Goal: Task Accomplishment & Management: Use online tool/utility

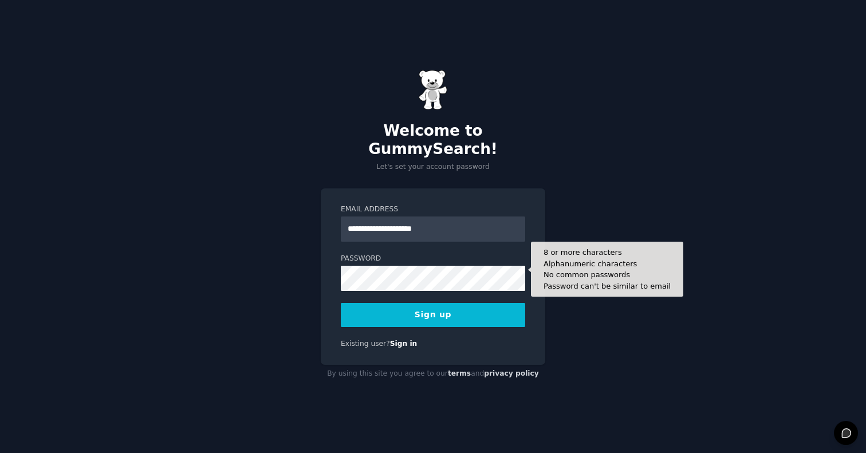
type input "**********"
click at [433, 305] on button "Sign up" at bounding box center [433, 315] width 184 height 24
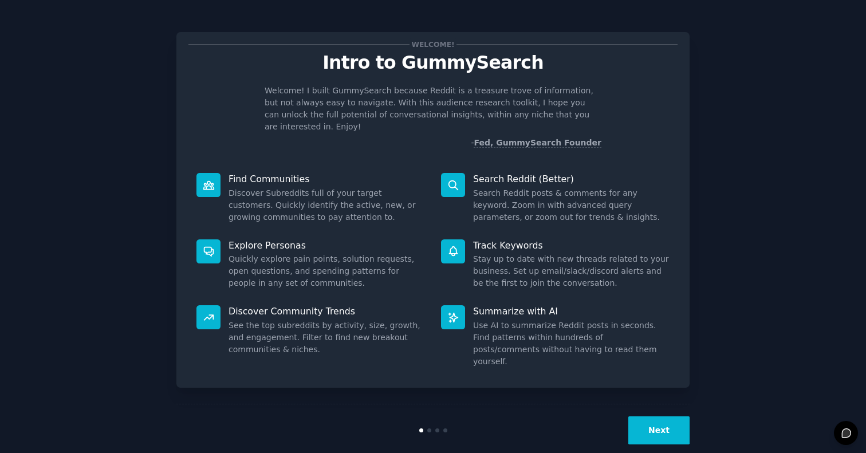
click at [655, 419] on button "Next" at bounding box center [658, 430] width 61 height 28
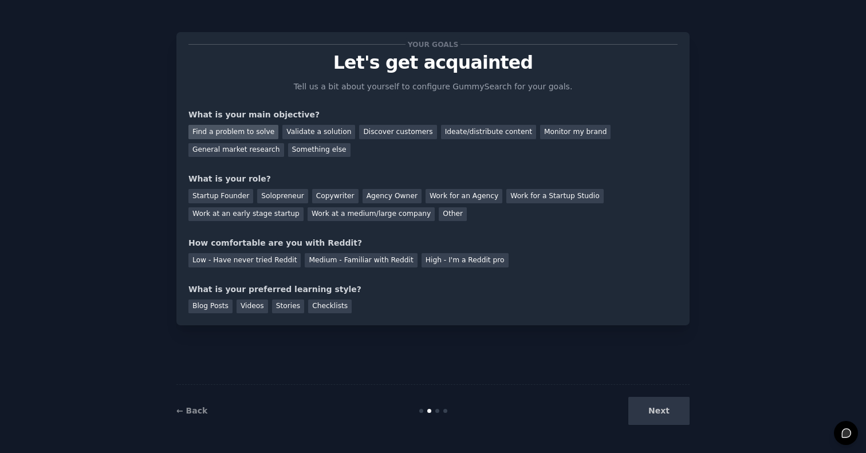
click at [253, 129] on div "Find a problem to solve" at bounding box center [233, 132] width 90 height 14
click at [665, 419] on div "Next" at bounding box center [603, 411] width 171 height 28
click at [262, 193] on div "Solopreneur" at bounding box center [282, 196] width 50 height 14
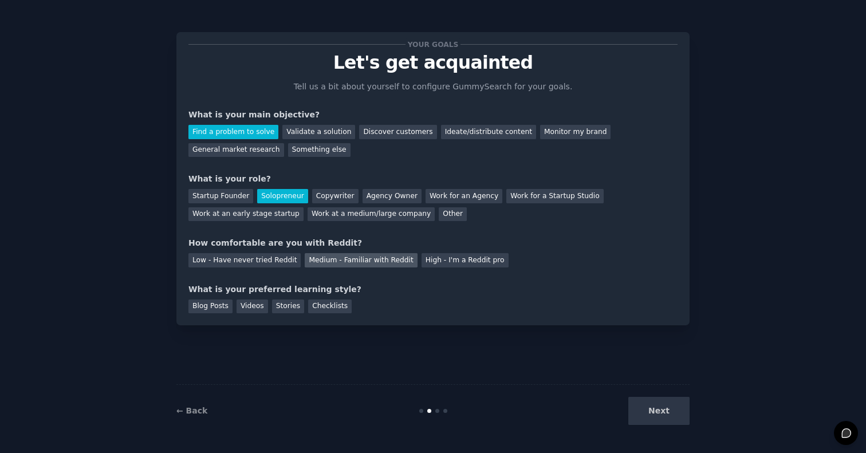
click at [324, 257] on div "Medium - Familiar with Reddit" at bounding box center [361, 260] width 112 height 14
click at [207, 300] on div "Blog Posts" at bounding box center [210, 307] width 44 height 14
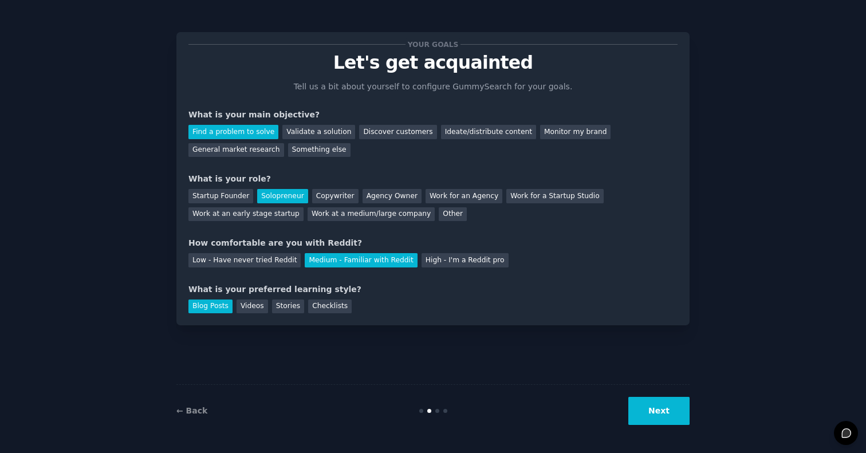
click at [651, 406] on button "Next" at bounding box center [658, 411] width 61 height 28
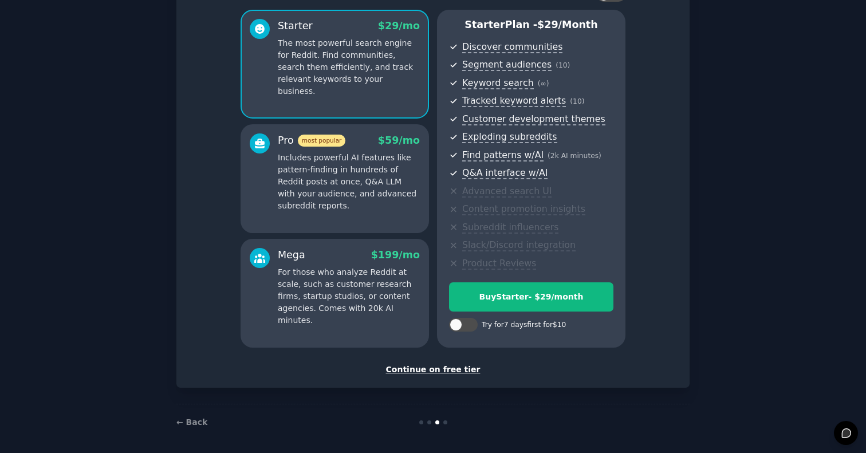
scroll to position [92, 0]
click at [416, 366] on div "Continue on free tier" at bounding box center [432, 370] width 489 height 12
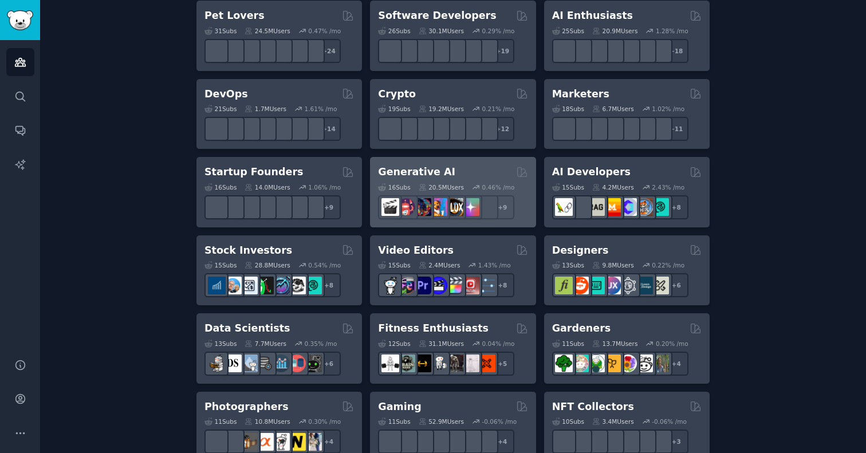
scroll to position [235, 0]
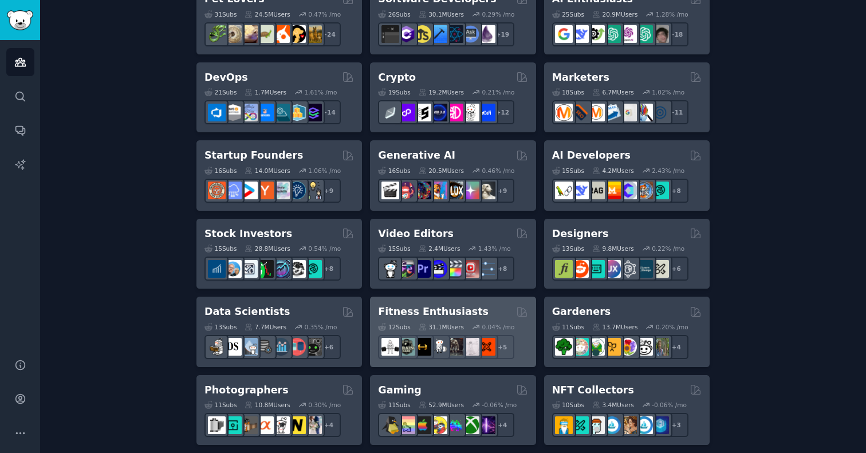
click at [432, 305] on h2 "Fitness Enthusiasts" at bounding box center [433, 312] width 111 height 14
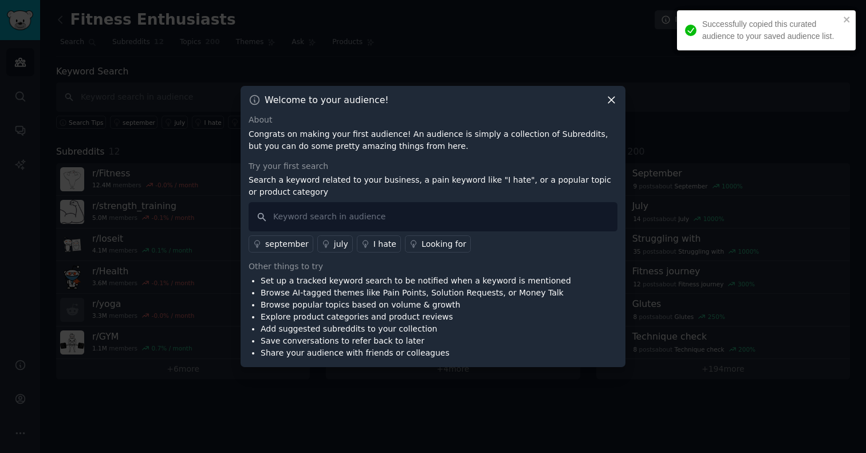
click at [615, 102] on icon at bounding box center [611, 100] width 12 height 12
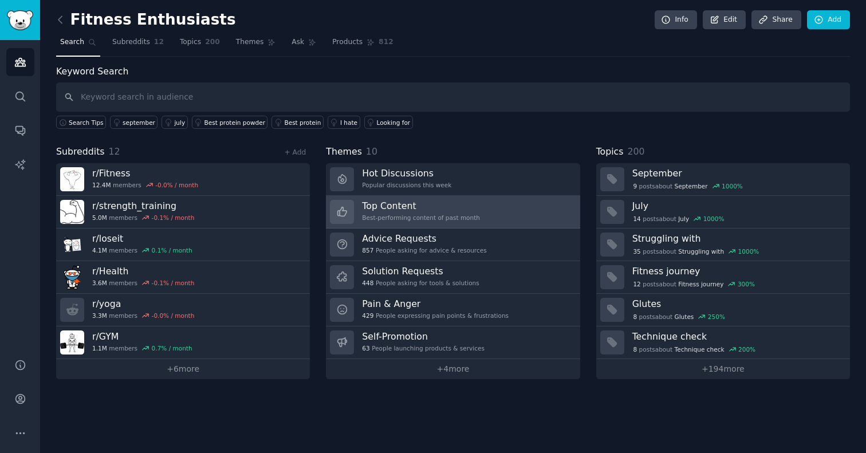
click at [509, 205] on link "Top Content Best-performing content of past month" at bounding box center [453, 212] width 254 height 33
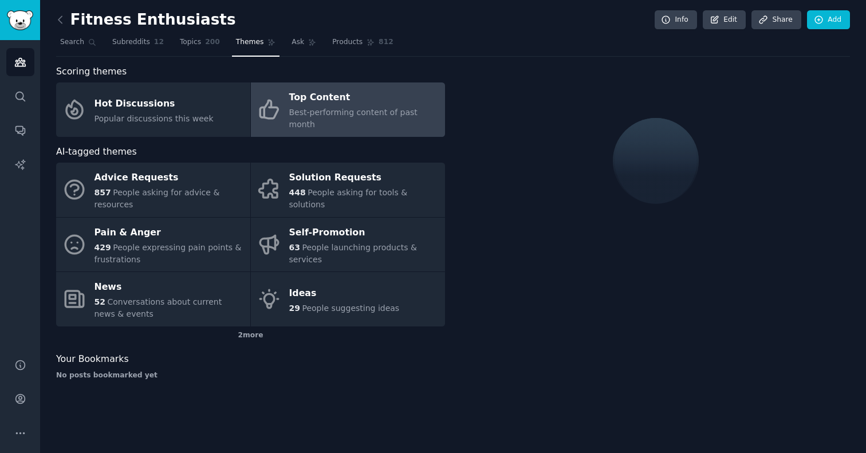
click at [309, 108] on span "Best-performing content of past month" at bounding box center [353, 118] width 128 height 21
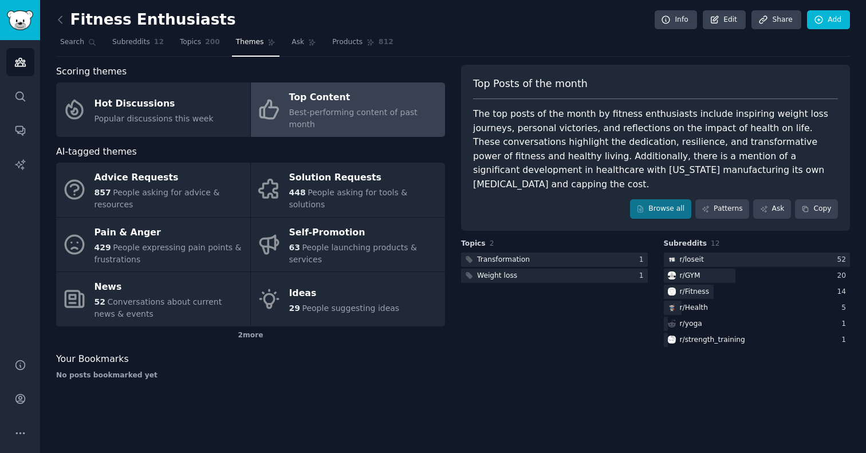
click at [15, 23] on img "Sidebar" at bounding box center [20, 20] width 26 height 20
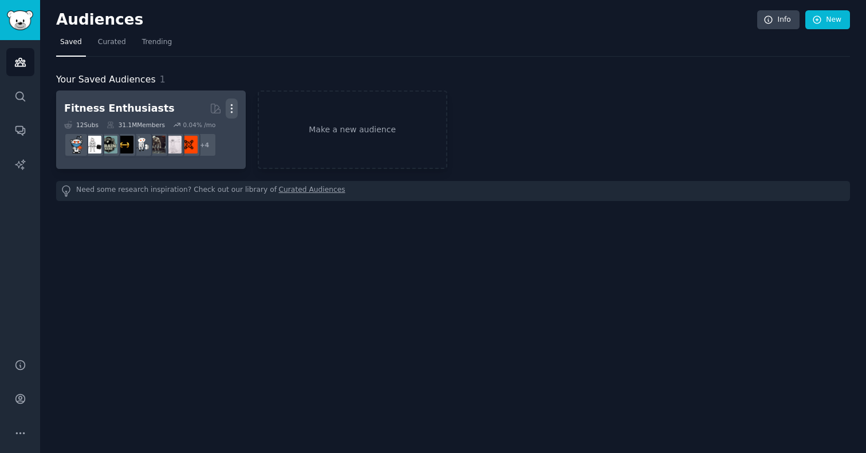
click at [230, 105] on icon "button" at bounding box center [232, 109] width 12 height 12
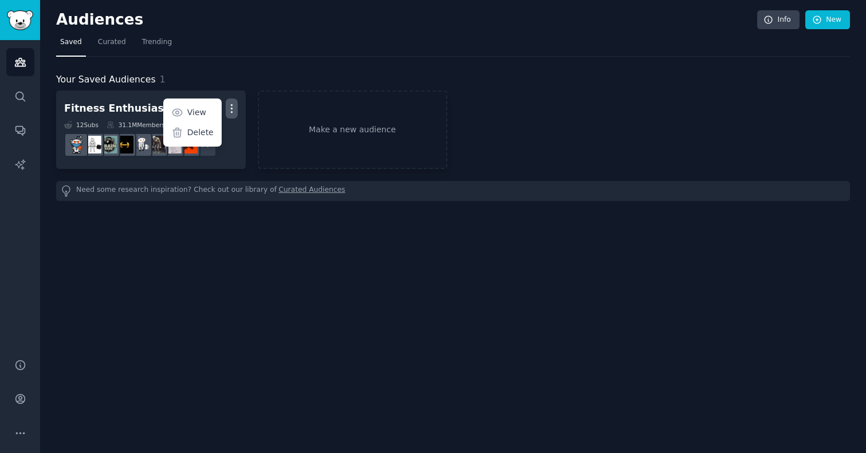
drag, startPoint x: 199, startPoint y: 135, endPoint x: 540, endPoint y: 217, distance: 350.5
click at [199, 135] on p "Delete" at bounding box center [200, 133] width 26 height 12
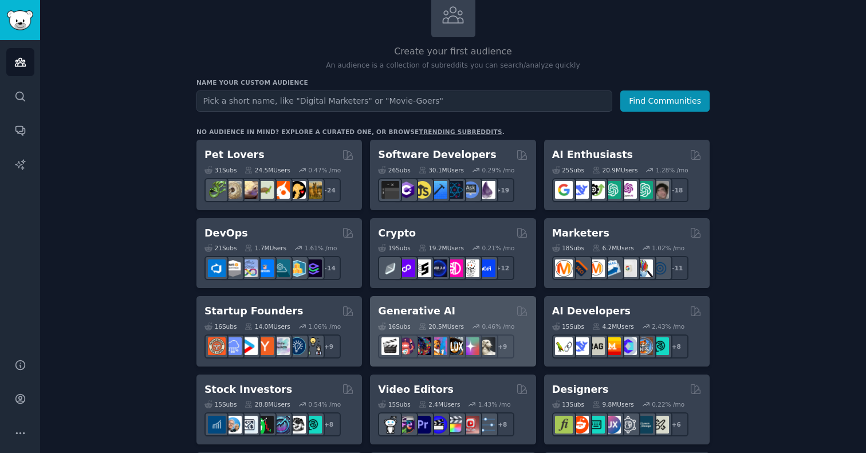
scroll to position [82, 0]
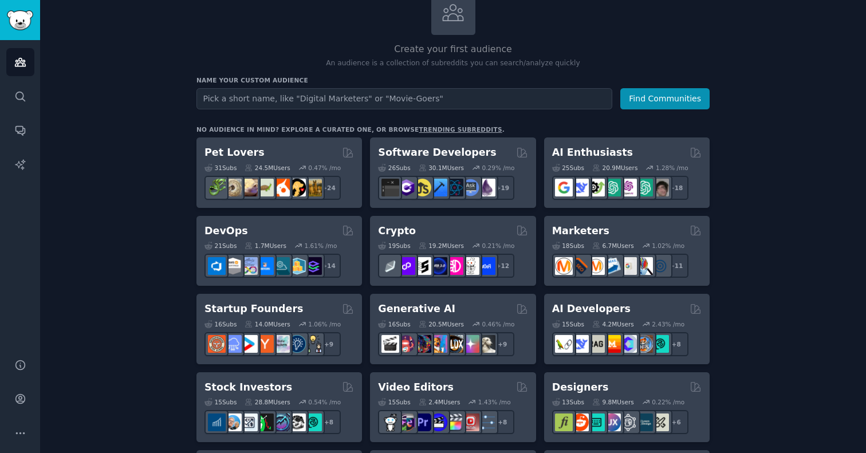
click at [419, 126] on link "trending subreddits" at bounding box center [460, 129] width 83 height 7
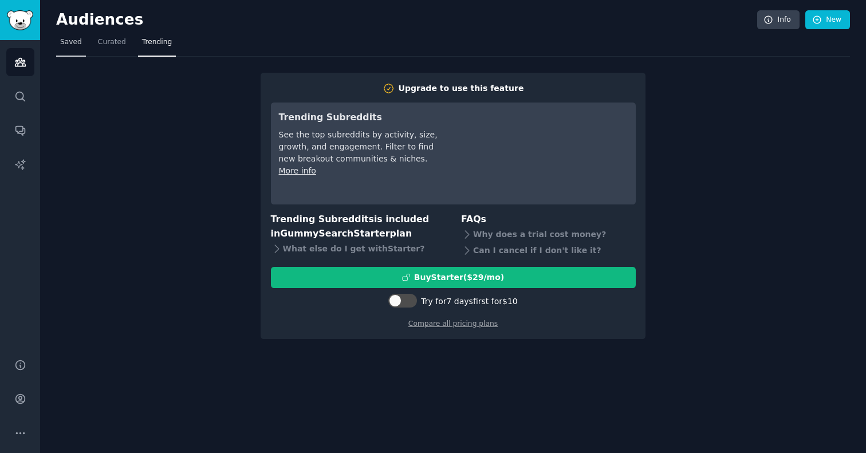
click at [64, 40] on span "Saved" at bounding box center [71, 42] width 22 height 10
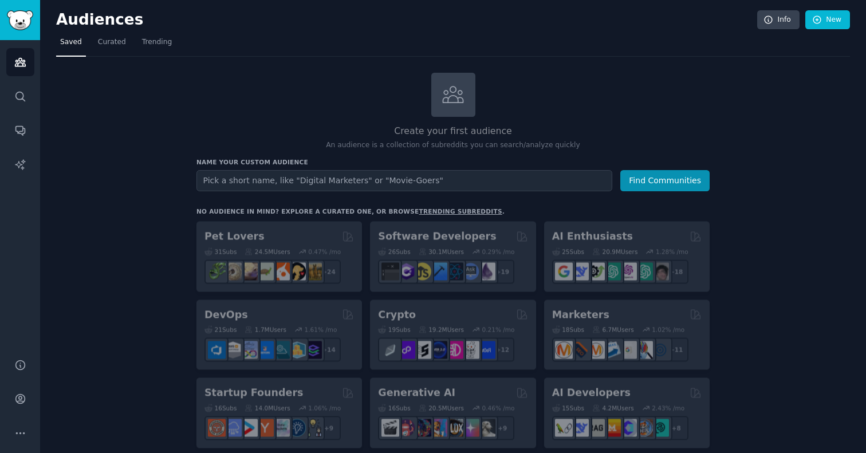
click at [20, 29] on img "Sidebar" at bounding box center [20, 20] width 26 height 20
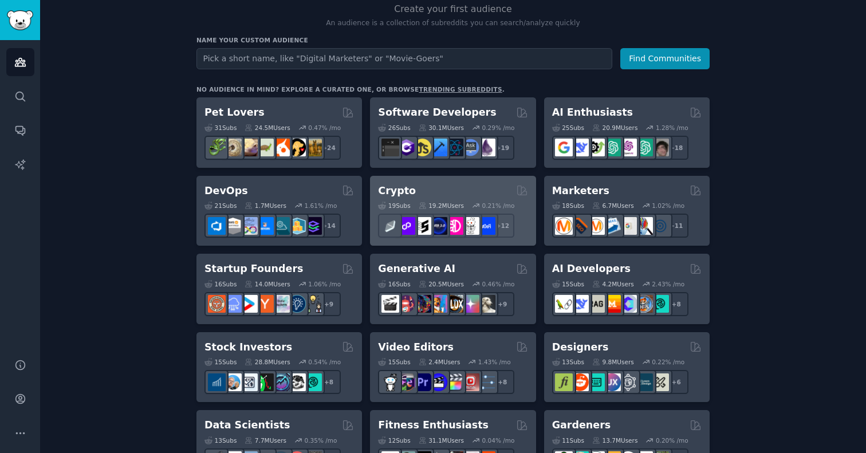
scroll to position [112, 0]
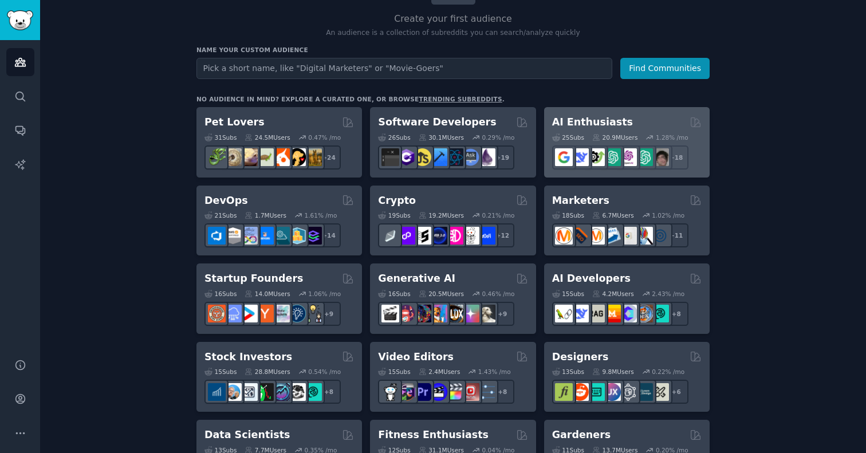
click at [590, 121] on h2 "AI Enthusiasts" at bounding box center [592, 122] width 81 height 14
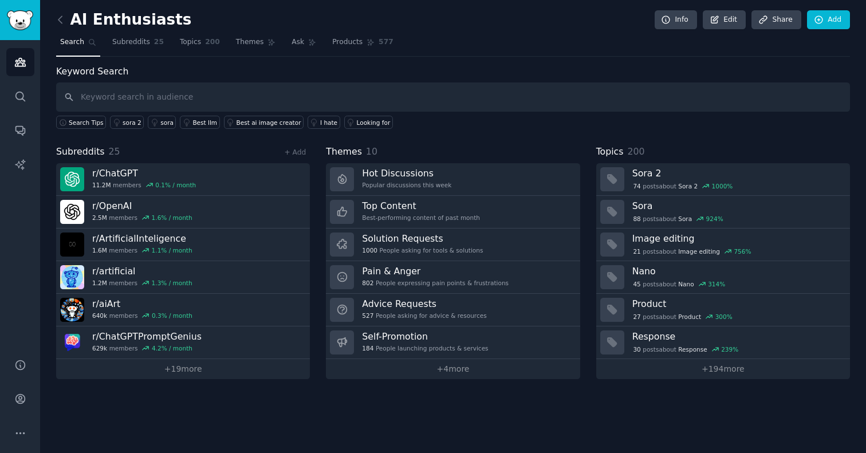
click at [9, 21] on img "Sidebar" at bounding box center [20, 20] width 26 height 20
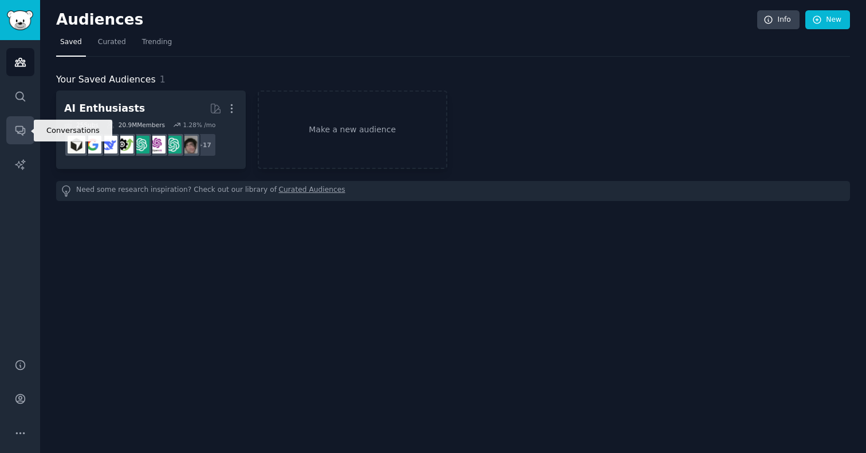
click at [19, 132] on icon "Sidebar" at bounding box center [19, 131] width 9 height 9
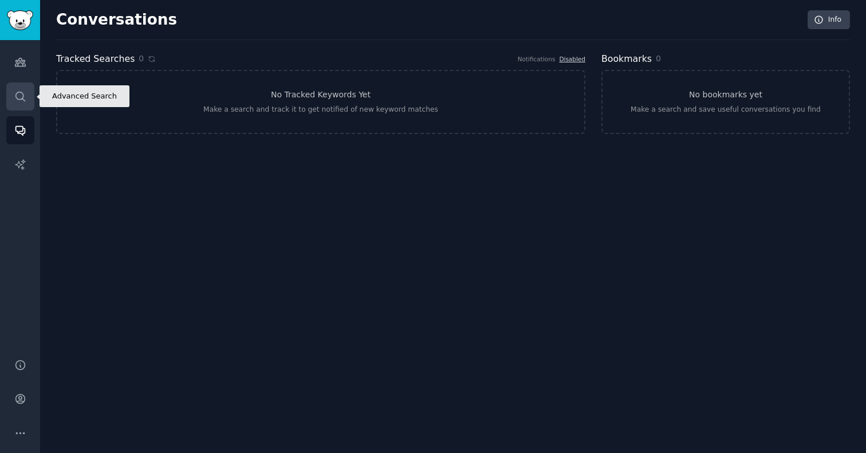
click at [26, 92] on link "Search" at bounding box center [20, 96] width 28 height 28
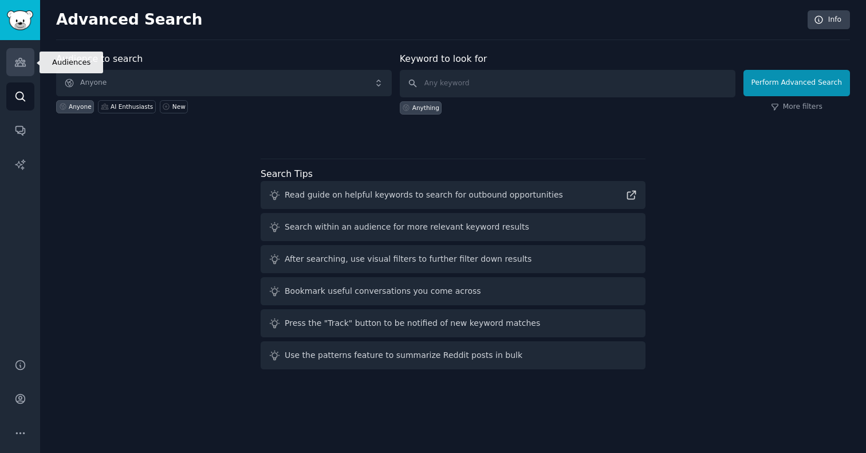
click at [22, 60] on icon "Sidebar" at bounding box center [20, 62] width 10 height 8
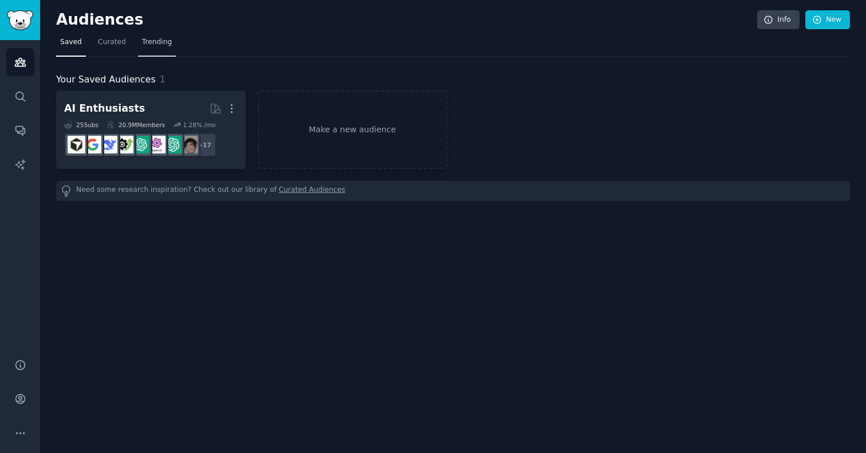
click at [152, 41] on span "Trending" at bounding box center [157, 42] width 30 height 10
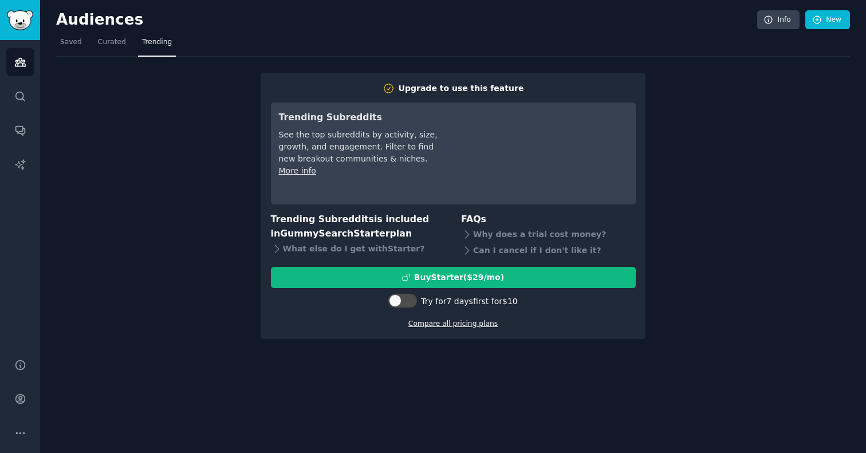
click at [433, 321] on link "Compare all pricing plans" at bounding box center [452, 324] width 89 height 8
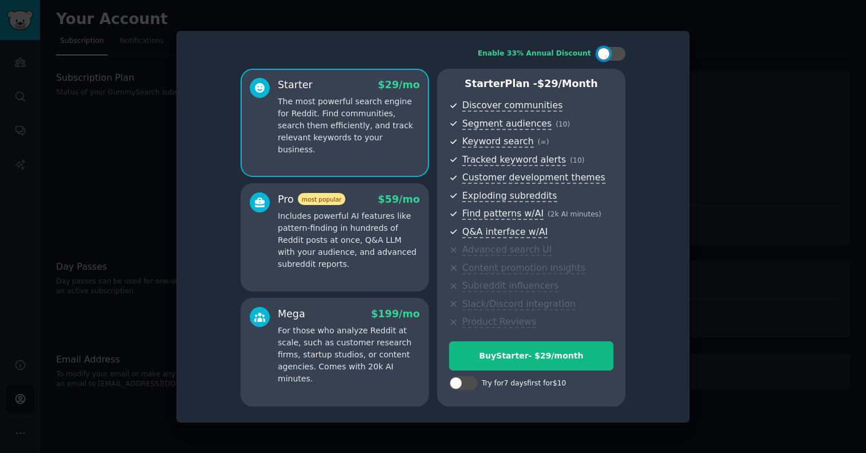
click at [646, 25] on div at bounding box center [433, 226] width 866 height 453
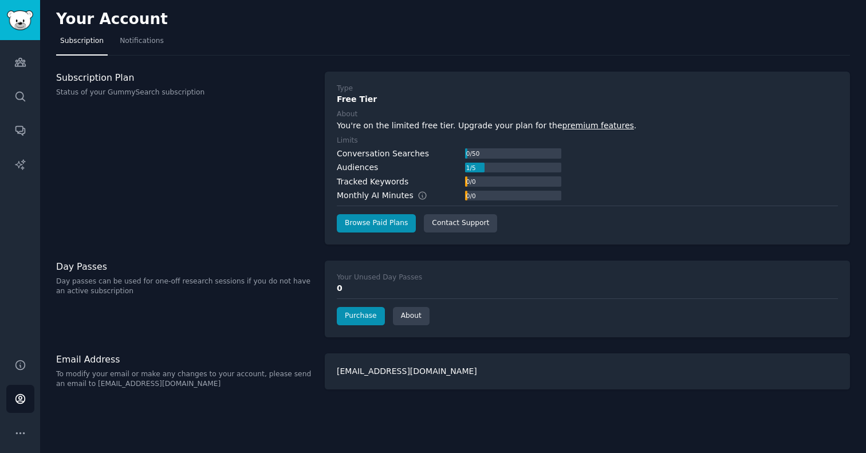
click at [217, 147] on div "Subscription Plan Status of your GummySearch subscription" at bounding box center [184, 158] width 257 height 173
click at [26, 63] on link "Audiences" at bounding box center [20, 62] width 28 height 28
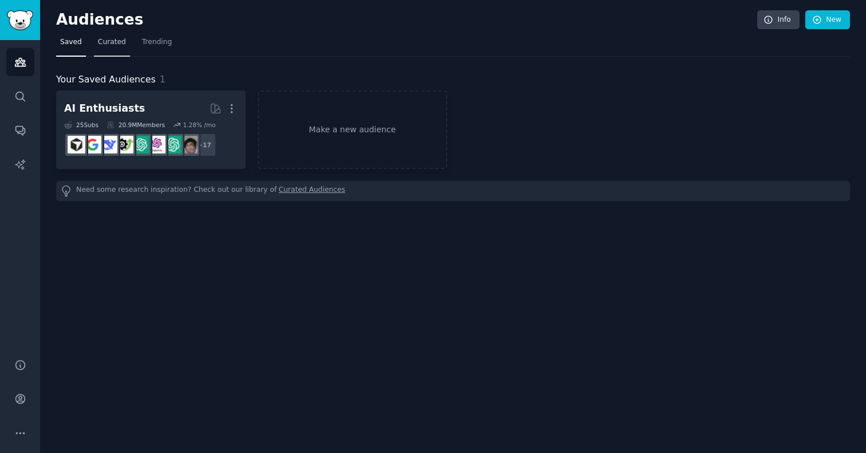
click at [119, 48] on link "Curated" at bounding box center [112, 44] width 36 height 23
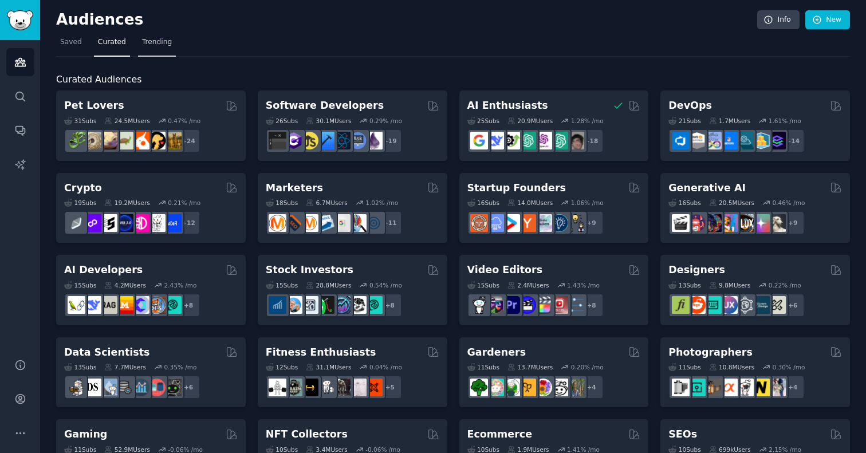
click at [151, 43] on span "Trending" at bounding box center [157, 42] width 30 height 10
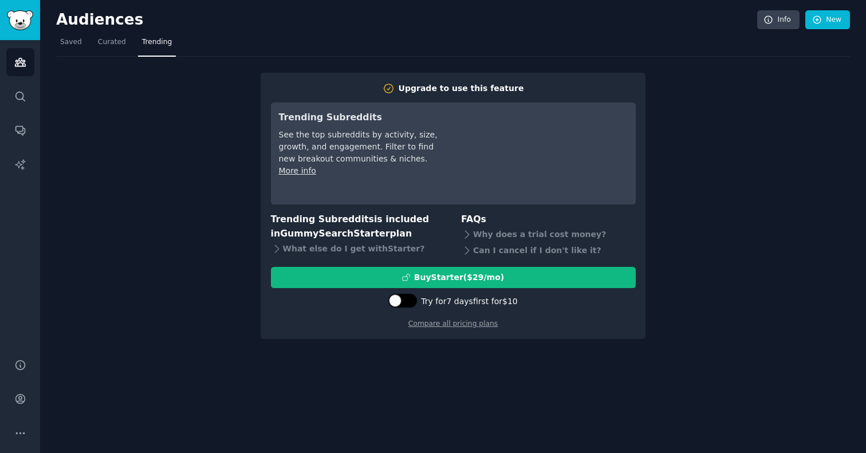
click at [408, 299] on div at bounding box center [409, 301] width 6 height 6
checkbox input "true"
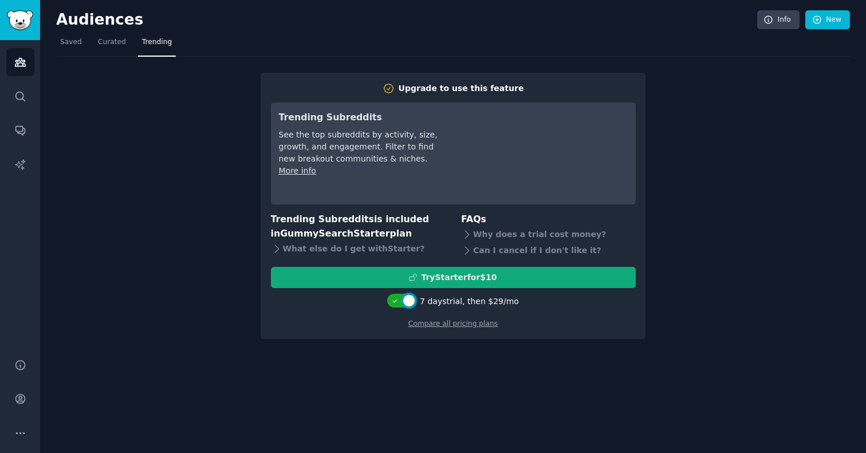
click at [441, 286] on button "Try Starter for $10" at bounding box center [453, 277] width 365 height 21
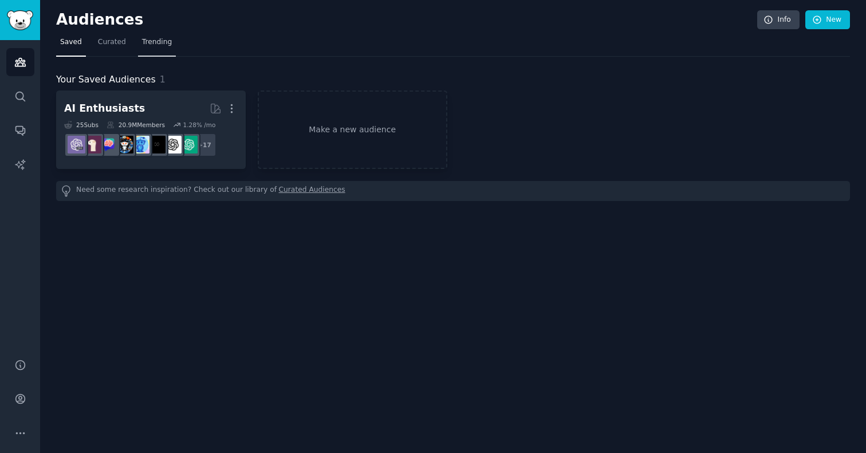
click at [154, 40] on span "Trending" at bounding box center [157, 42] width 30 height 10
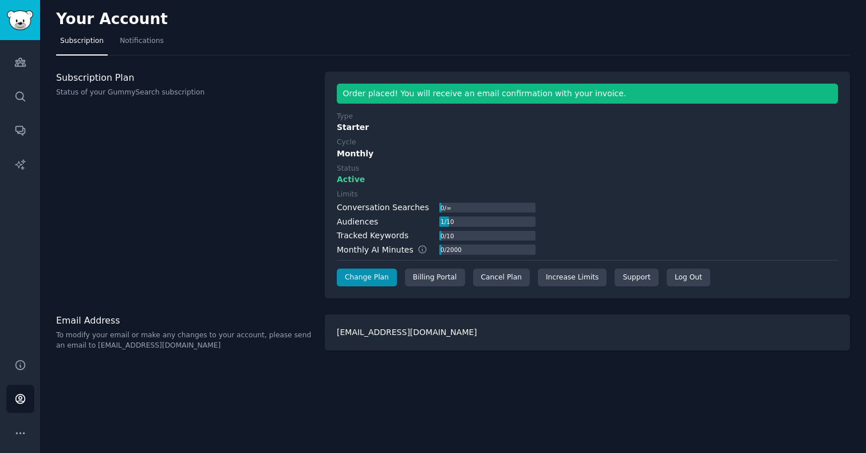
click at [236, 182] on div "Subscription Plan Status of your GummySearch subscription" at bounding box center [184, 185] width 257 height 227
click at [15, 62] on icon "Sidebar" at bounding box center [20, 62] width 12 height 12
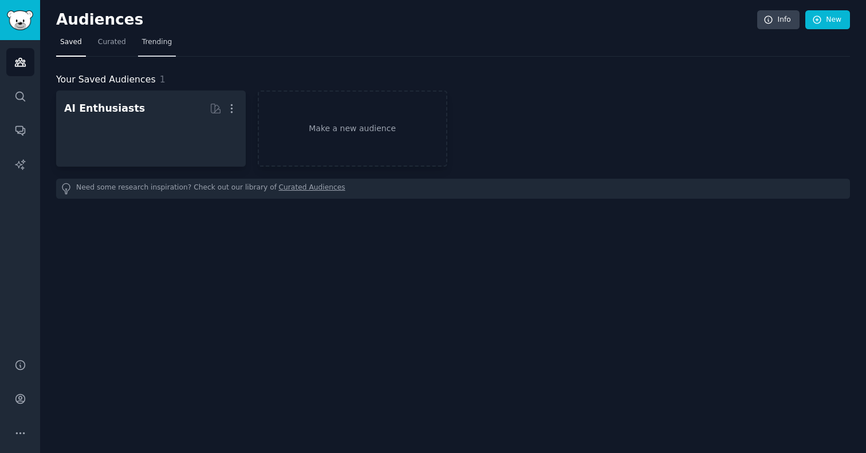
click at [164, 40] on span "Trending" at bounding box center [157, 42] width 30 height 10
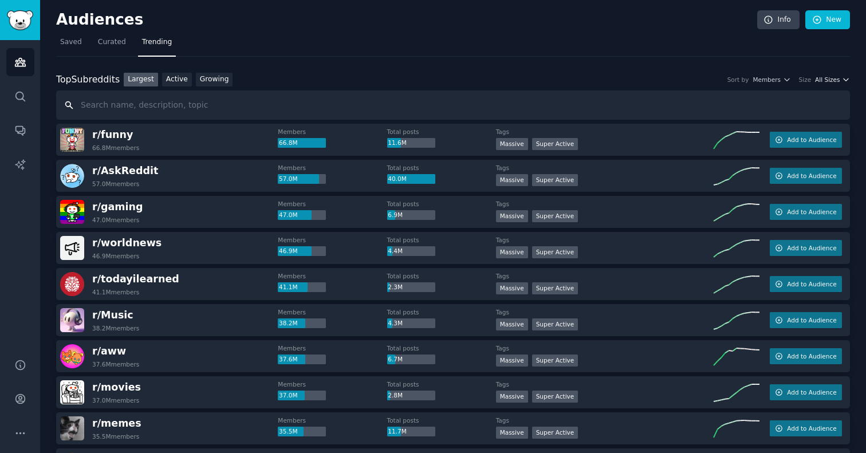
click at [837, 82] on span "All Sizes" at bounding box center [827, 80] width 25 height 8
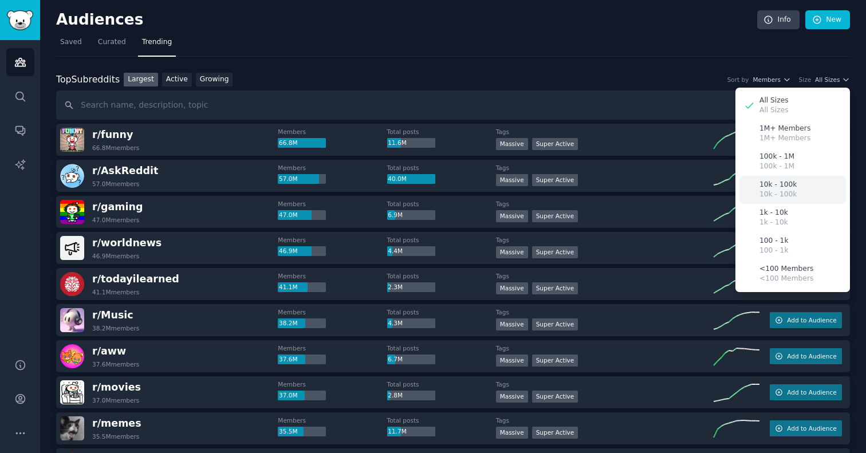
click at [777, 187] on p "10k - 100k" at bounding box center [778, 185] width 37 height 10
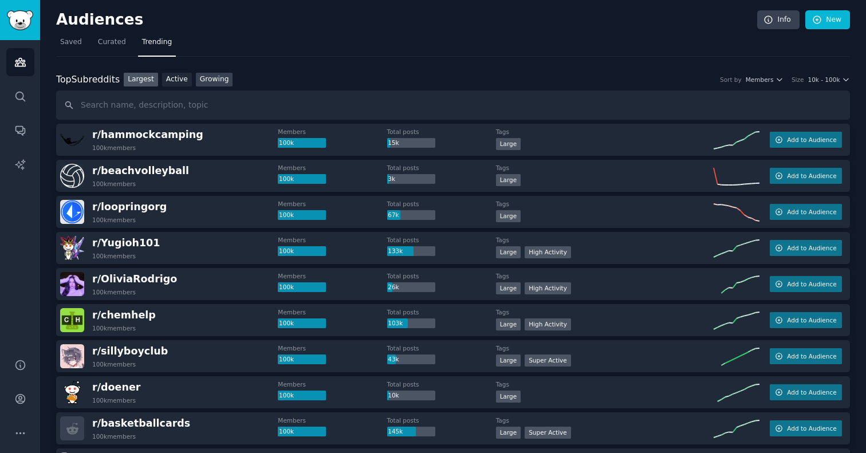
click at [217, 77] on link "Growing" at bounding box center [214, 80] width 37 height 14
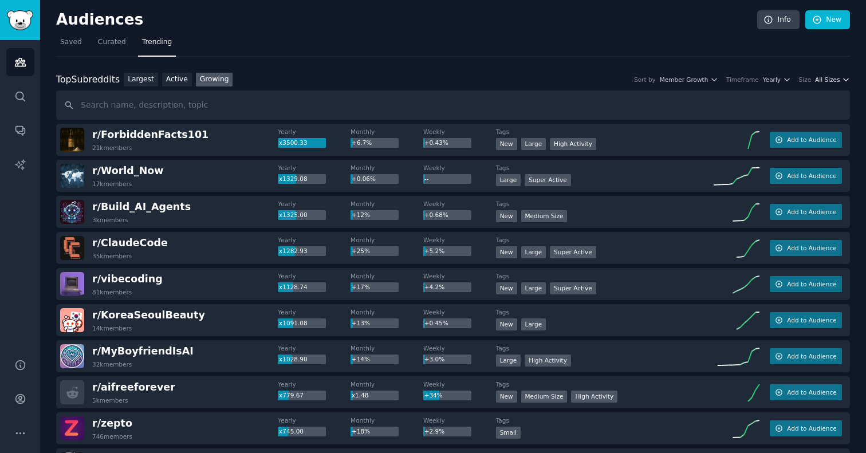
click at [834, 81] on span "All Sizes" at bounding box center [827, 80] width 25 height 8
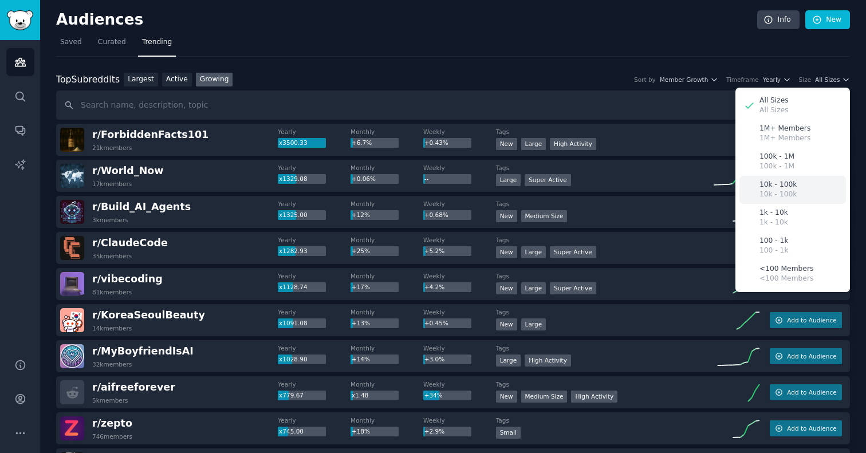
click at [776, 177] on div "10k - 100k 10k - 100k" at bounding box center [793, 190] width 107 height 28
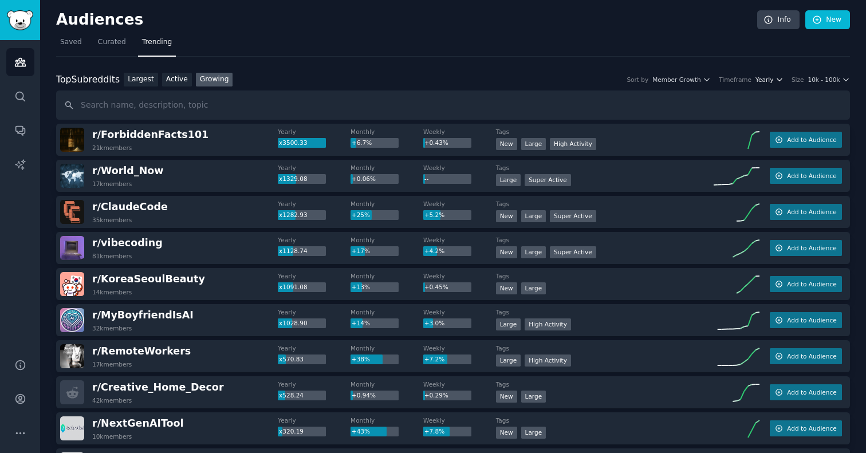
click at [758, 78] on span "Yearly" at bounding box center [765, 80] width 18 height 8
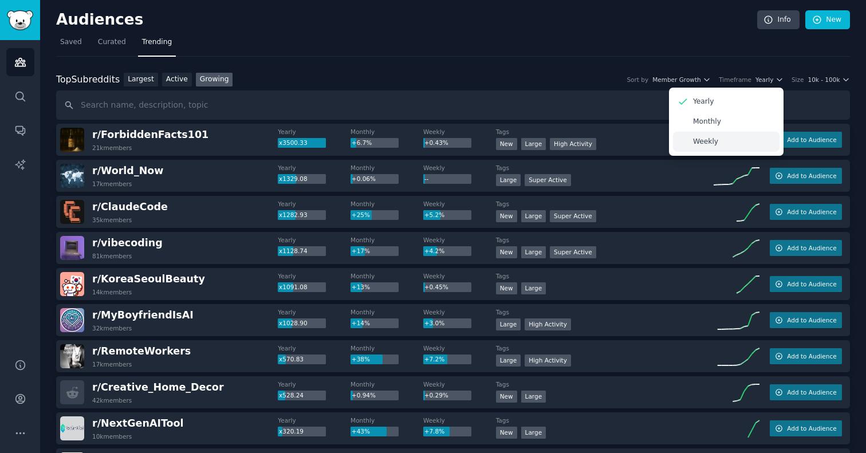
click at [717, 140] on p "Weekly" at bounding box center [705, 142] width 25 height 10
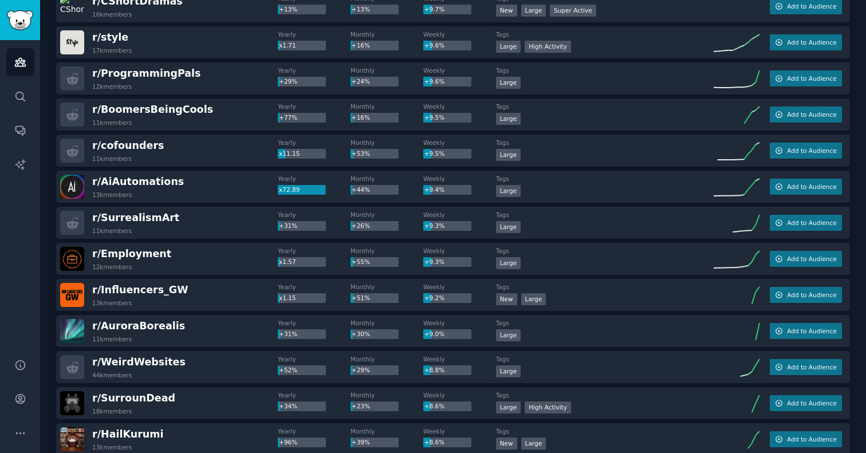
scroll to position [1454, 0]
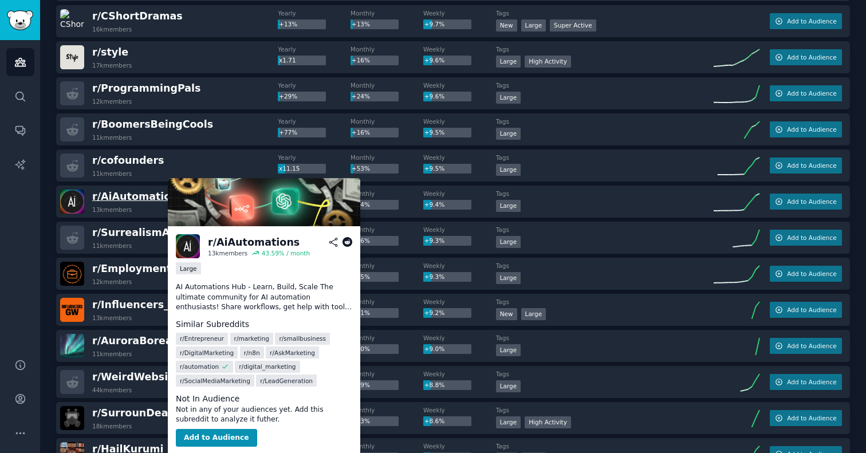
click at [146, 196] on span "r/ AiAutomations" at bounding box center [138, 196] width 92 height 11
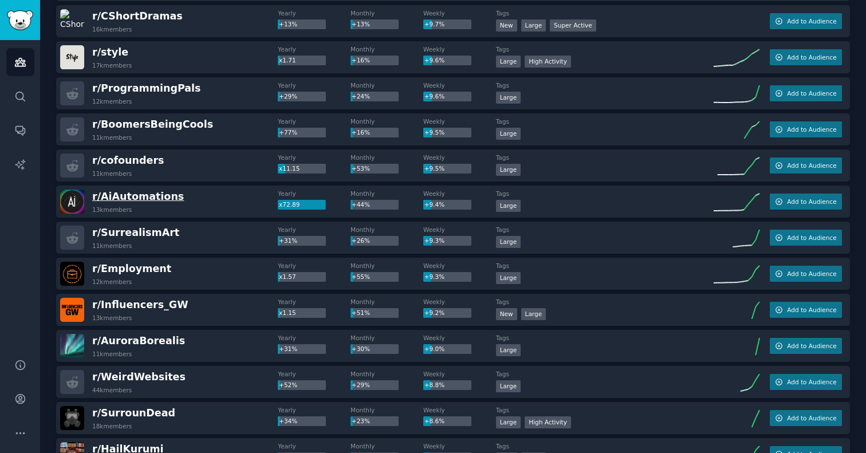
click at [140, 196] on span "r/ AiAutomations" at bounding box center [138, 196] width 92 height 11
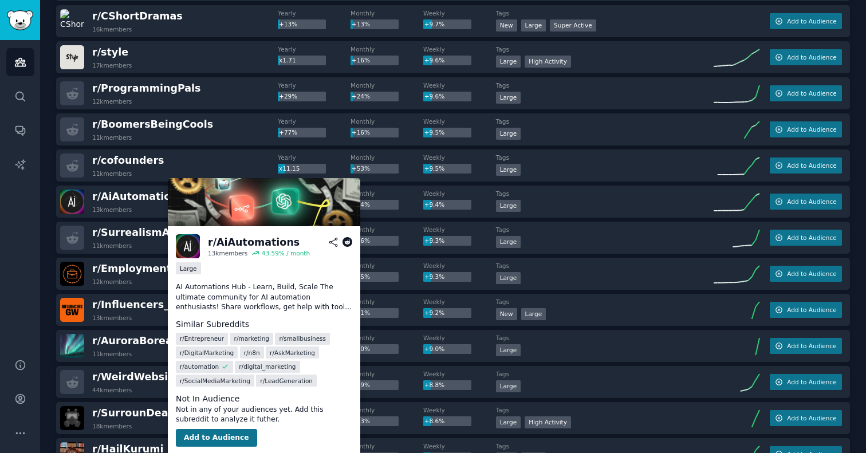
click at [201, 429] on button "Add to Audience" at bounding box center [216, 438] width 81 height 18
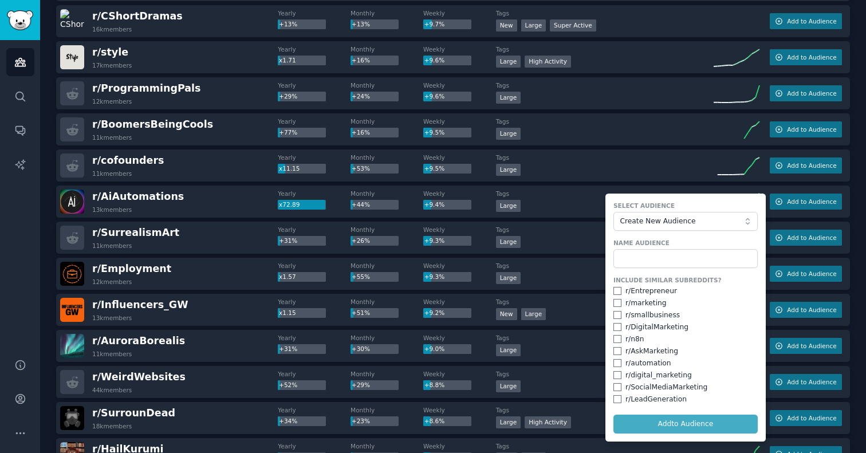
click at [647, 227] on button "Create New Audience" at bounding box center [686, 221] width 144 height 19
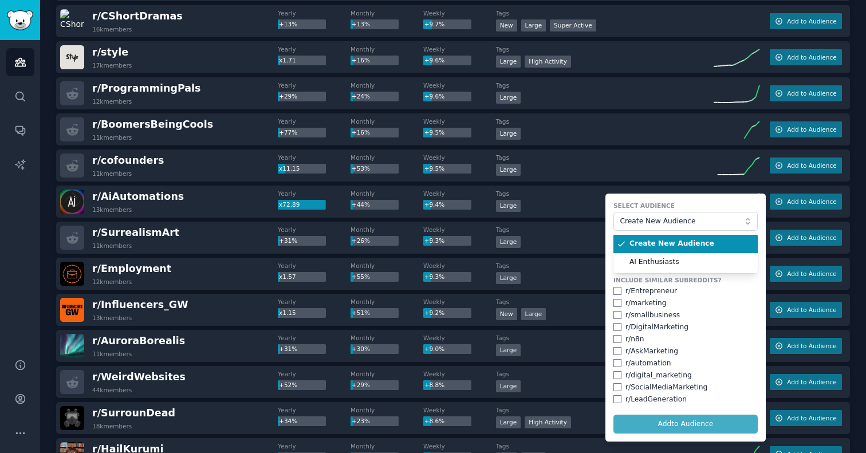
click at [647, 227] on button "Create New Audience" at bounding box center [686, 221] width 144 height 19
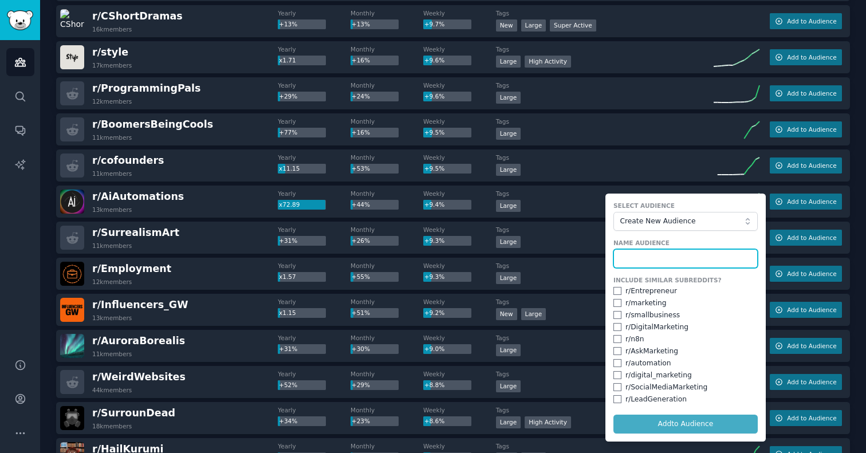
click at [636, 253] on input "text" at bounding box center [686, 258] width 144 height 19
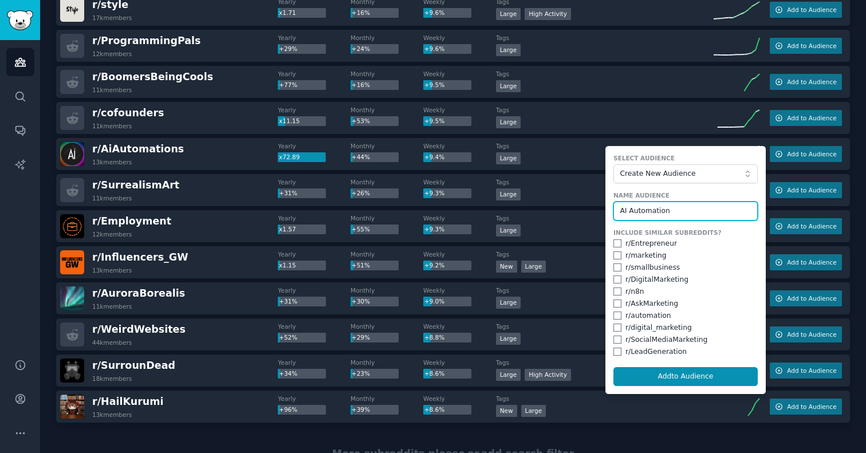
scroll to position [1502, 0]
type input "AI Automation"
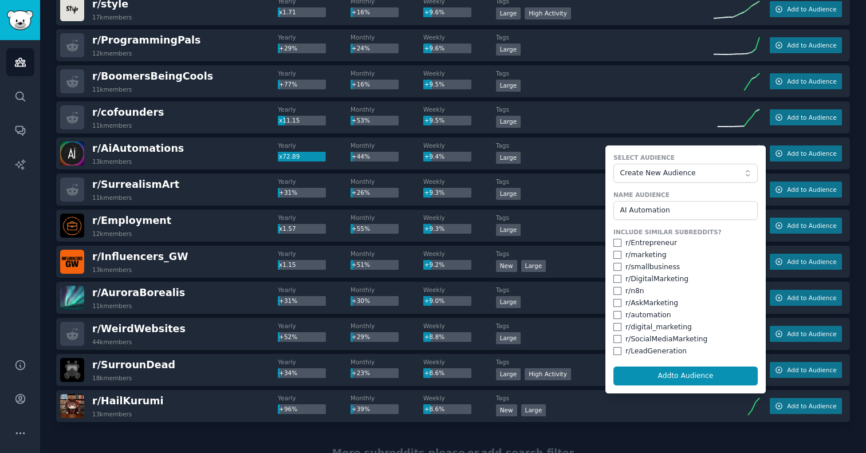
click at [614, 313] on input "checkbox" at bounding box center [618, 315] width 8 height 8
checkbox input "true"
click at [617, 293] on input "checkbox" at bounding box center [618, 291] width 8 height 8
checkbox input "true"
click at [616, 242] on input "checkbox" at bounding box center [618, 243] width 8 height 8
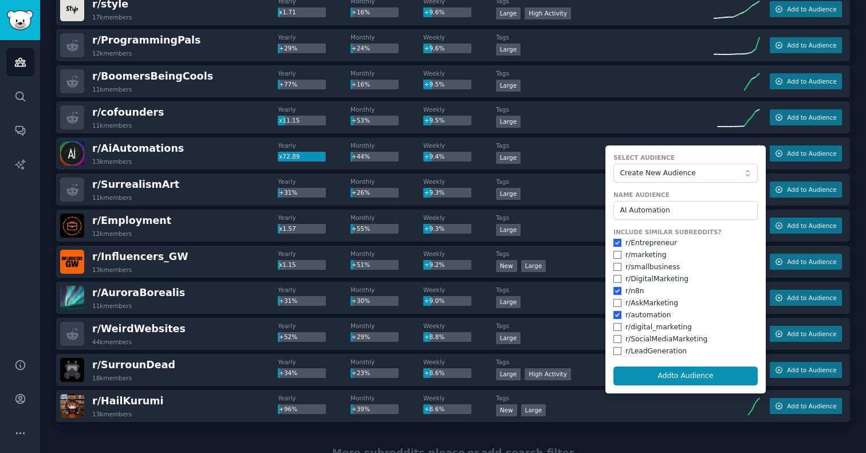
checkbox input "true"
click at [614, 266] on input "checkbox" at bounding box center [618, 267] width 8 height 8
checkbox input "true"
click at [614, 347] on input "checkbox" at bounding box center [618, 351] width 8 height 8
checkbox input "true"
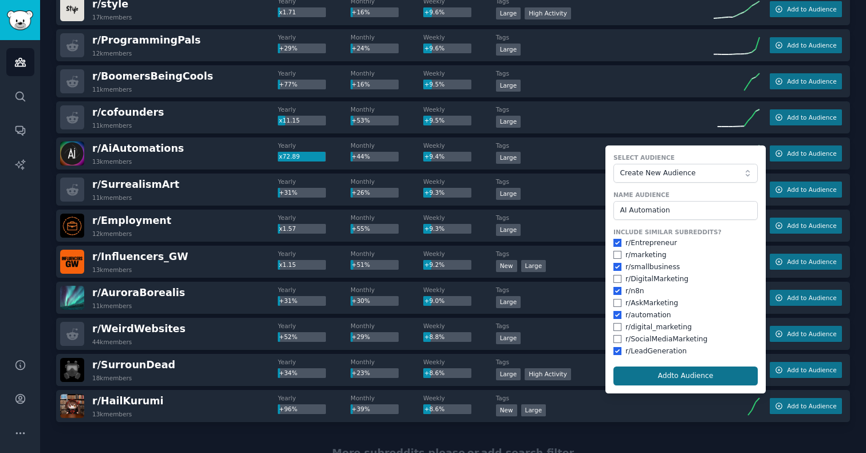
click at [636, 367] on button "Add to Audience" at bounding box center [686, 376] width 144 height 19
checkbox input "false"
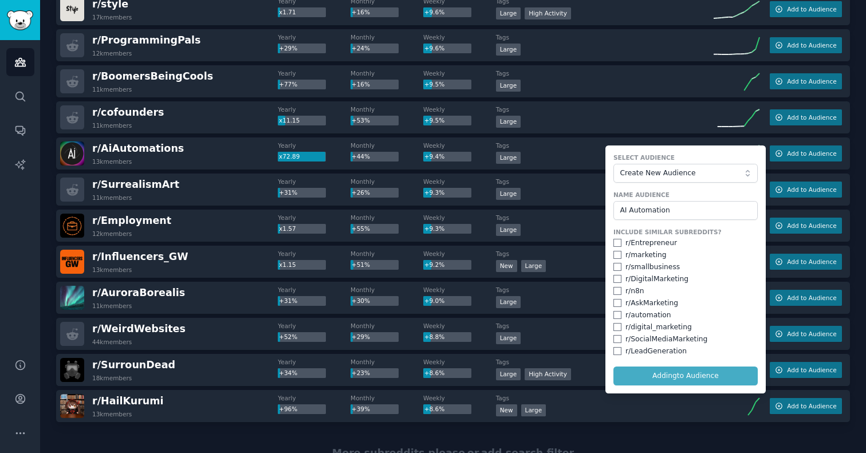
checkbox input "false"
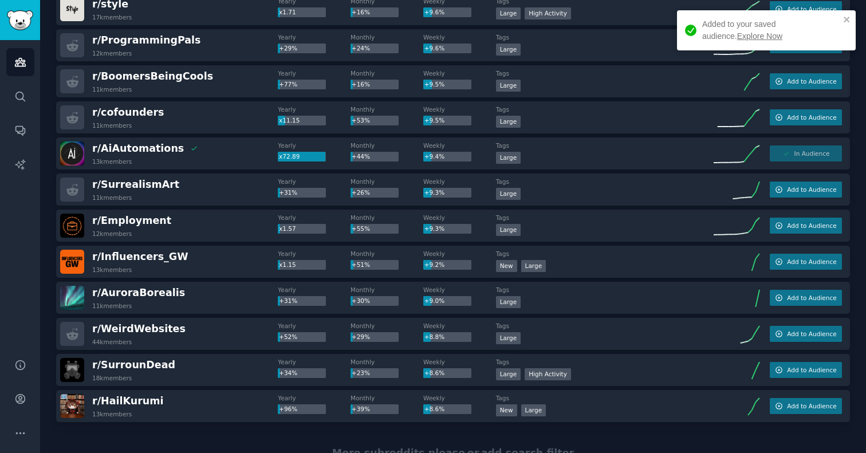
click at [734, 30] on div "Added to your saved audience. Explore Now" at bounding box center [770, 30] width 137 height 24
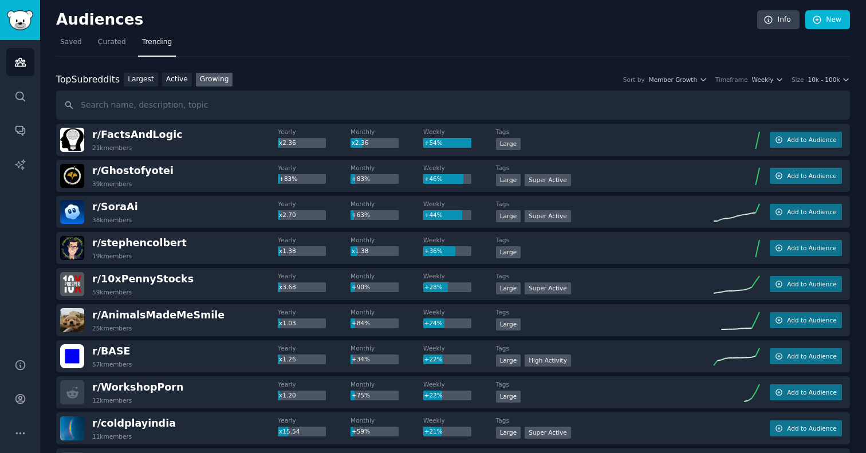
scroll to position [0, 0]
click at [769, 77] on span "Weekly" at bounding box center [763, 80] width 22 height 8
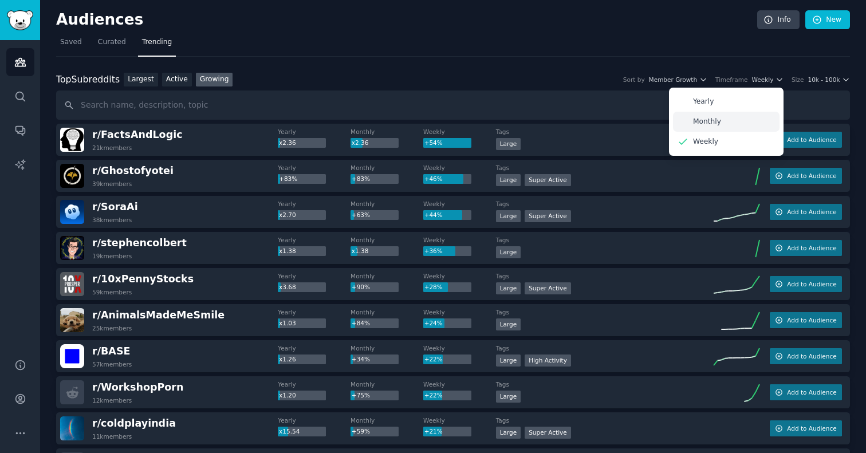
click at [711, 125] on p "Monthly" at bounding box center [707, 122] width 28 height 10
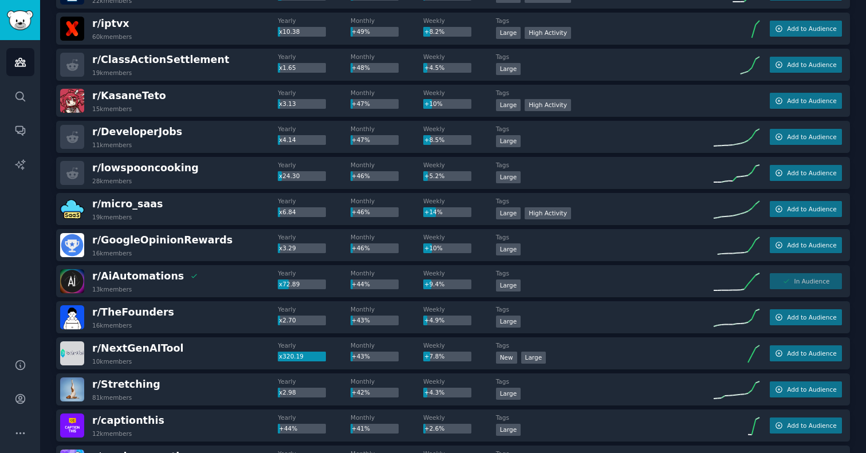
scroll to position [1411, 0]
click at [128, 205] on span "r/ micro_saas" at bounding box center [127, 203] width 71 height 11
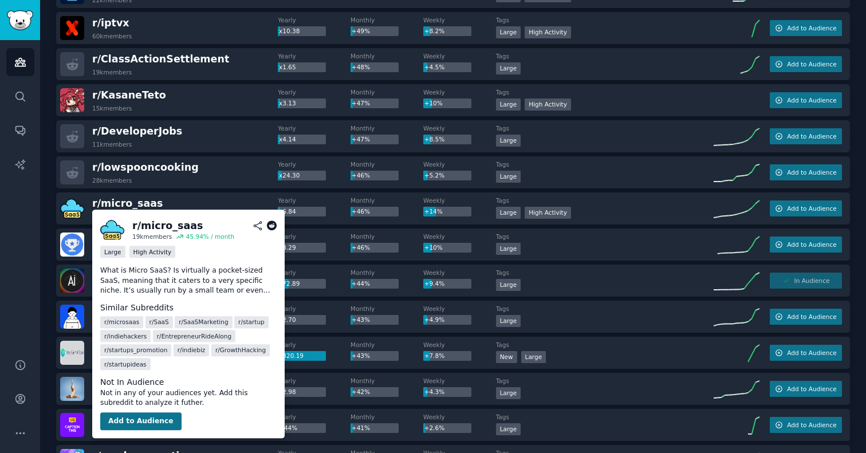
click at [152, 425] on button "Add to Audience" at bounding box center [140, 421] width 81 height 18
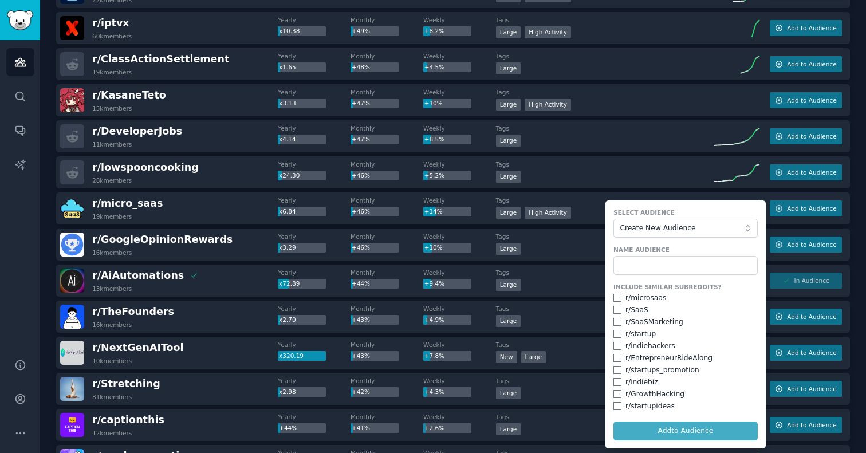
click at [638, 227] on span "Create New Audience" at bounding box center [682, 228] width 125 height 10
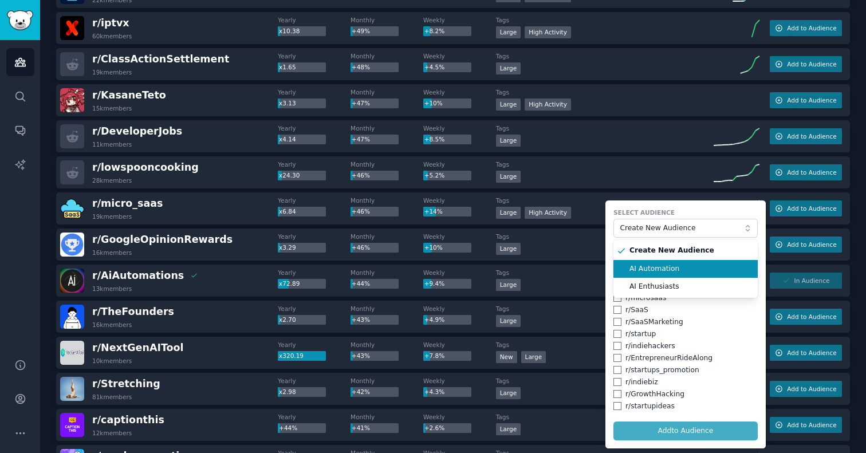
click at [640, 264] on span "AI Automation" at bounding box center [690, 269] width 120 height 10
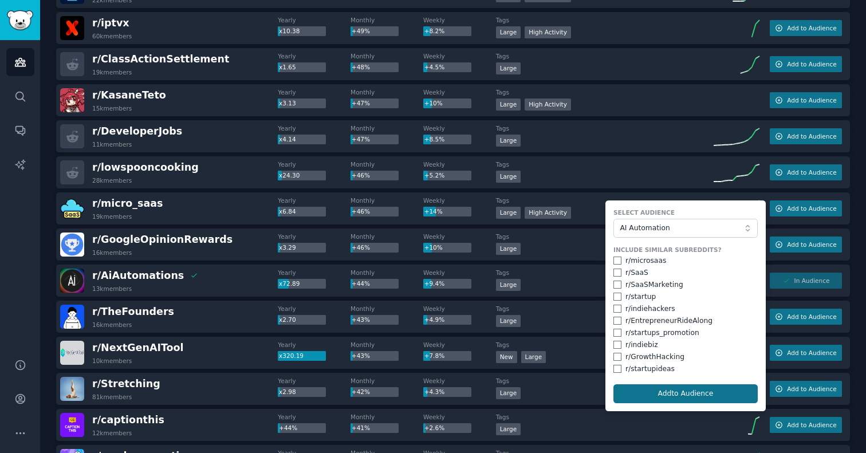
click at [668, 386] on button "Add to Audience" at bounding box center [686, 393] width 144 height 19
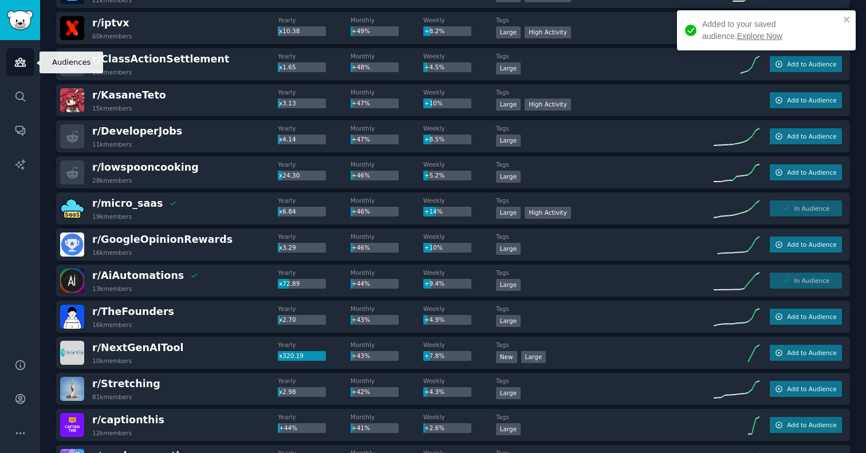
click at [19, 62] on icon "Sidebar" at bounding box center [20, 62] width 12 height 12
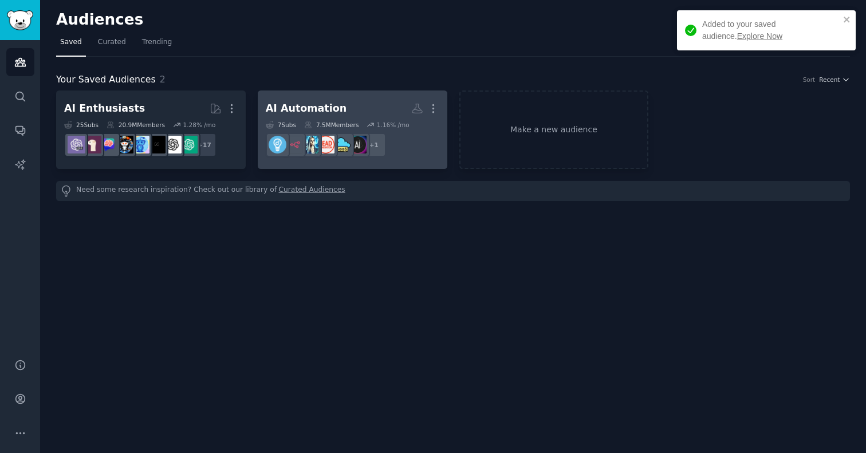
click at [345, 108] on h2 "AI Automation More" at bounding box center [353, 109] width 174 height 20
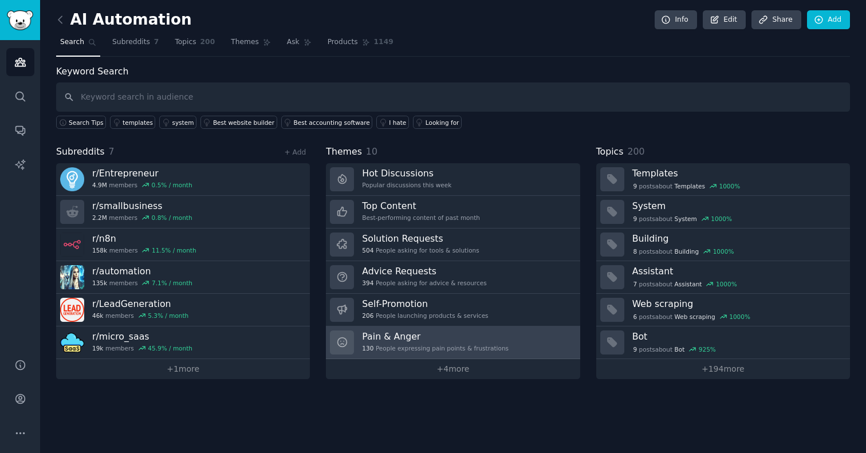
click at [393, 335] on h3 "Pain & Anger" at bounding box center [435, 337] width 147 height 12
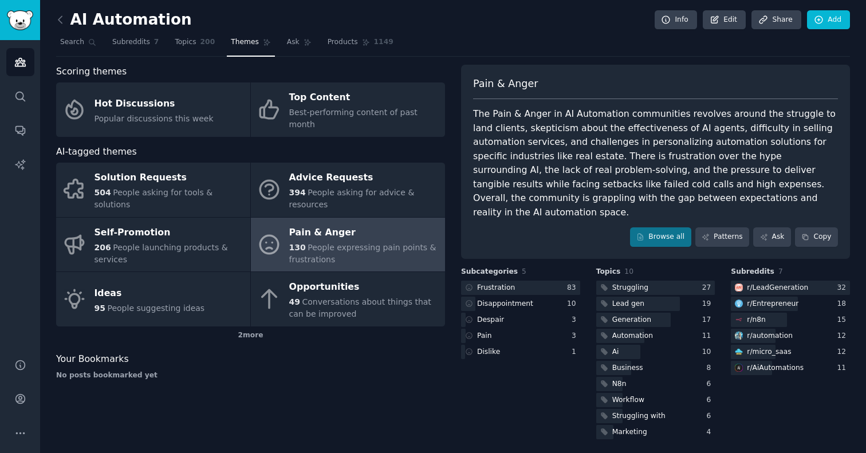
click at [26, 15] on img "Sidebar" at bounding box center [20, 20] width 26 height 20
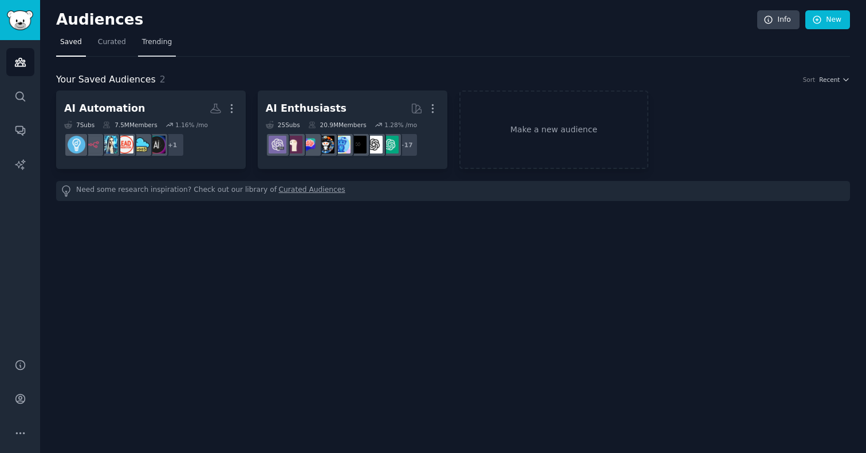
click at [169, 48] on link "Trending" at bounding box center [157, 44] width 38 height 23
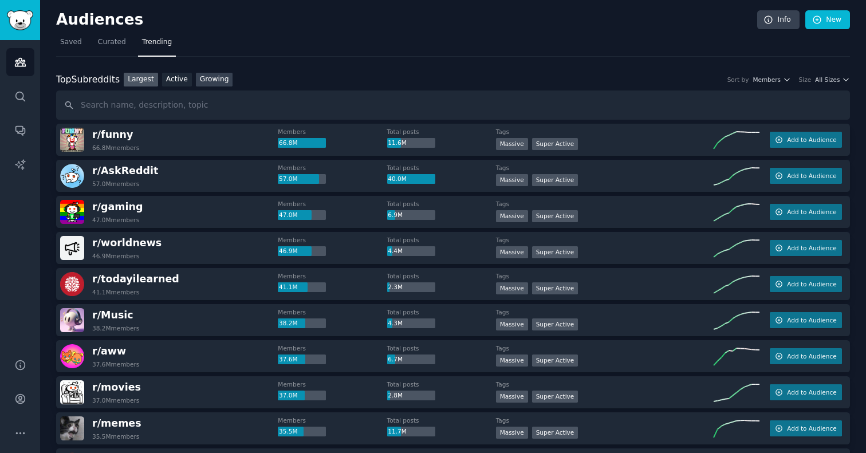
click at [214, 78] on link "Growing" at bounding box center [214, 80] width 37 height 14
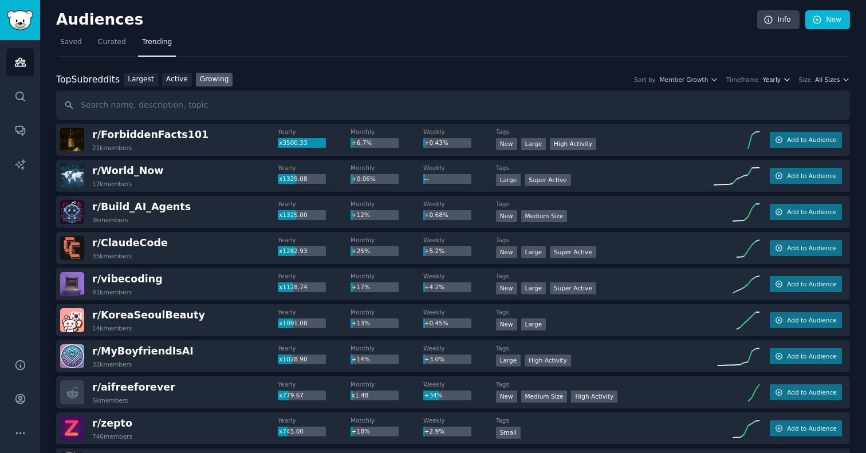
click at [773, 80] on span "Yearly" at bounding box center [772, 80] width 18 height 8
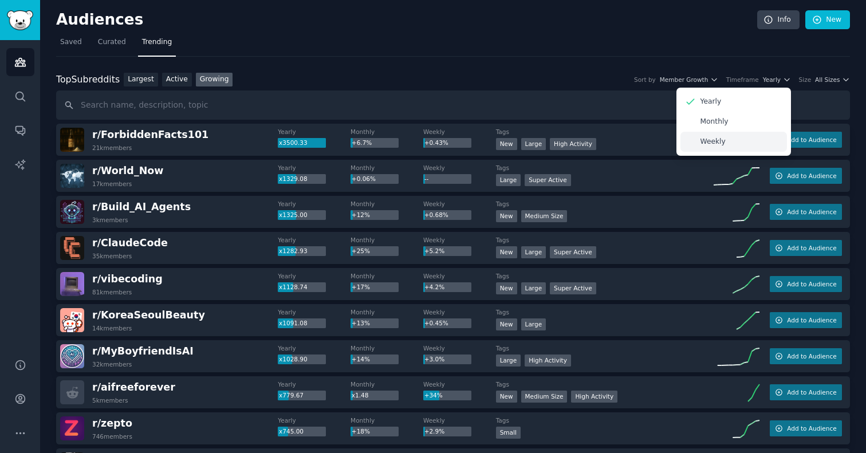
click at [744, 143] on div "Weekly" at bounding box center [734, 142] width 107 height 20
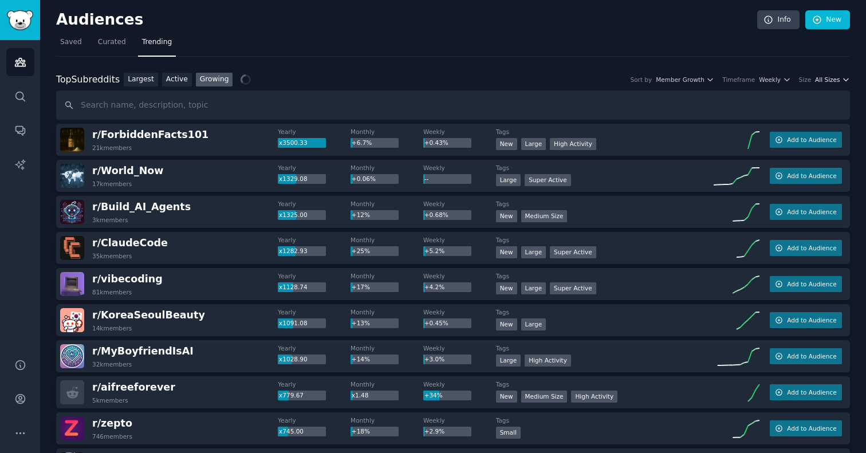
click at [833, 80] on span "All Sizes" at bounding box center [827, 80] width 25 height 8
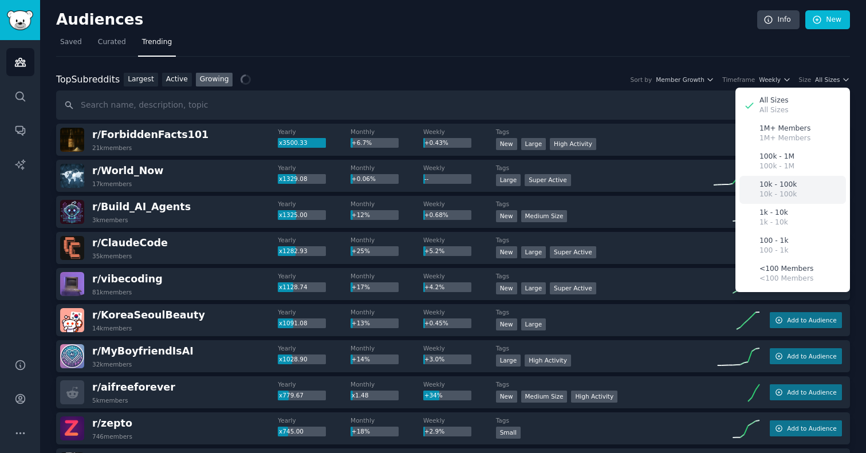
click at [795, 187] on div "10k - 100k 10k - 100k" at bounding box center [793, 190] width 107 height 28
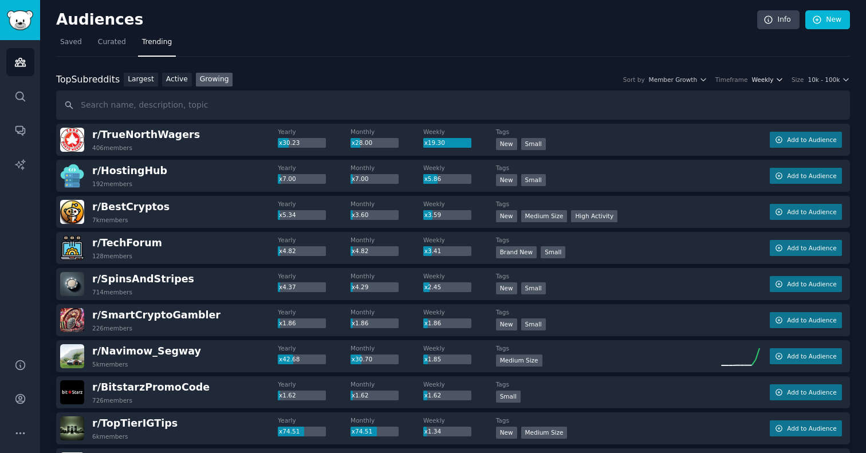
click at [769, 80] on span "Weekly" at bounding box center [763, 80] width 22 height 8
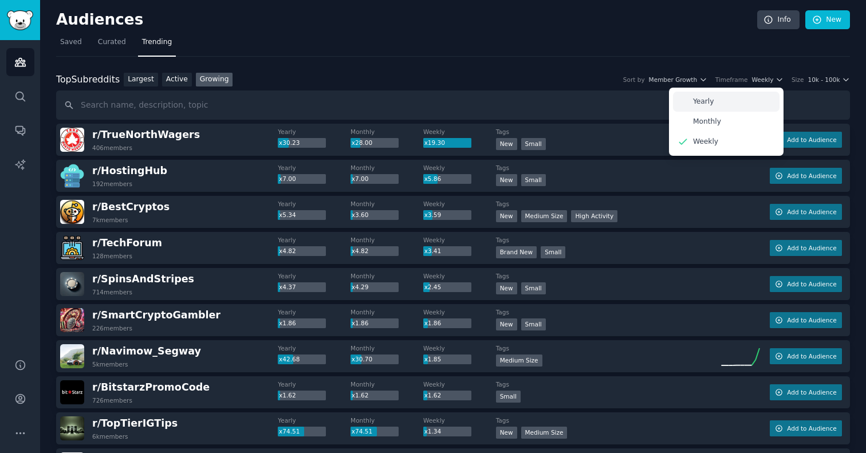
click at [753, 106] on div "Yearly" at bounding box center [726, 102] width 107 height 20
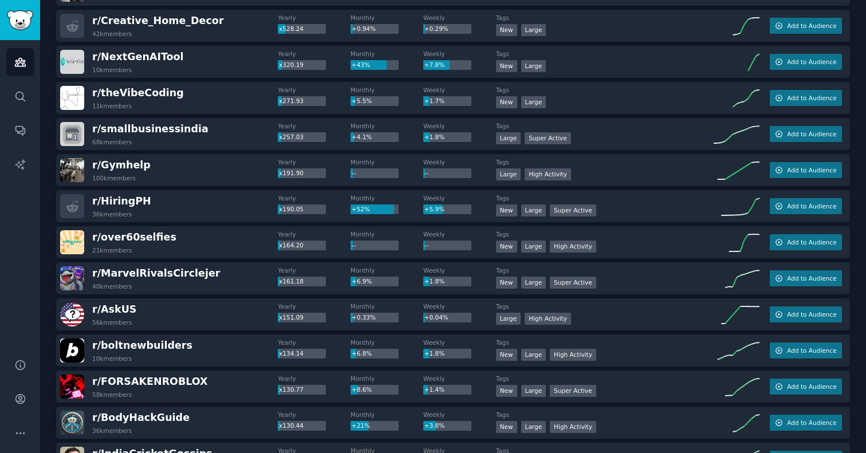
scroll to position [369, 0]
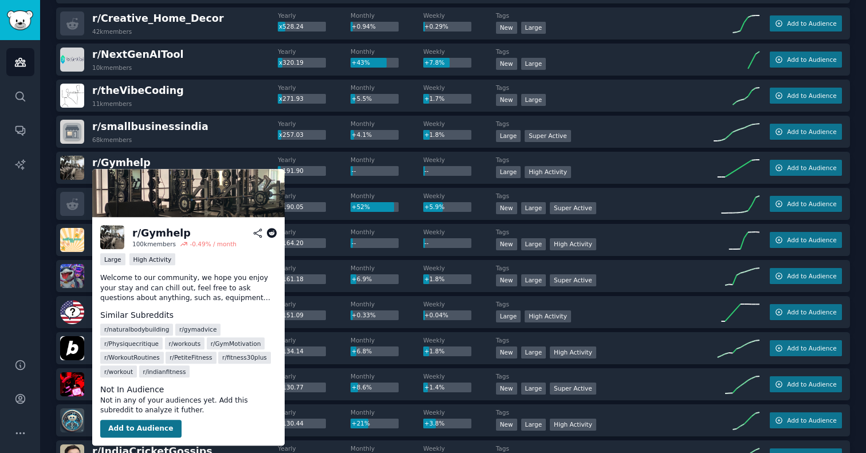
click at [137, 425] on button "Add to Audience" at bounding box center [140, 429] width 81 height 18
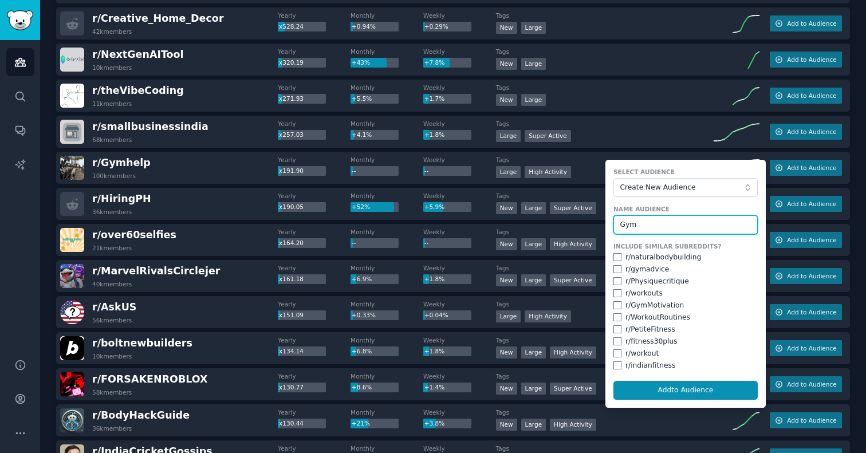
type input "Gym"
click at [614, 268] on input "checkbox" at bounding box center [618, 269] width 8 height 8
checkbox input "true"
click at [615, 290] on input "checkbox" at bounding box center [618, 293] width 8 height 8
checkbox input "true"
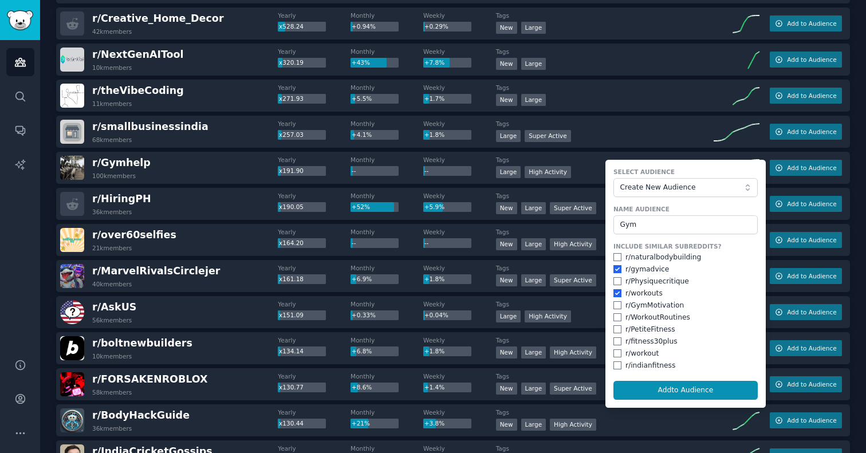
scroll to position [380, 0]
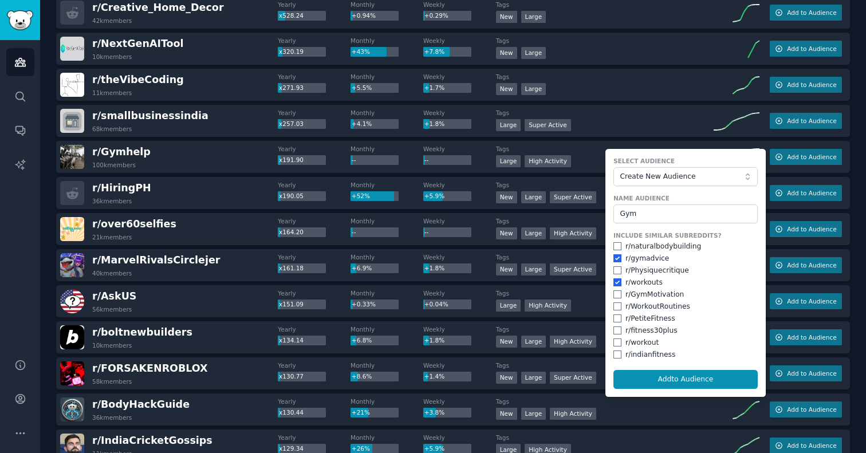
click at [614, 341] on input "checkbox" at bounding box center [618, 343] width 8 height 8
checkbox input "true"
click at [641, 373] on button "Add to Audience" at bounding box center [686, 379] width 144 height 19
checkbox input "false"
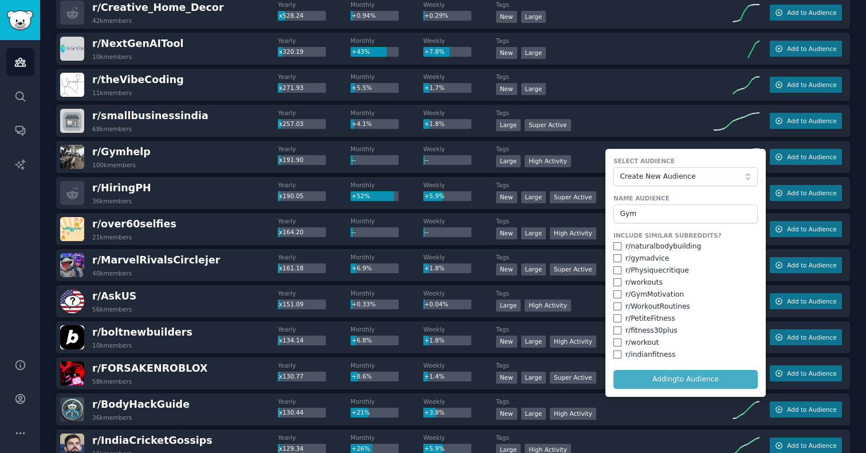
checkbox input "false"
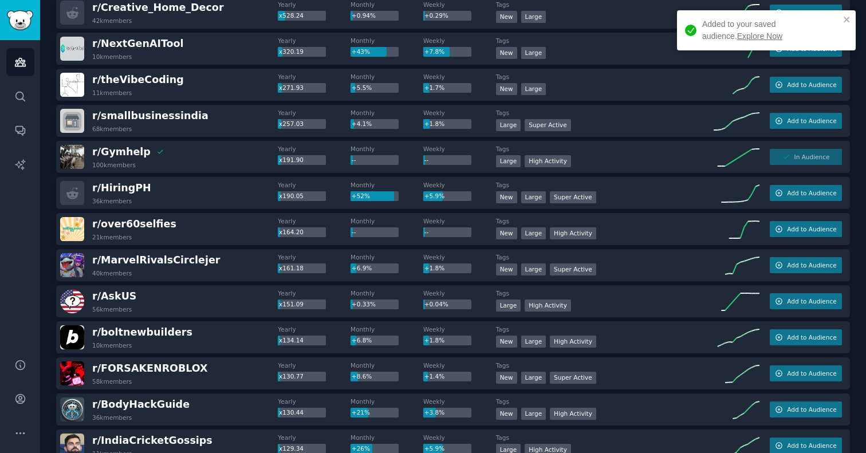
click at [737, 37] on link "Explore Now" at bounding box center [759, 36] width 45 height 9
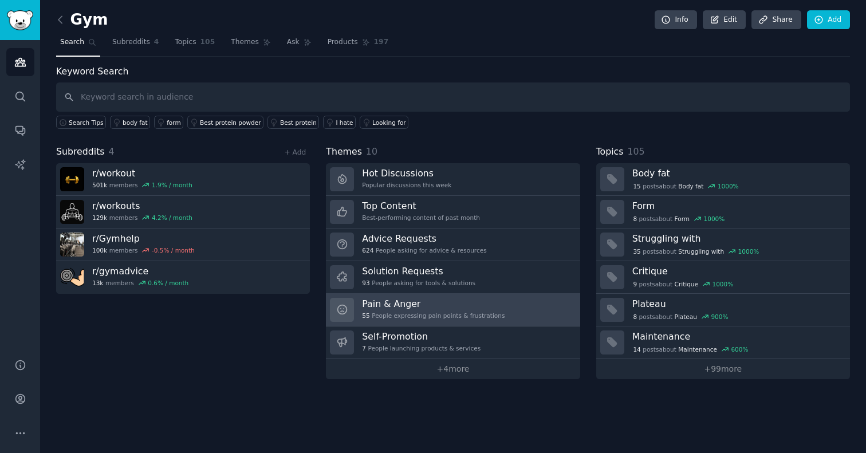
click at [418, 301] on h3 "Pain & Anger" at bounding box center [433, 304] width 143 height 12
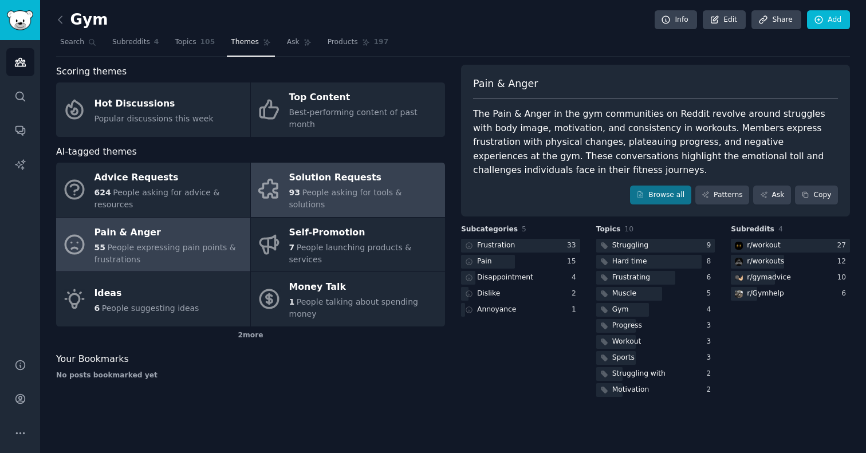
click at [304, 191] on div "93 People asking for tools & solutions" at bounding box center [364, 199] width 150 height 24
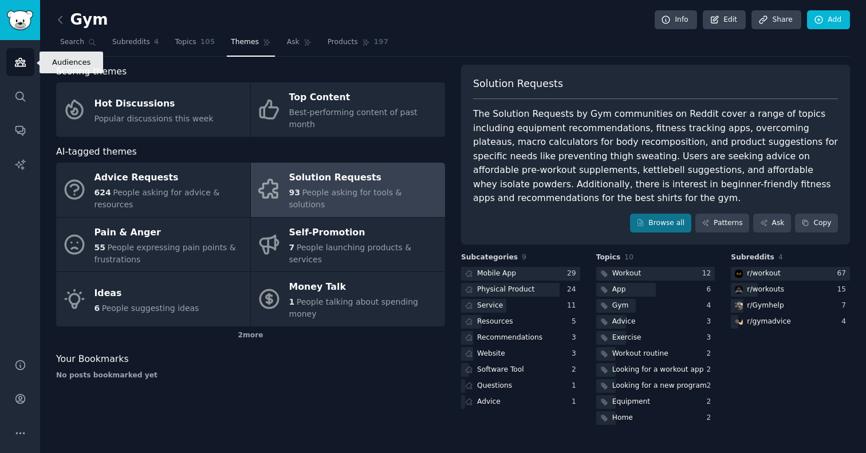
click at [22, 64] on icon "Sidebar" at bounding box center [20, 62] width 10 height 8
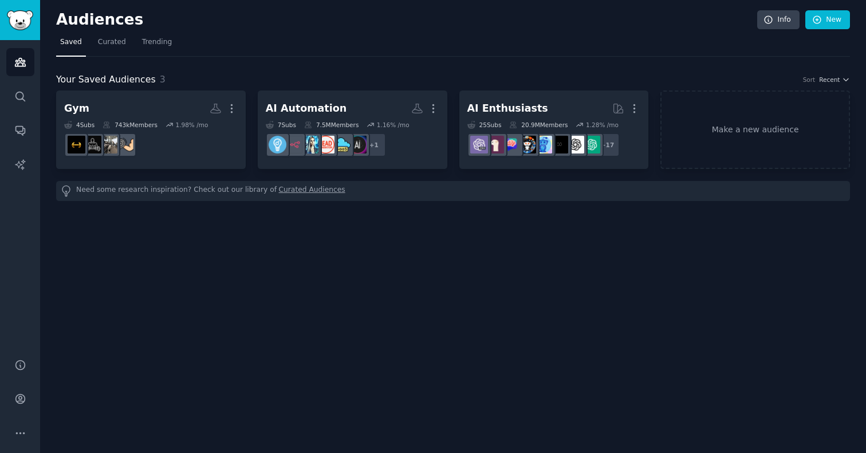
click at [175, 37] on nav "Saved Curated Trending" at bounding box center [453, 44] width 794 height 23
click at [161, 43] on span "Trending" at bounding box center [157, 42] width 30 height 10
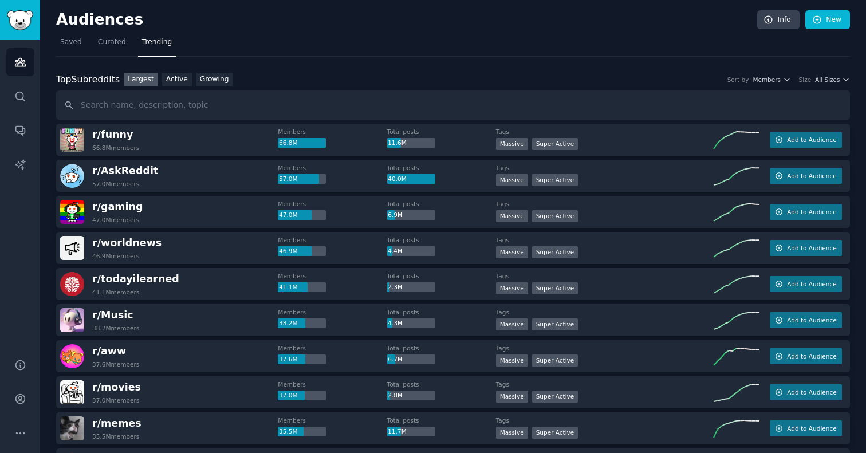
click at [211, 86] on div "Top Subreddits Top Subreddits Largest Active Growing Sort by Members Size All S…" at bounding box center [453, 97] width 794 height 48
click at [213, 81] on link "Growing" at bounding box center [214, 80] width 37 height 14
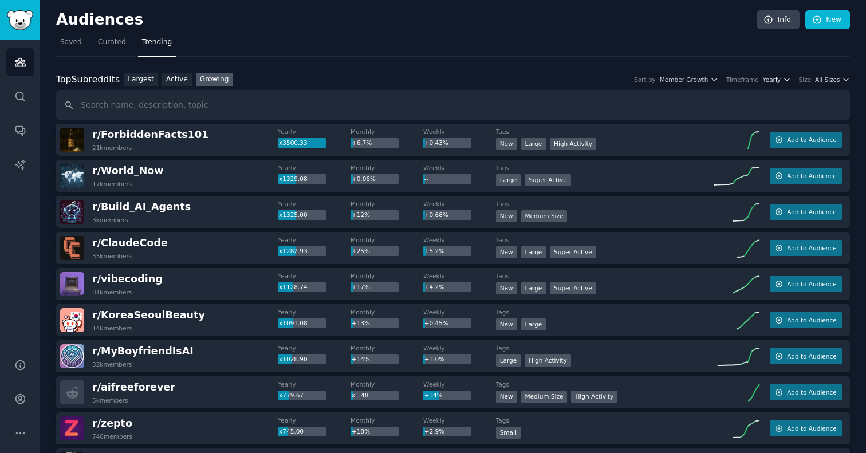
click at [783, 80] on icon "button" at bounding box center [787, 80] width 8 height 8
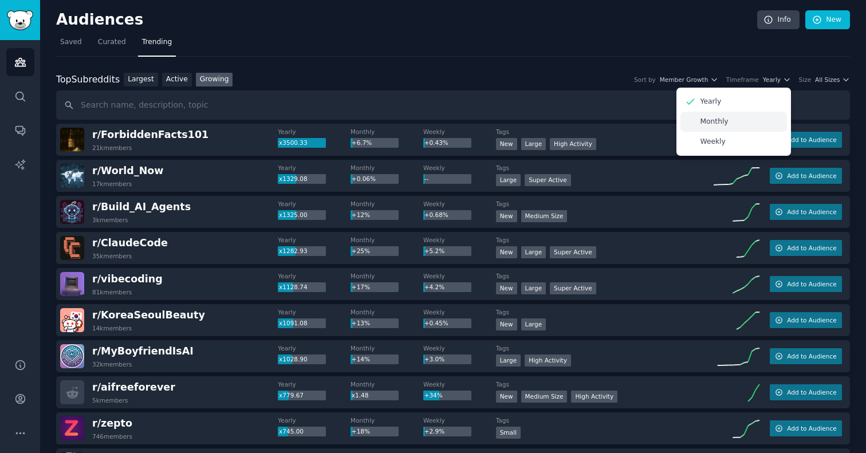
click at [748, 127] on div "Monthly" at bounding box center [734, 122] width 107 height 20
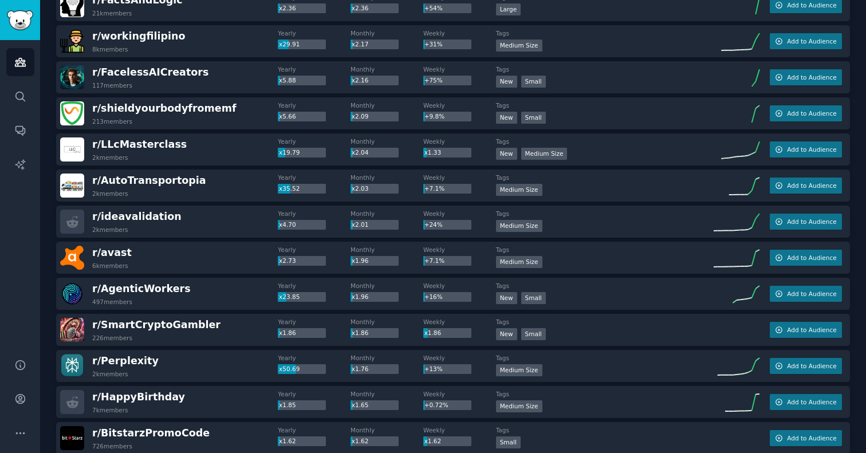
scroll to position [862, 0]
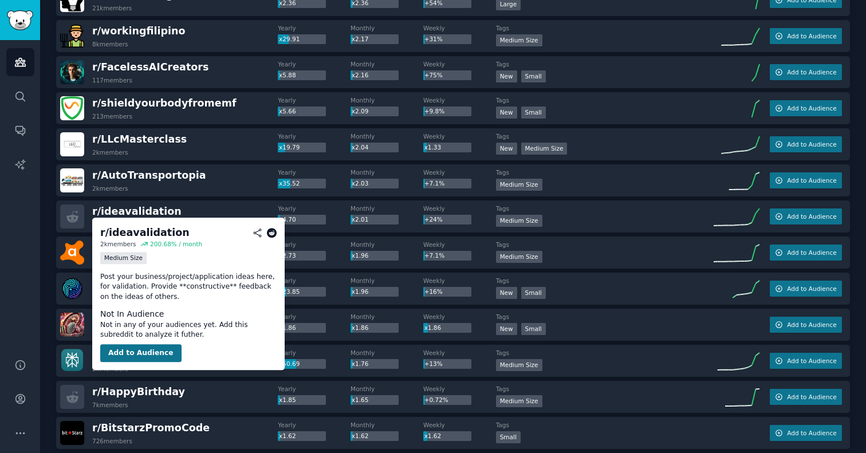
click at [141, 346] on button "Add to Audience" at bounding box center [140, 353] width 81 height 18
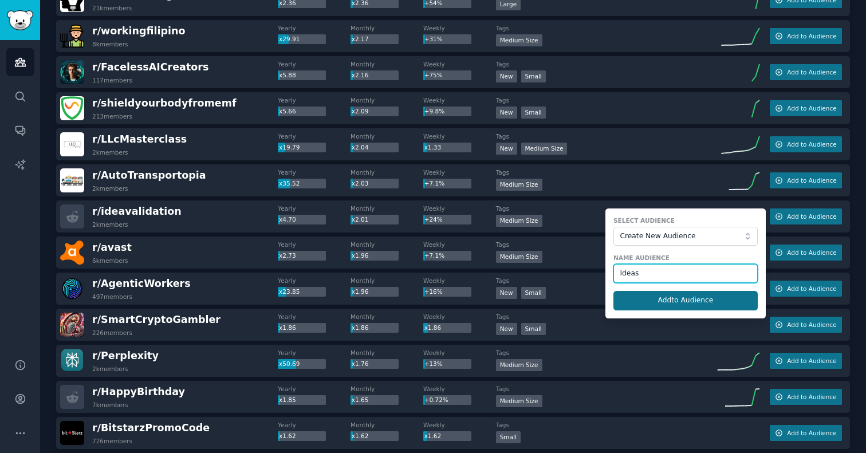
type input "Ideas"
click at [676, 293] on button "Add to Audience" at bounding box center [686, 300] width 144 height 19
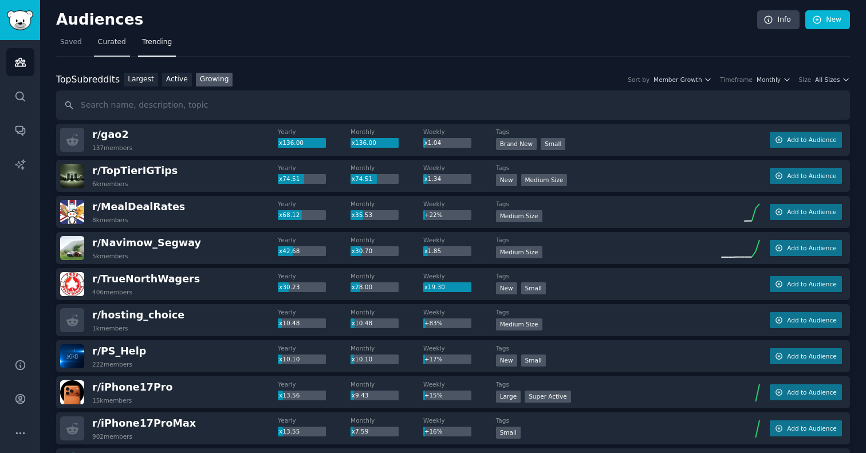
scroll to position [0, 0]
click at [13, 64] on link "Audiences" at bounding box center [20, 62] width 28 height 28
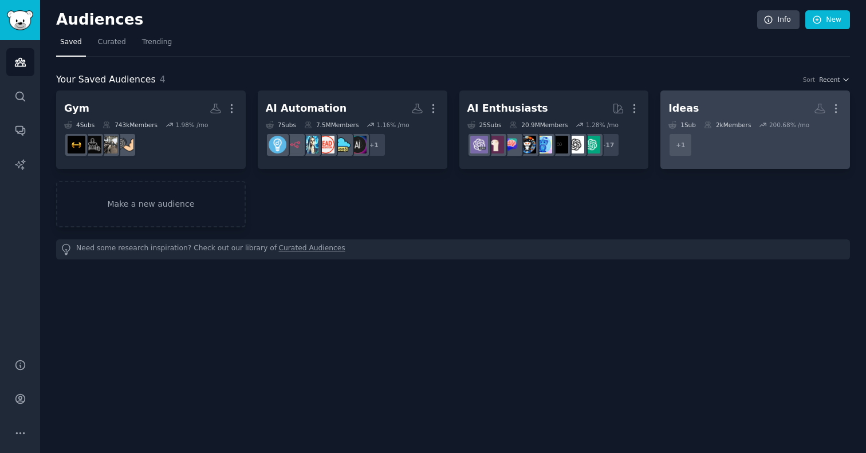
click at [747, 107] on h2 "Ideas More" at bounding box center [756, 109] width 174 height 20
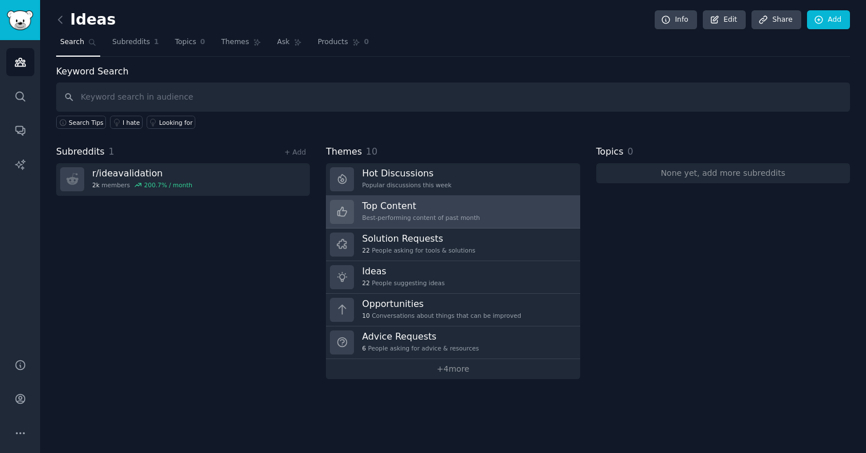
click at [403, 223] on link "Top Content Best-performing content of past month" at bounding box center [453, 212] width 254 height 33
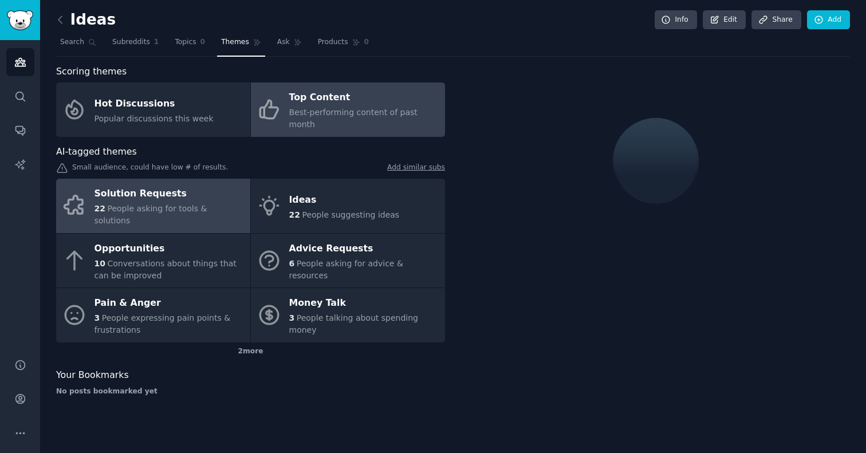
click at [188, 185] on div "Solution Requests" at bounding box center [170, 194] width 150 height 18
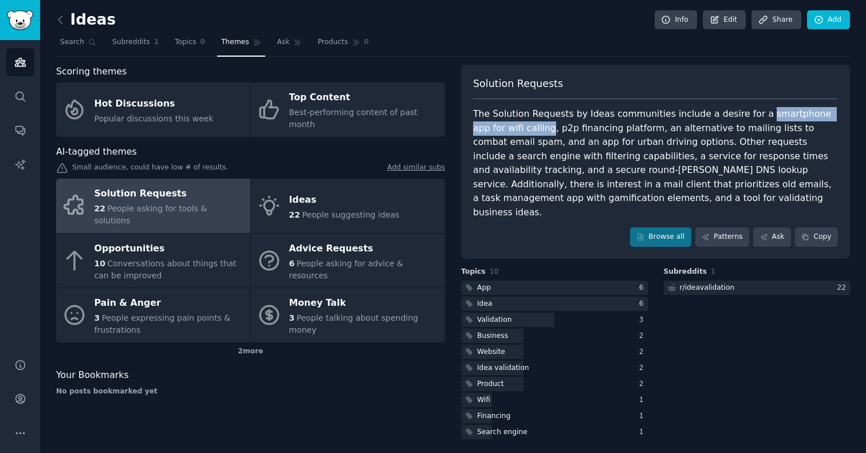
drag, startPoint x: 516, startPoint y: 129, endPoint x: 747, endPoint y: 107, distance: 231.9
click at [747, 107] on div "The Solution Requests by Ideas communities include a desire for a smartphone ap…" at bounding box center [655, 163] width 365 height 112
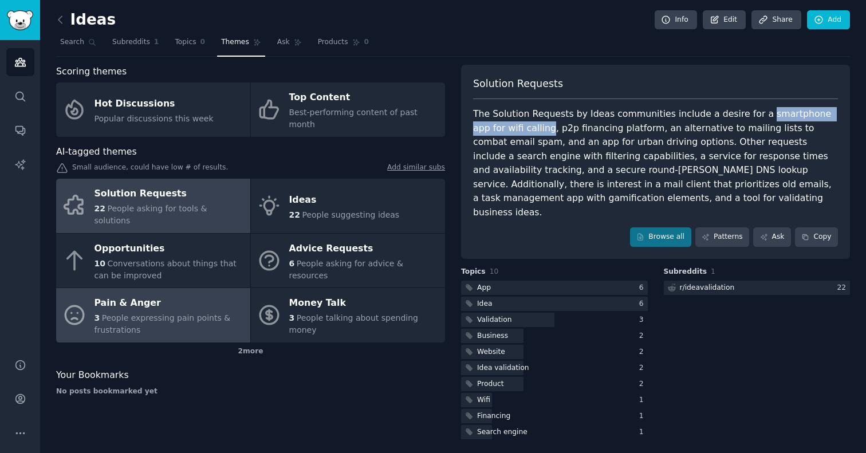
click at [185, 294] on div "Pain & Anger" at bounding box center [170, 303] width 150 height 18
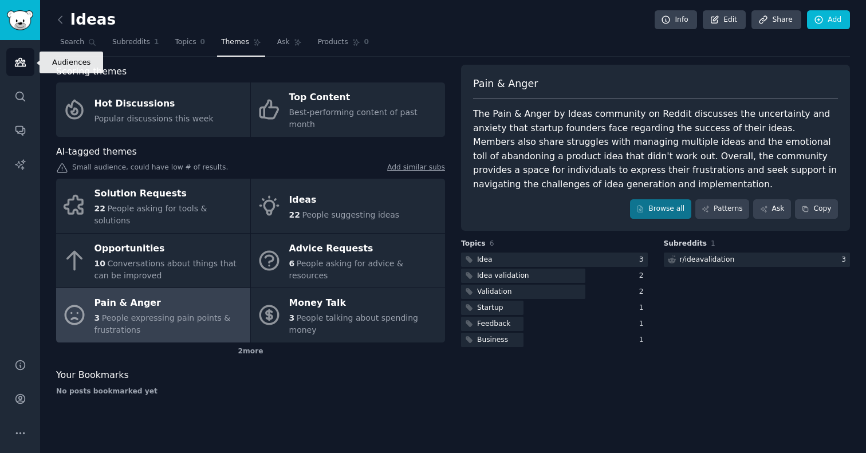
click at [23, 57] on icon "Sidebar" at bounding box center [20, 62] width 12 height 12
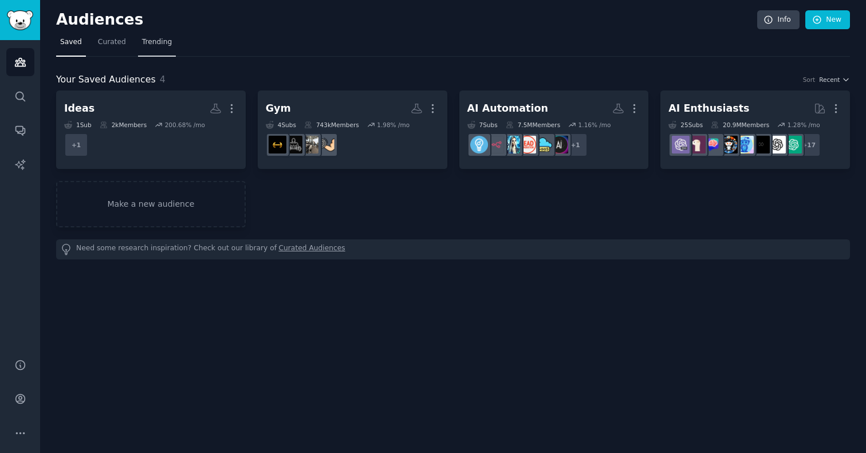
click at [164, 45] on span "Trending" at bounding box center [157, 42] width 30 height 10
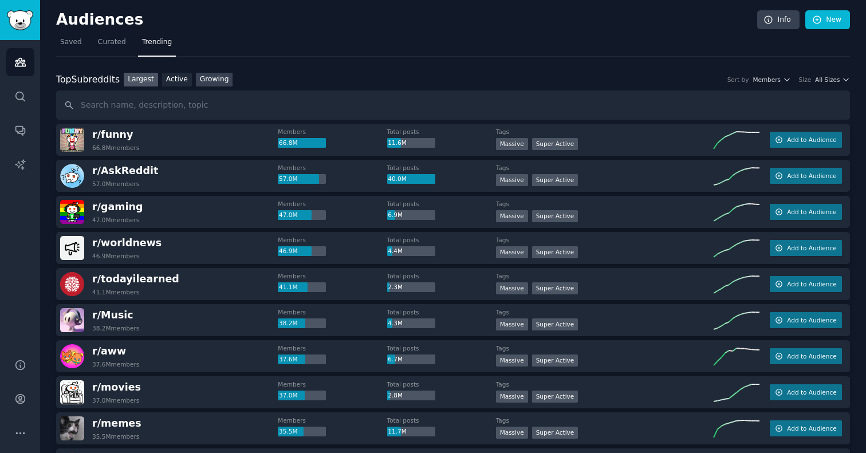
click at [207, 76] on link "Growing" at bounding box center [214, 80] width 37 height 14
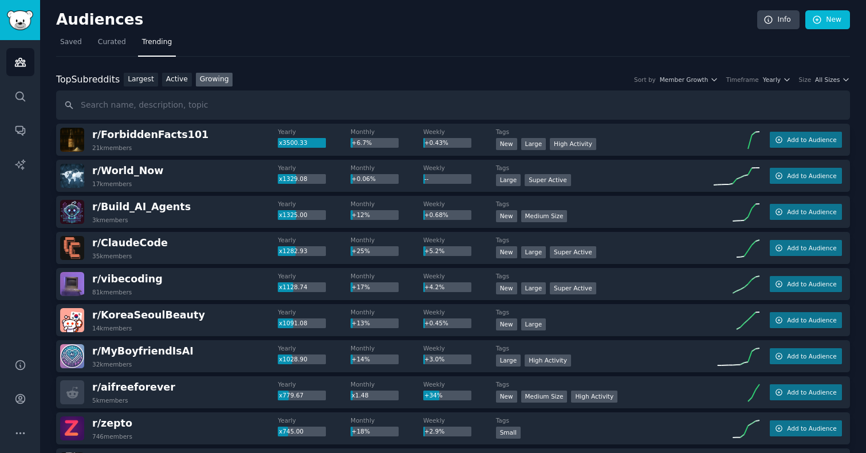
click at [697, 83] on div "Top Subreddits Top Subreddits Largest Active Growing Sort by Member Growth Time…" at bounding box center [453, 80] width 794 height 14
click at [702, 78] on span "Member Growth" at bounding box center [684, 80] width 49 height 8
click at [775, 82] on span "Yearly" at bounding box center [772, 80] width 18 height 8
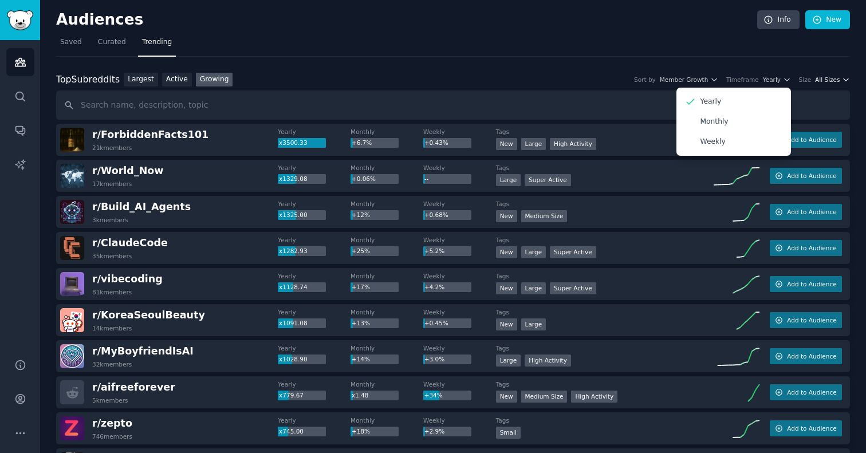
click at [831, 80] on span "All Sizes" at bounding box center [827, 80] width 25 height 8
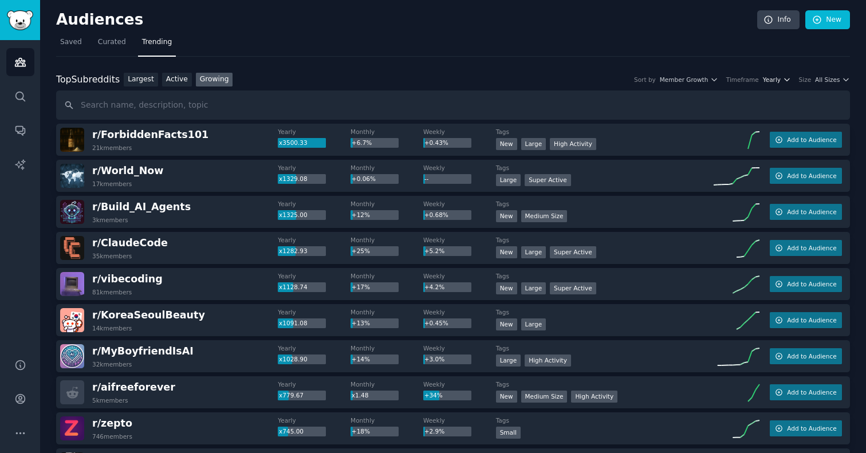
click at [772, 78] on span "Yearly" at bounding box center [772, 80] width 18 height 8
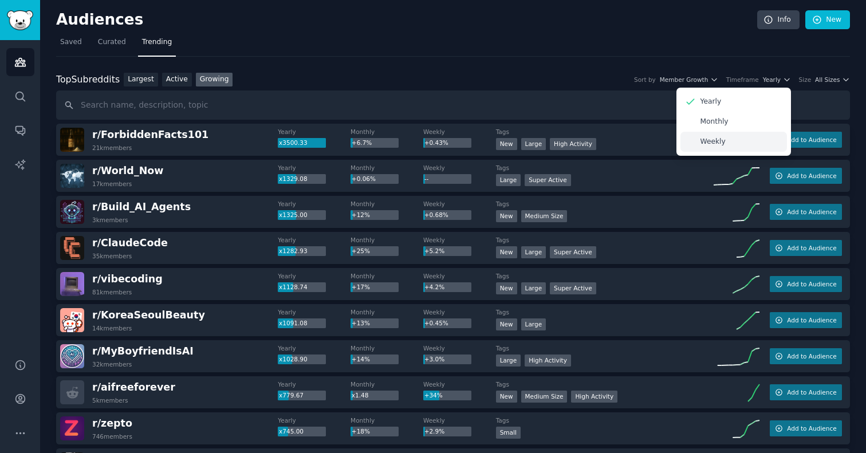
click at [751, 144] on div "Weekly" at bounding box center [734, 142] width 107 height 20
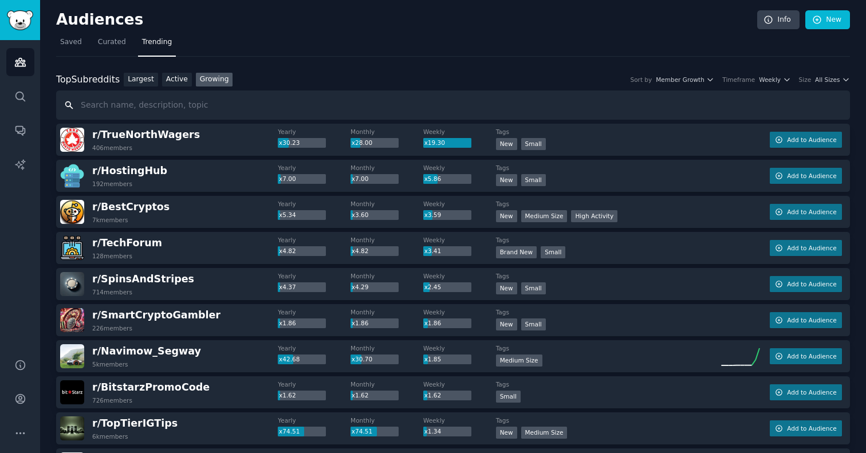
click at [175, 108] on input "text" at bounding box center [453, 105] width 794 height 29
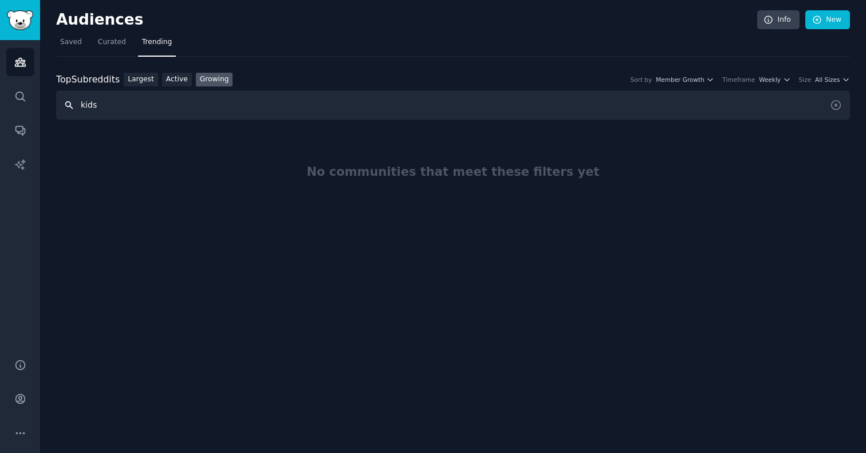
type input "kids"
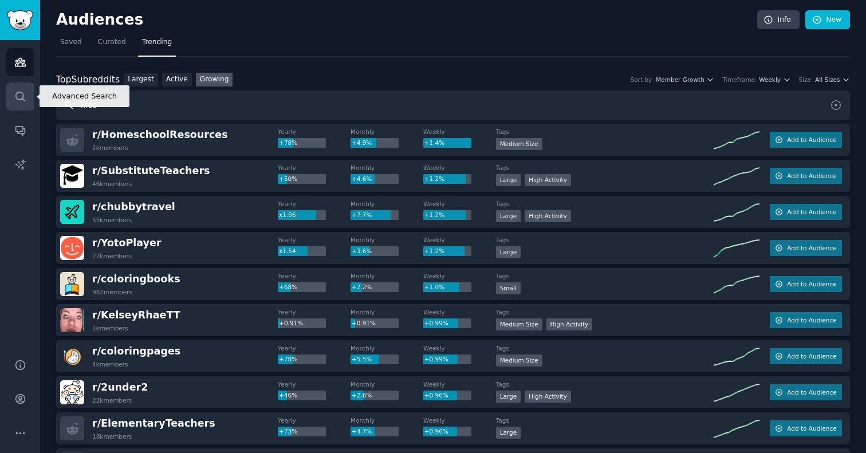
drag, startPoint x: 129, startPoint y: 110, endPoint x: 22, endPoint y: 109, distance: 107.1
click at [22, 109] on div "Advanced Search Audiences Search Conversations AI Reports Help Account More Aud…" at bounding box center [433, 226] width 866 height 453
click at [152, 103] on input "kids" at bounding box center [453, 105] width 794 height 29
click at [135, 105] on input "kids" at bounding box center [453, 105] width 794 height 29
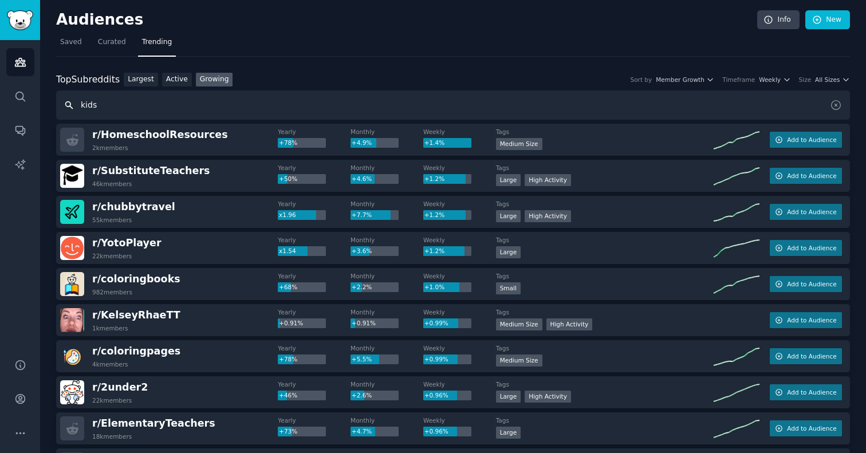
click at [135, 105] on input "kids" at bounding box center [453, 105] width 794 height 29
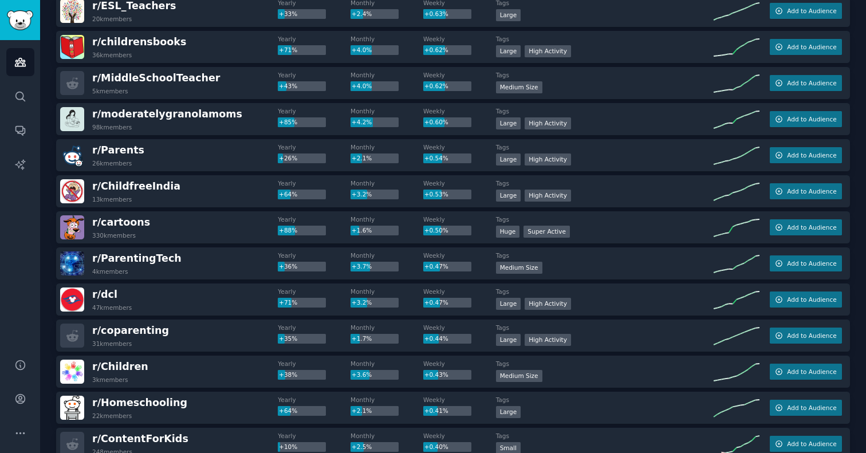
scroll to position [683, 0]
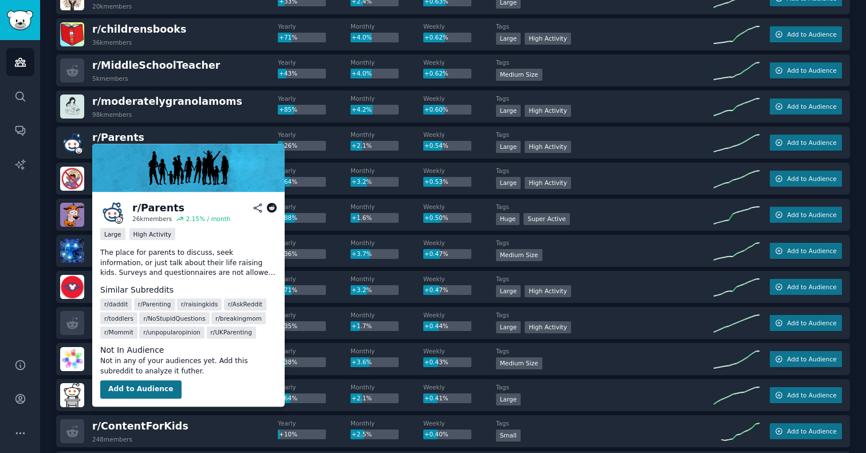
click at [150, 386] on button "Add to Audience" at bounding box center [140, 389] width 81 height 18
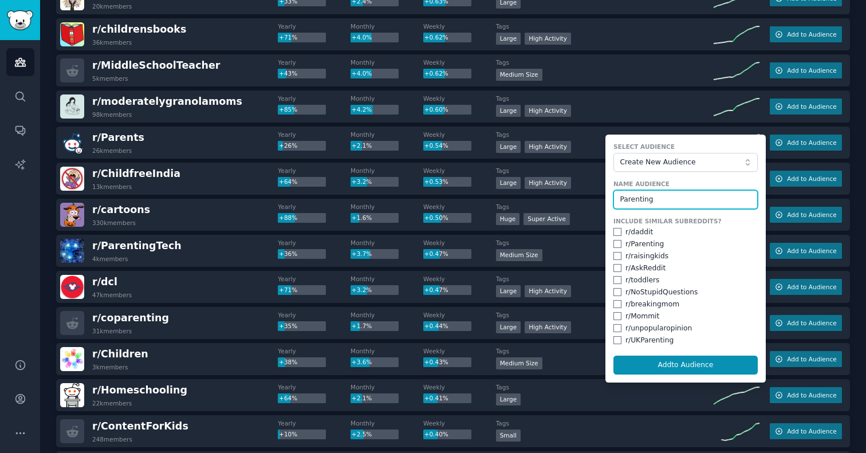
type input "Parenting"
click at [616, 229] on input "checkbox" at bounding box center [618, 232] width 8 height 8
checkbox input "true"
click at [618, 240] on input "checkbox" at bounding box center [618, 244] width 8 height 8
checkbox input "true"
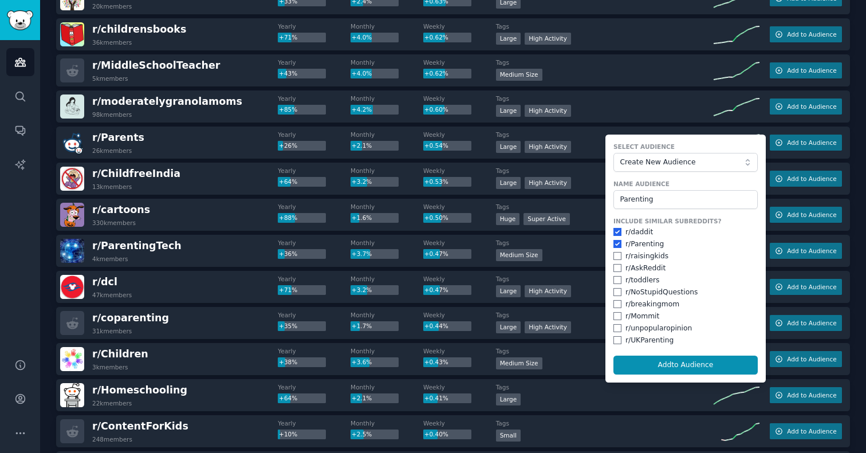
click at [618, 252] on input "checkbox" at bounding box center [618, 256] width 8 height 8
checkbox input "true"
click at [619, 282] on input "checkbox" at bounding box center [618, 280] width 8 height 8
checkbox input "true"
click at [669, 357] on button "Add to Audience" at bounding box center [686, 365] width 144 height 19
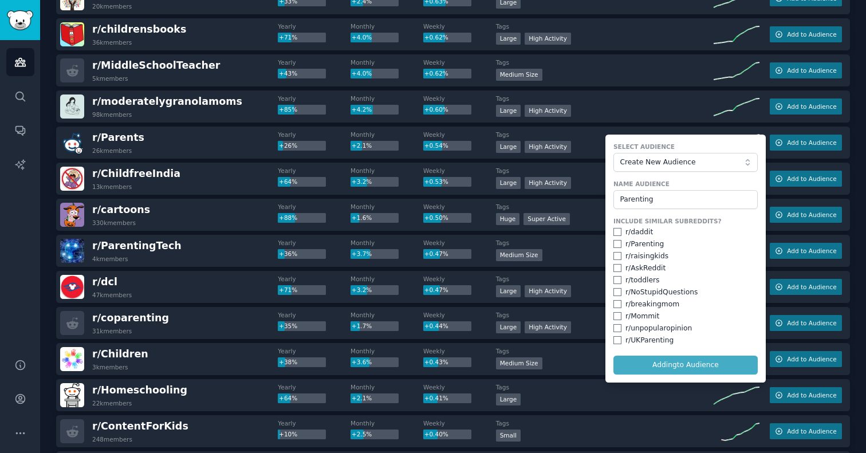
checkbox input "false"
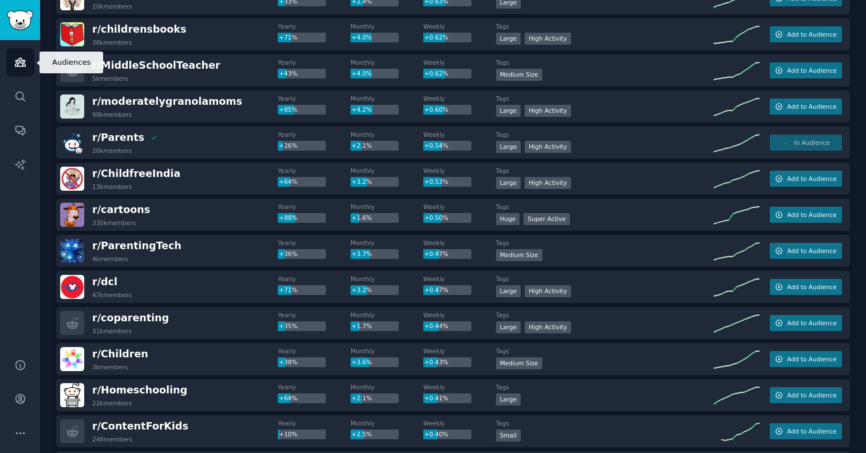
click at [22, 62] on icon "Sidebar" at bounding box center [20, 62] width 12 height 12
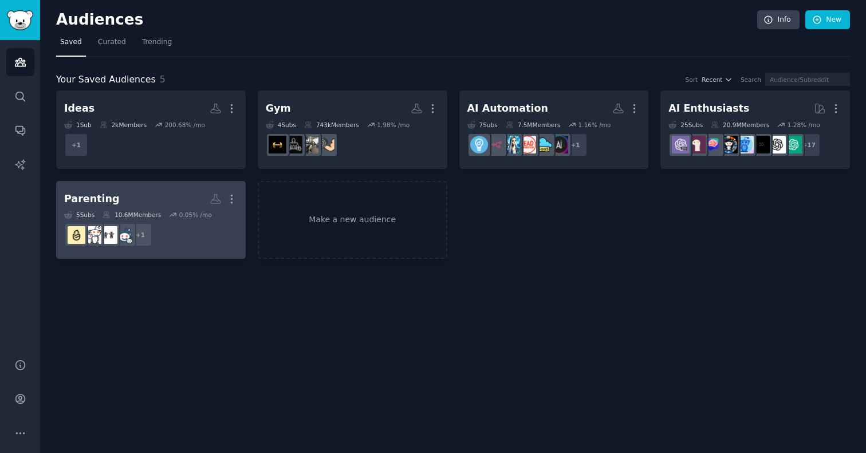
click at [123, 189] on h2 "Parenting More" at bounding box center [151, 199] width 174 height 20
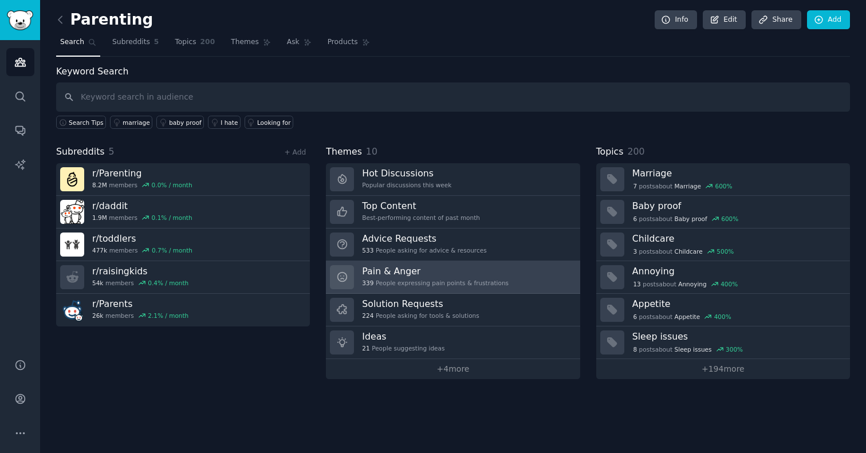
click at [420, 275] on h3 "Pain & Anger" at bounding box center [435, 271] width 147 height 12
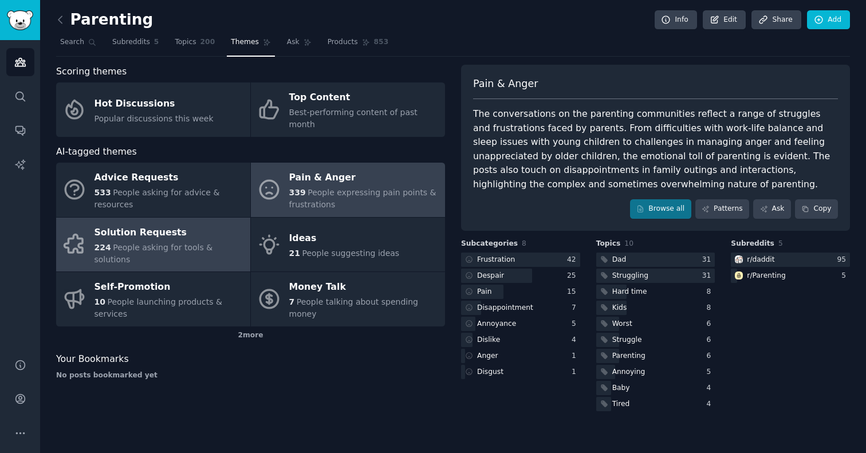
click at [159, 242] on div "224 People asking for tools & solutions" at bounding box center [170, 254] width 150 height 24
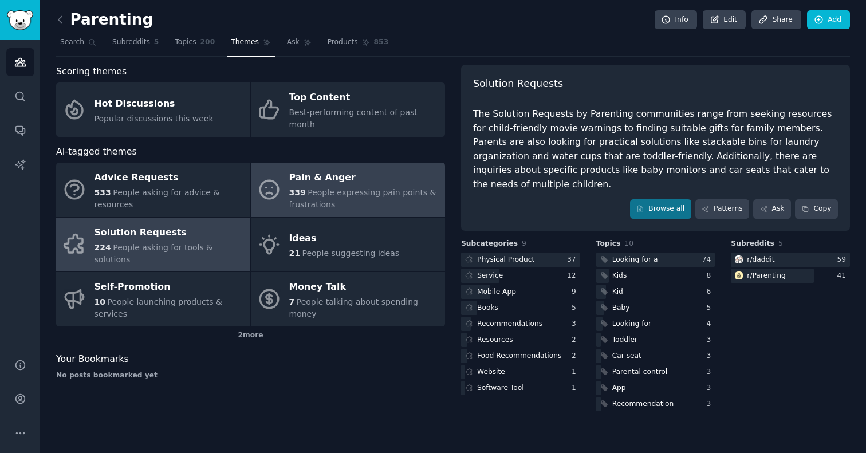
click at [376, 190] on div "339 People expressing pain points & frustrations" at bounding box center [364, 199] width 150 height 24
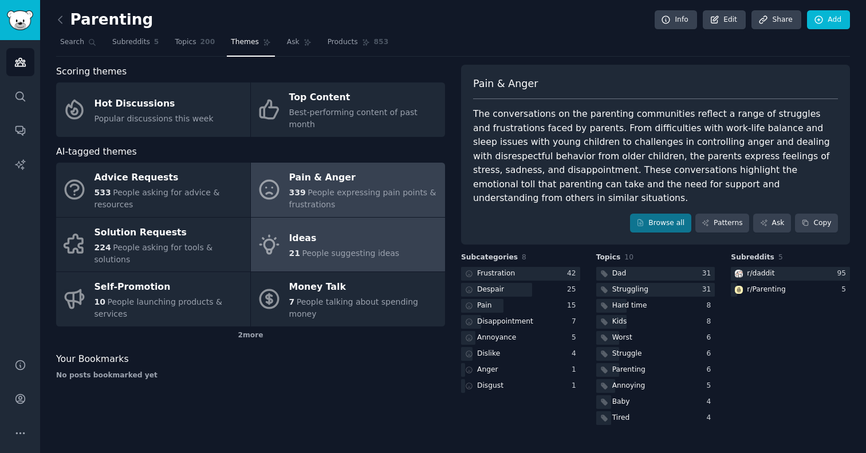
click at [336, 249] on span "People suggesting ideas" at bounding box center [350, 253] width 97 height 9
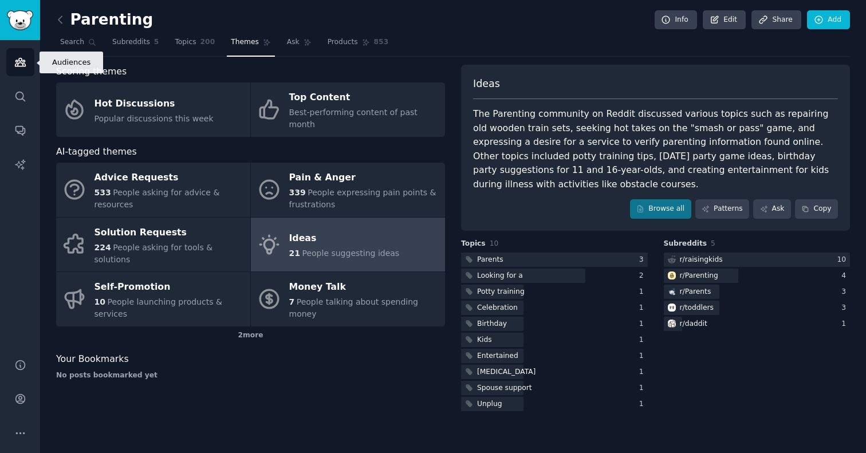
click at [11, 63] on link "Audiences" at bounding box center [20, 62] width 28 height 28
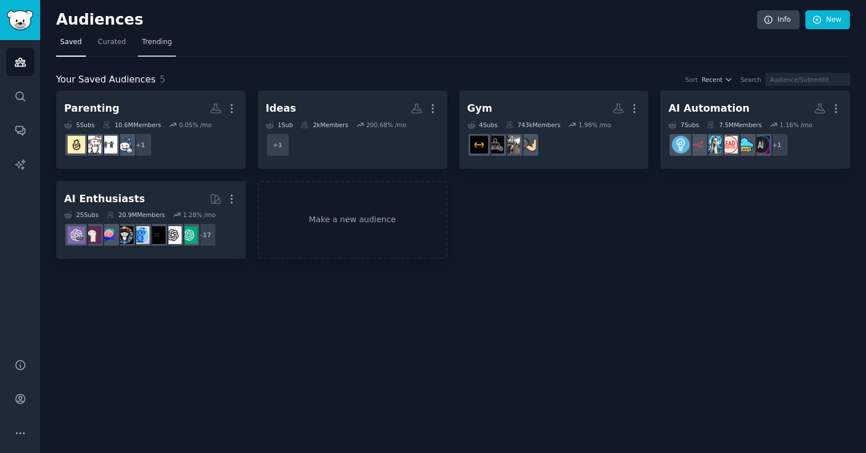
click at [155, 43] on span "Trending" at bounding box center [157, 42] width 30 height 10
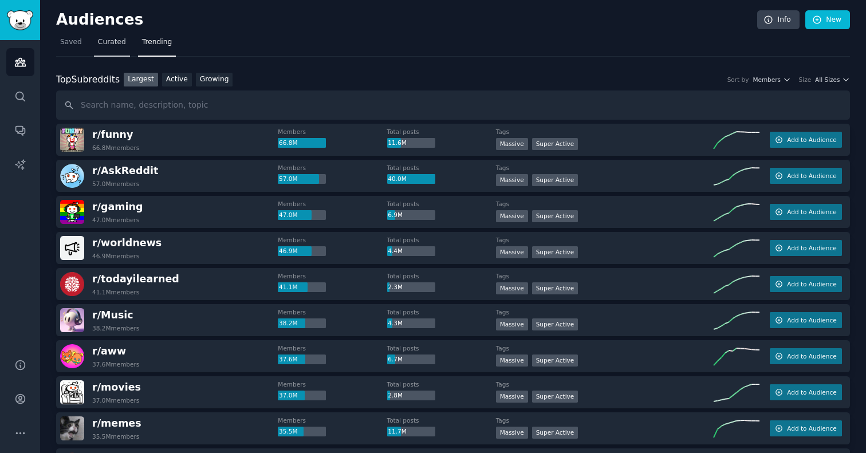
click at [113, 37] on link "Curated" at bounding box center [112, 44] width 36 height 23
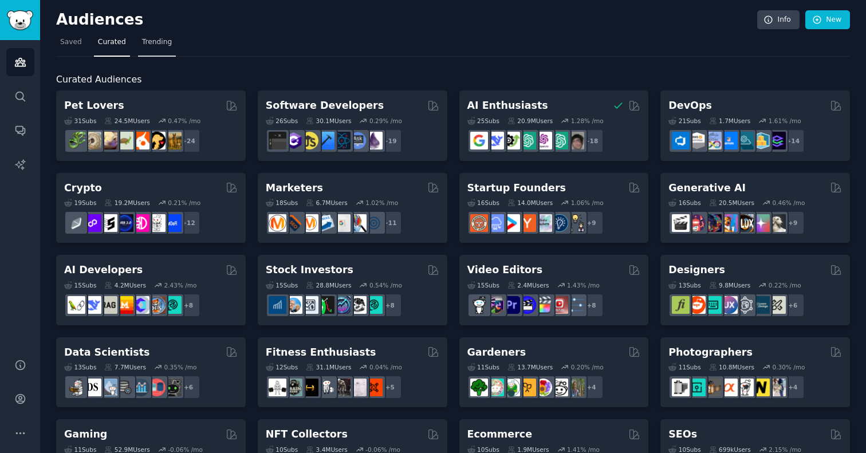
click at [159, 35] on link "Trending" at bounding box center [157, 44] width 38 height 23
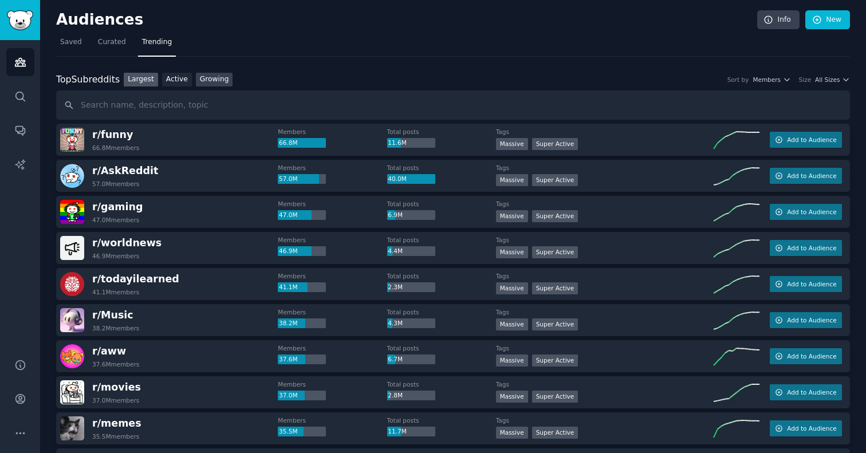
click at [222, 77] on link "Growing" at bounding box center [214, 80] width 37 height 14
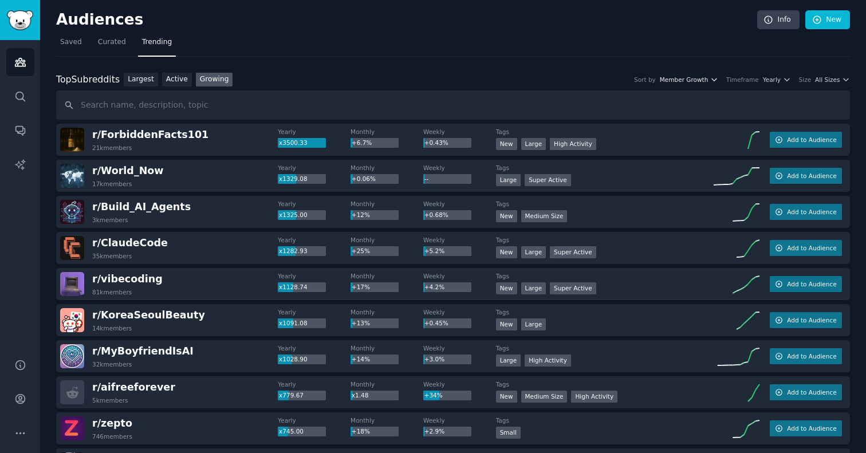
click at [689, 78] on span "Member Growth" at bounding box center [684, 80] width 49 height 8
click at [783, 80] on icon "button" at bounding box center [787, 80] width 8 height 8
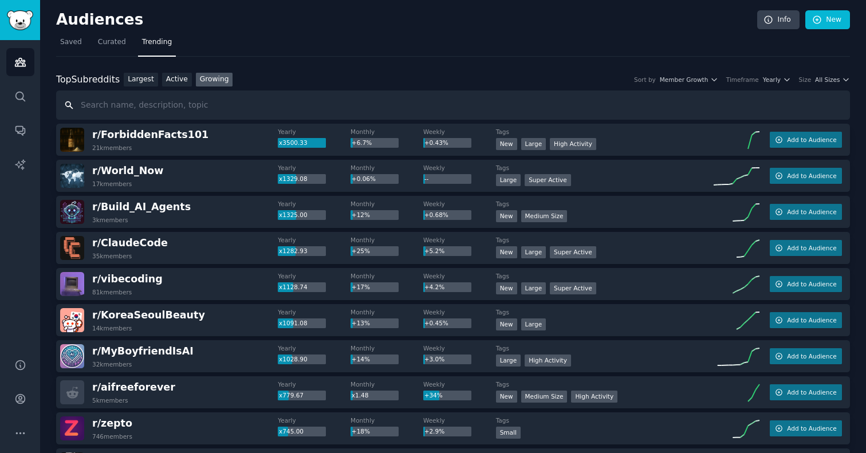
click at [780, 91] on input "text" at bounding box center [453, 105] width 794 height 29
click at [777, 74] on div "Top Subreddits Top Subreddits Largest Active Growing Sort by Member Growth Time…" at bounding box center [453, 80] width 794 height 14
click at [773, 85] on div "Top Subreddits Top Subreddits Largest Active Growing Sort by Member Growth Time…" at bounding box center [453, 80] width 794 height 14
click at [777, 73] on div "Top Subreddits Top Subreddits Largest Active Growing Sort by Member Growth Time…" at bounding box center [453, 80] width 794 height 14
click at [775, 76] on span "Yearly" at bounding box center [772, 80] width 18 height 8
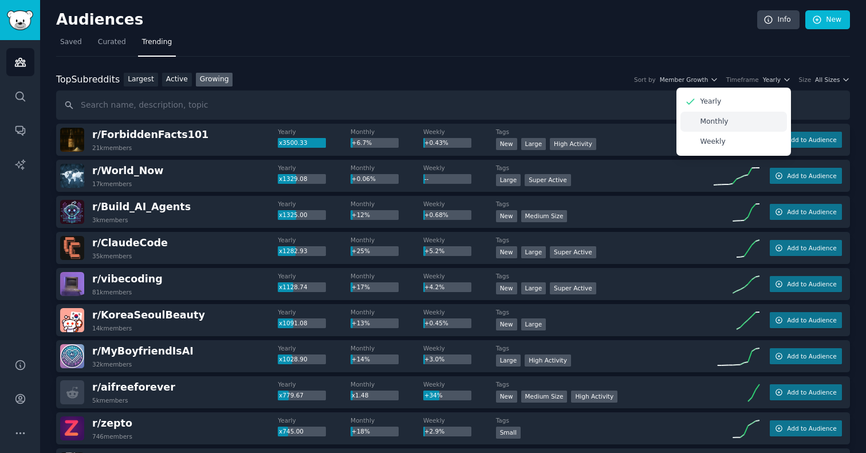
click at [745, 122] on div "Monthly" at bounding box center [734, 122] width 107 height 20
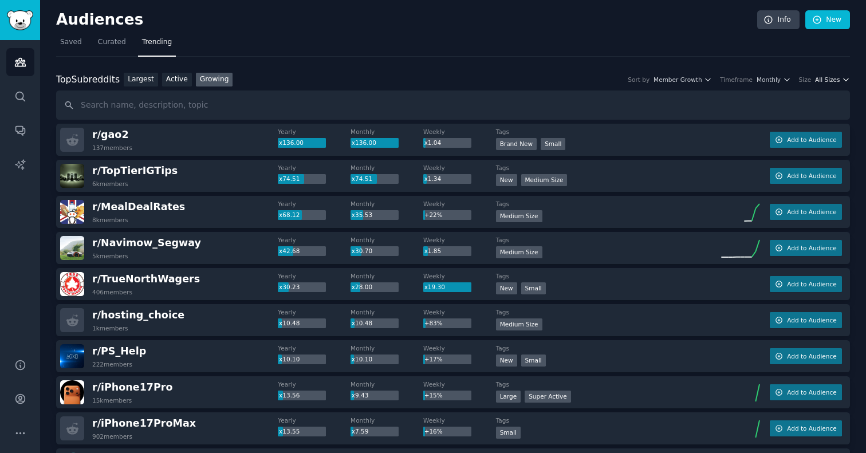
click at [829, 76] on span "All Sizes" at bounding box center [827, 80] width 25 height 8
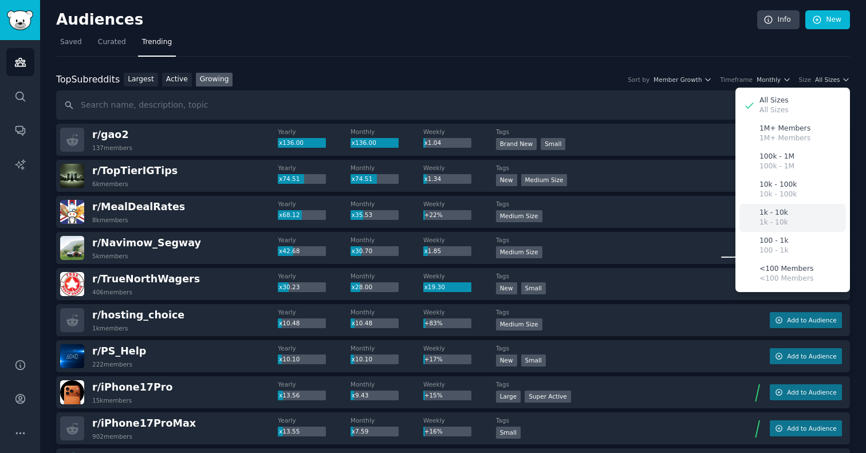
click at [772, 211] on p "1k - 10k" at bounding box center [774, 213] width 29 height 10
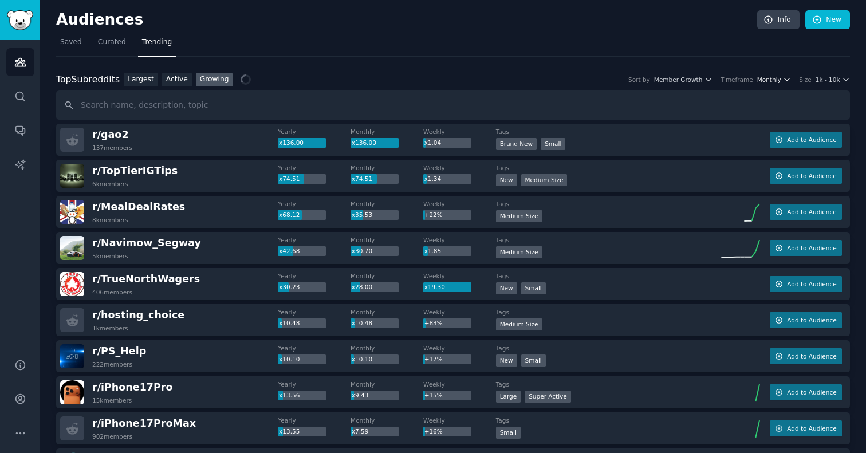
click at [772, 81] on span "Monthly" at bounding box center [769, 80] width 24 height 8
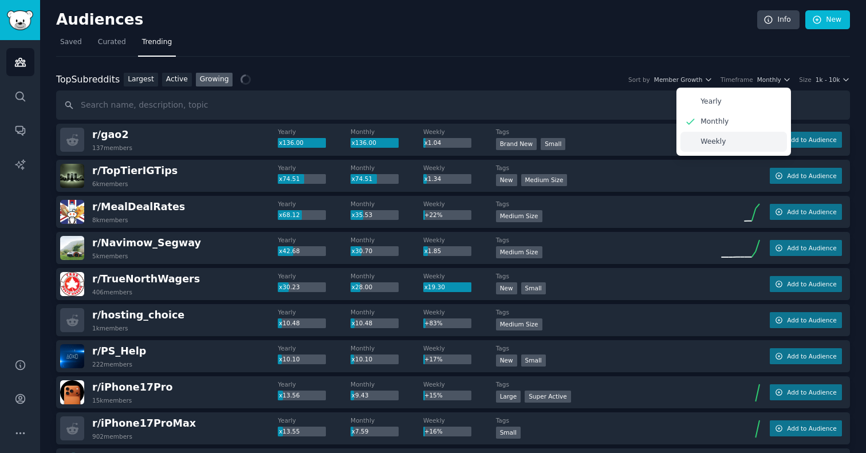
click at [732, 139] on div "Weekly" at bounding box center [734, 142] width 107 height 20
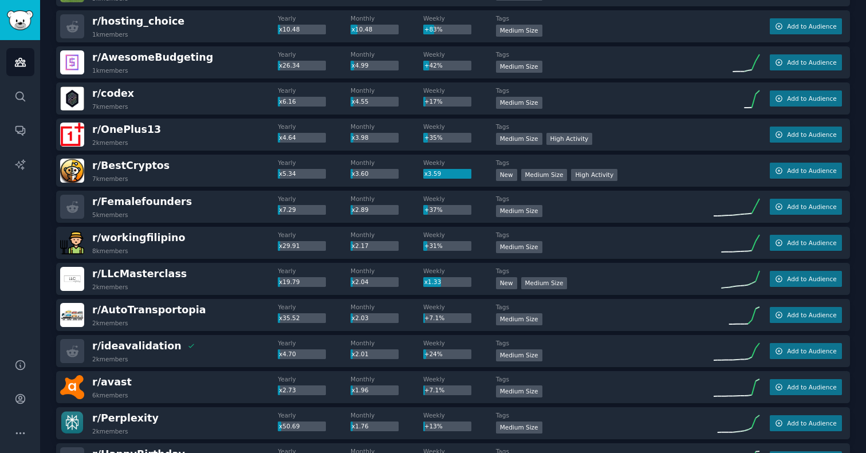
scroll to position [217, 0]
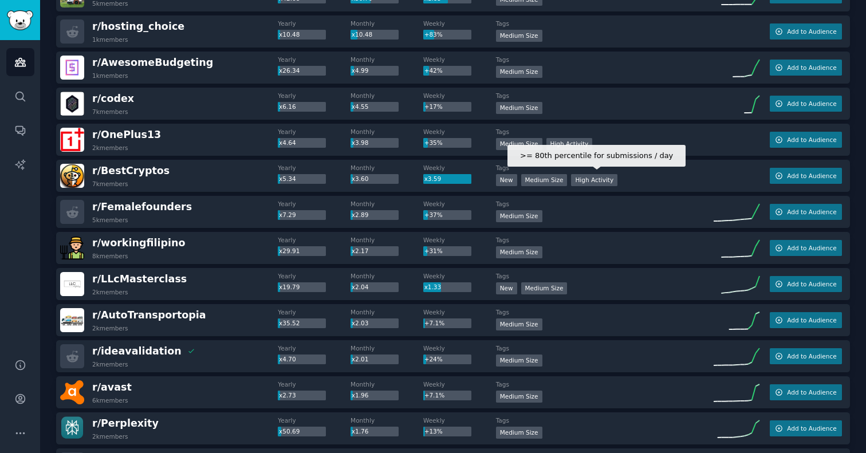
click at [592, 178] on div "High Activity" at bounding box center [594, 180] width 46 height 12
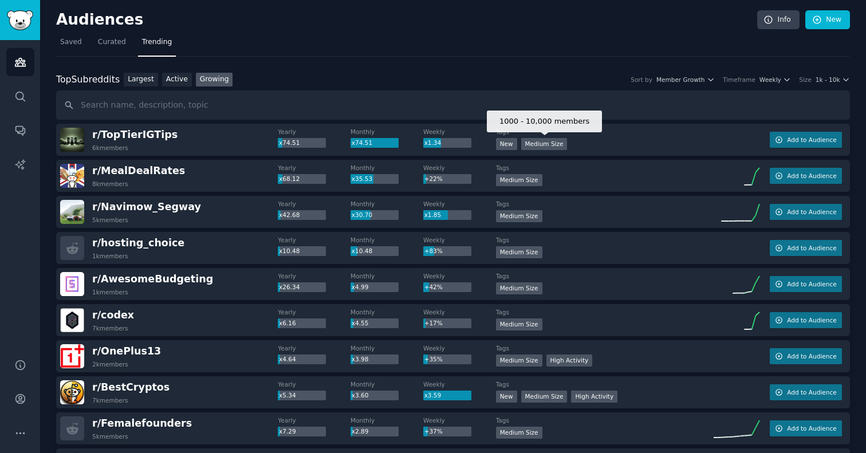
scroll to position [0, 0]
click at [160, 277] on span "r/ AwesomeBudgeting" at bounding box center [152, 278] width 121 height 11
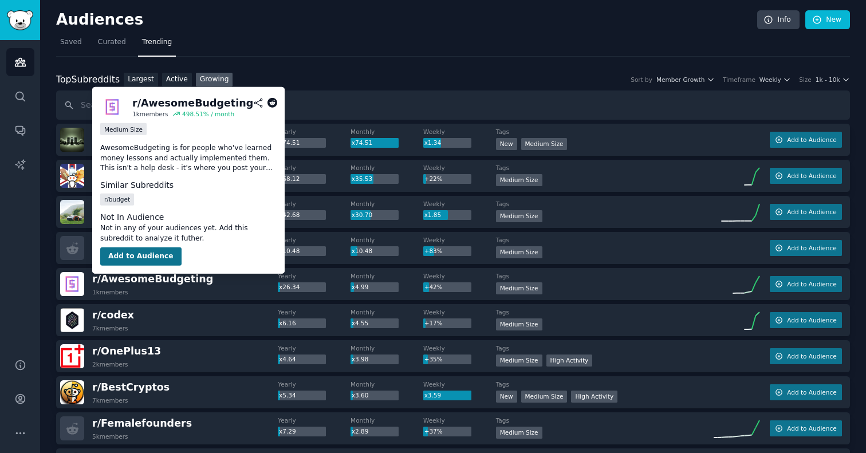
click at [160, 255] on button "Add to Audience" at bounding box center [140, 256] width 81 height 18
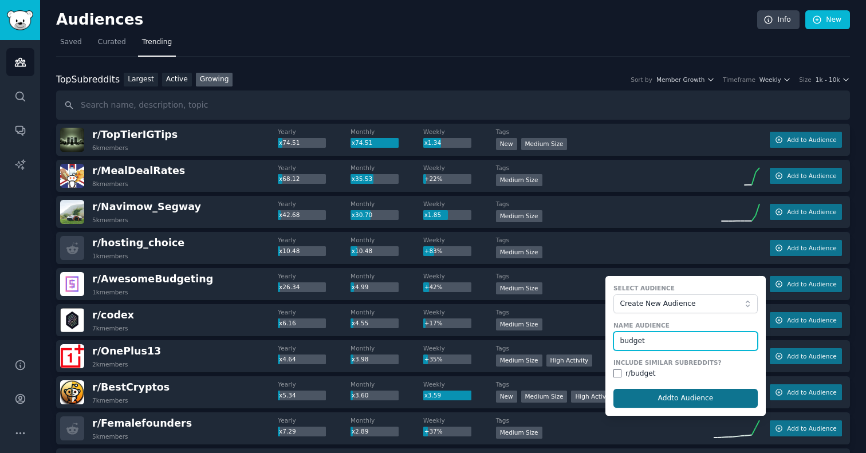
type input "budget"
click at [662, 399] on button "Add to Audience" at bounding box center [686, 398] width 144 height 19
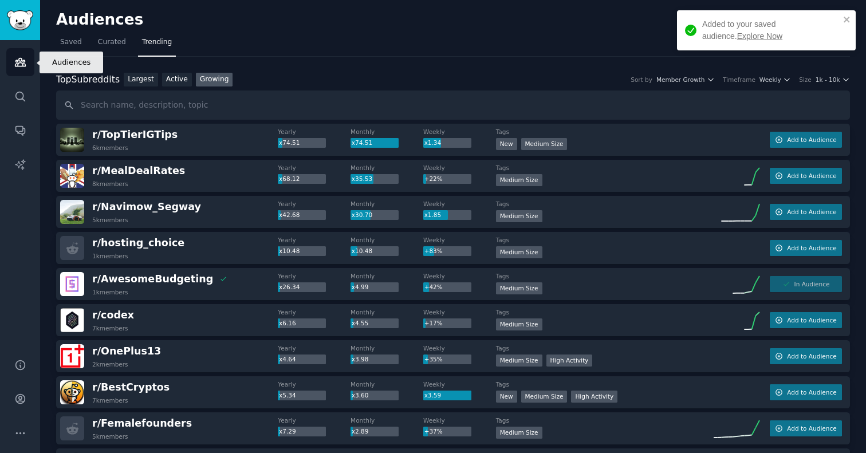
click at [19, 58] on icon "Sidebar" at bounding box center [20, 62] width 10 height 8
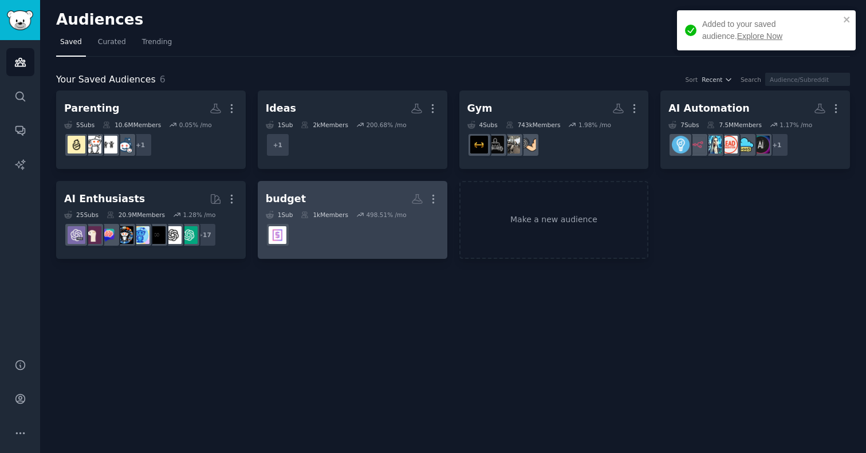
click at [375, 189] on h2 "budget More" at bounding box center [353, 199] width 174 height 20
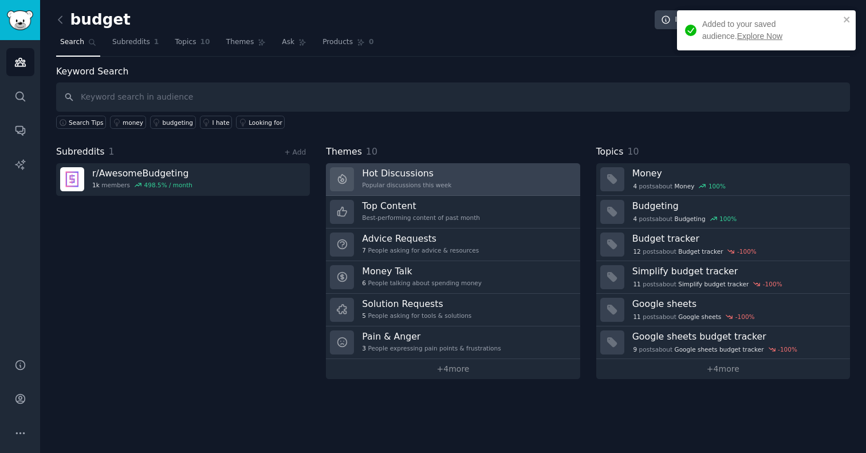
click at [445, 172] on h3 "Hot Discussions" at bounding box center [406, 173] width 89 height 12
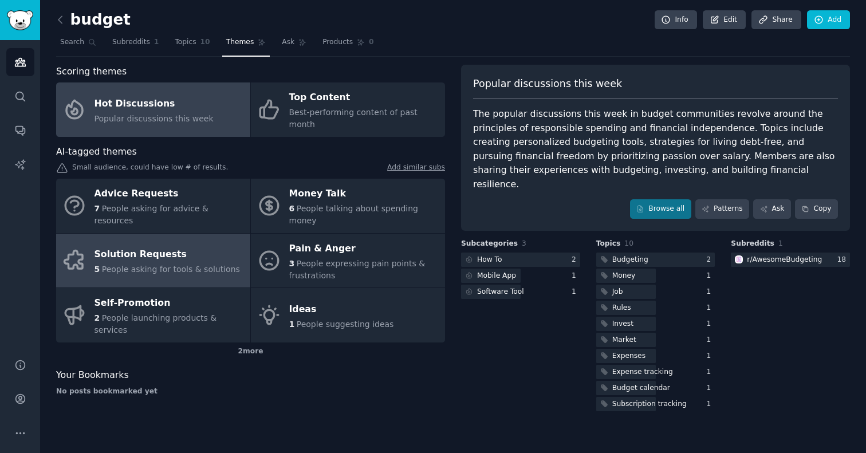
click at [196, 265] on span "People asking for tools & solutions" at bounding box center [171, 269] width 138 height 9
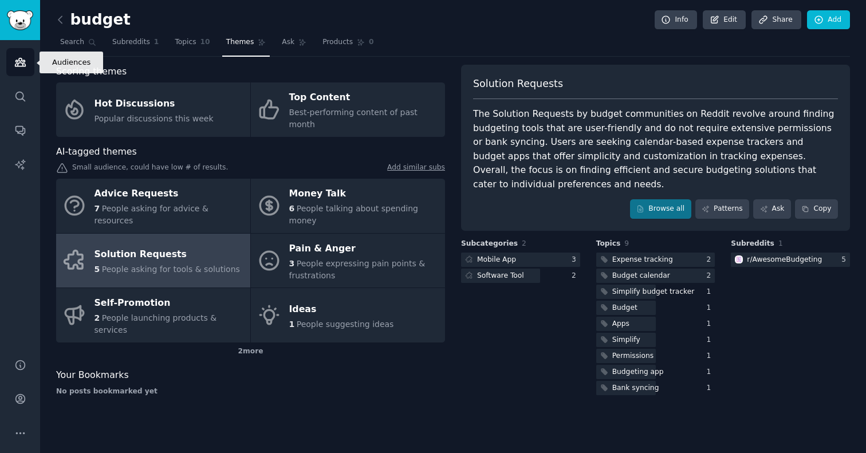
click at [27, 64] on link "Audiences" at bounding box center [20, 62] width 28 height 28
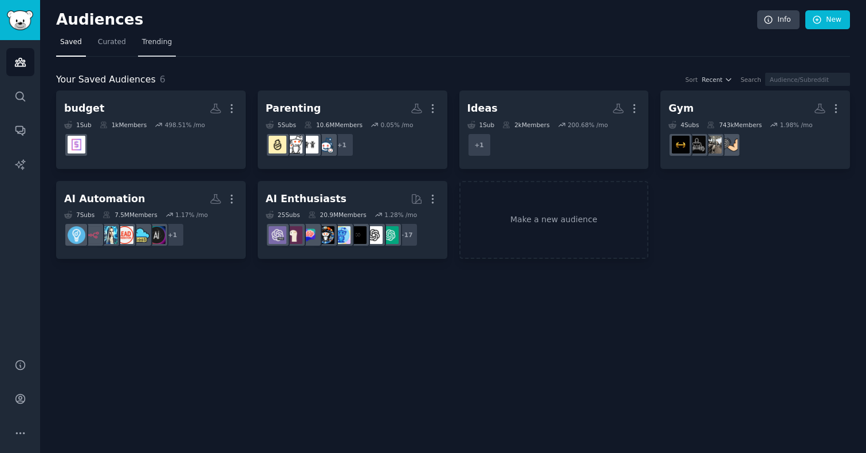
click at [151, 41] on span "Trending" at bounding box center [157, 42] width 30 height 10
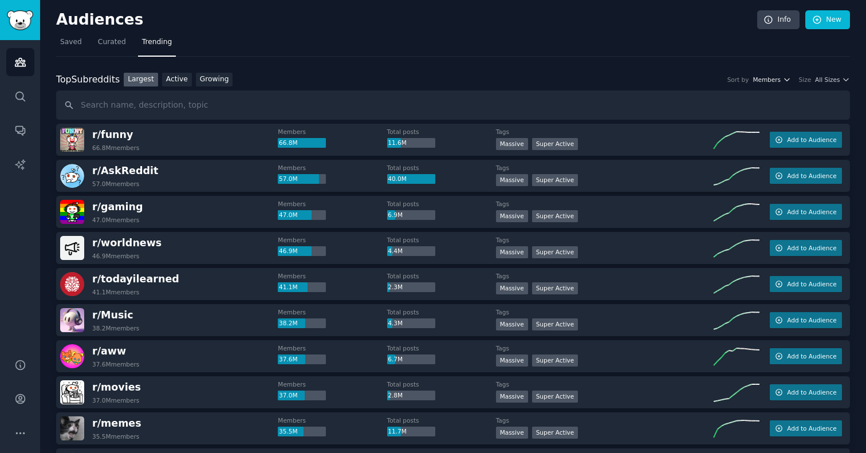
click at [762, 80] on span "Members" at bounding box center [767, 80] width 28 height 8
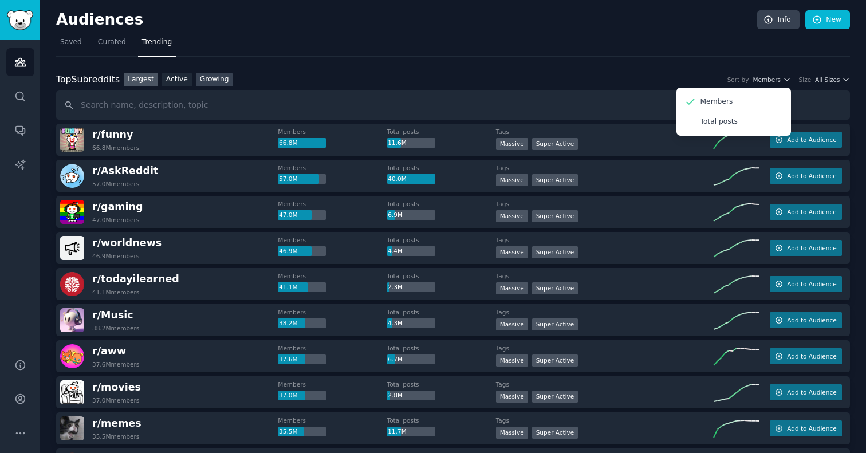
click at [221, 80] on link "Growing" at bounding box center [214, 80] width 37 height 14
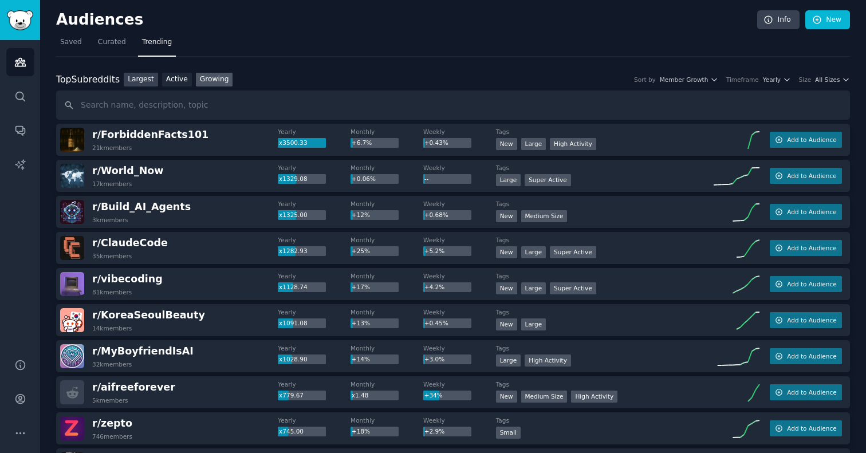
click at [146, 81] on link "Largest" at bounding box center [141, 80] width 34 height 14
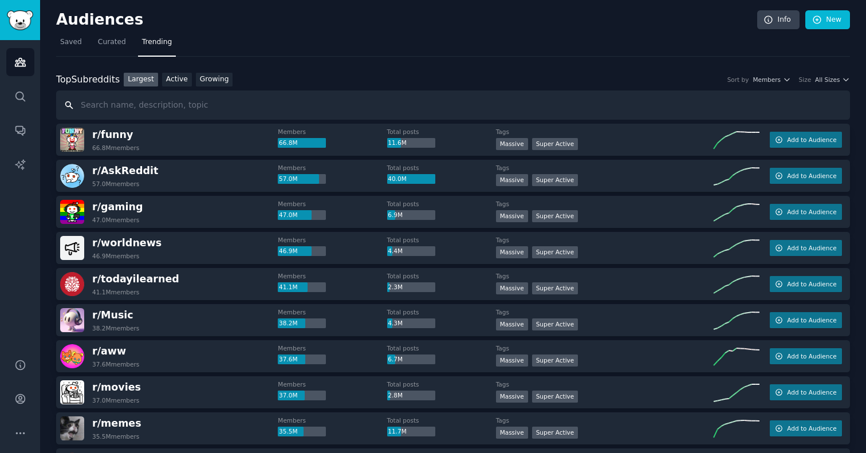
click at [133, 98] on input "text" at bounding box center [453, 105] width 794 height 29
type input "business ideas"
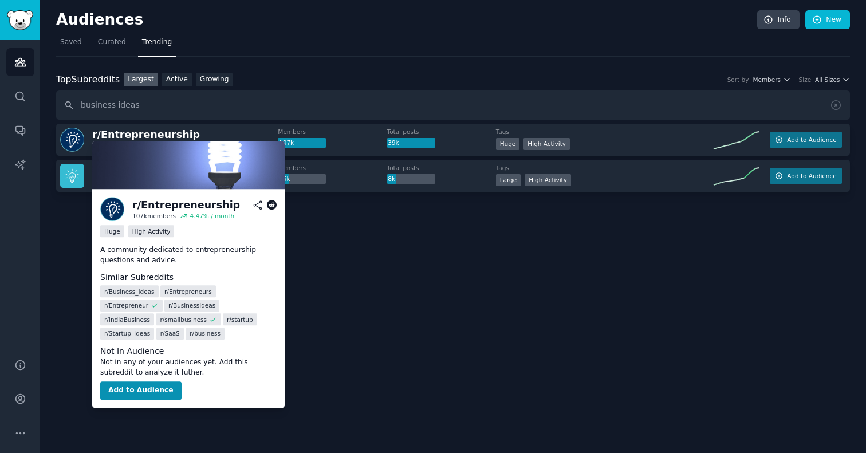
click at [158, 132] on span "r/ Entrepreneurship" at bounding box center [146, 134] width 108 height 11
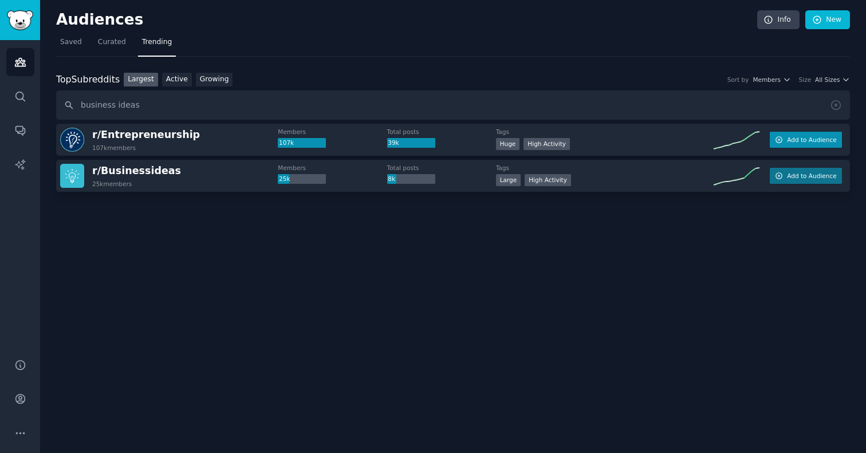
click at [807, 136] on span "Add to Audience" at bounding box center [811, 140] width 49 height 8
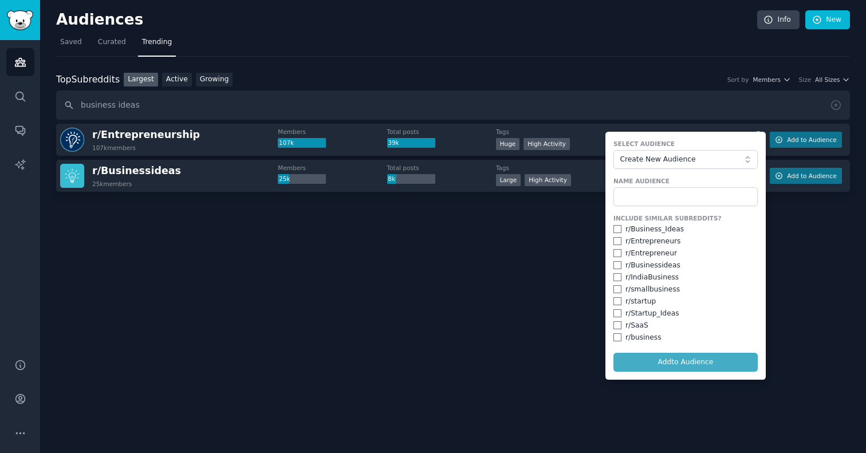
click at [619, 301] on input "checkbox" at bounding box center [618, 301] width 8 height 8
checkbox input "true"
click at [622, 312] on div "r/ Startup_Ideas" at bounding box center [686, 314] width 144 height 10
click at [619, 312] on input "checkbox" at bounding box center [618, 313] width 8 height 8
checkbox input "true"
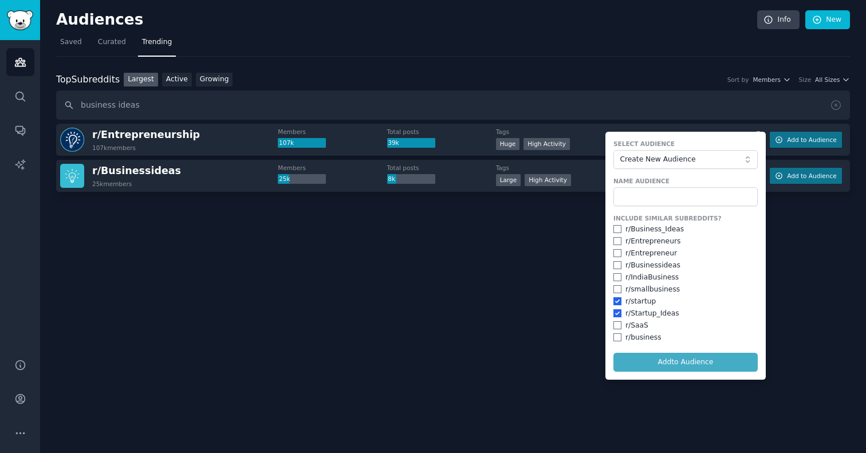
click at [620, 245] on div "Include Similar Subreddits? r/ Business_Ideas r/ Entrepreneurs r/ Entrepreneur …" at bounding box center [686, 278] width 144 height 128
click at [620, 245] on div "r/ Entrepreneurs" at bounding box center [686, 242] width 144 height 10
click at [620, 254] on input "checkbox" at bounding box center [618, 253] width 8 height 8
checkbox input "true"
click at [620, 262] on input "checkbox" at bounding box center [618, 265] width 8 height 8
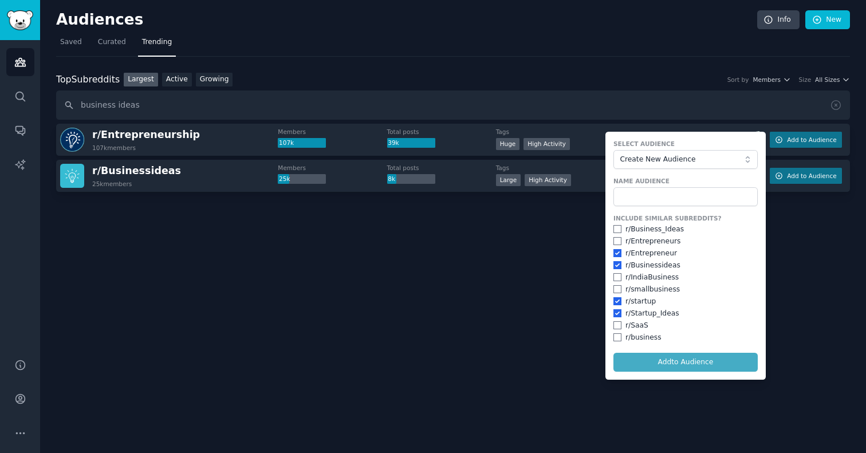
checkbox input "true"
click at [619, 243] on input "checkbox" at bounding box center [618, 241] width 8 height 8
checkbox input "true"
click at [618, 228] on input "checkbox" at bounding box center [618, 229] width 8 height 8
click at [652, 352] on form "Select Audience Create New Audience Name Audience Include Similar Subreddits? r…" at bounding box center [685, 256] width 160 height 248
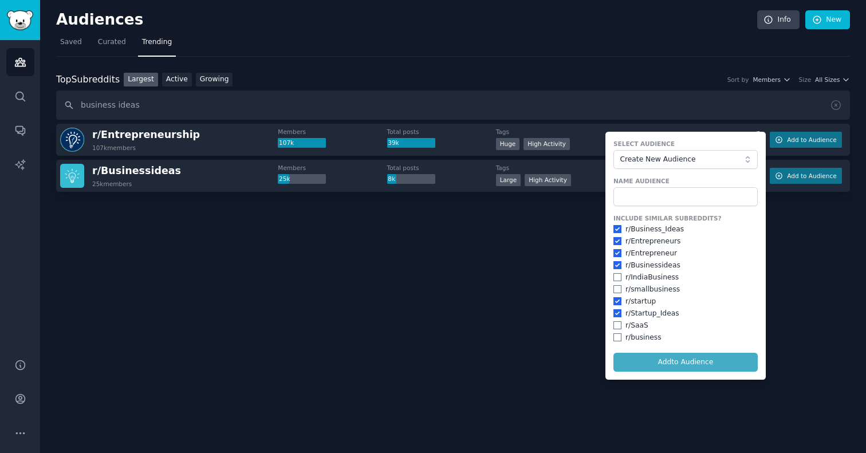
click at [639, 361] on form "Select Audience Create New Audience Name Audience Include Similar Subreddits? r…" at bounding box center [685, 256] width 160 height 248
click at [643, 191] on input "text" at bounding box center [686, 196] width 144 height 19
click at [664, 143] on label "Select Audience" at bounding box center [686, 144] width 144 height 8
click at [652, 164] on button "Create New Audience" at bounding box center [686, 159] width 144 height 19
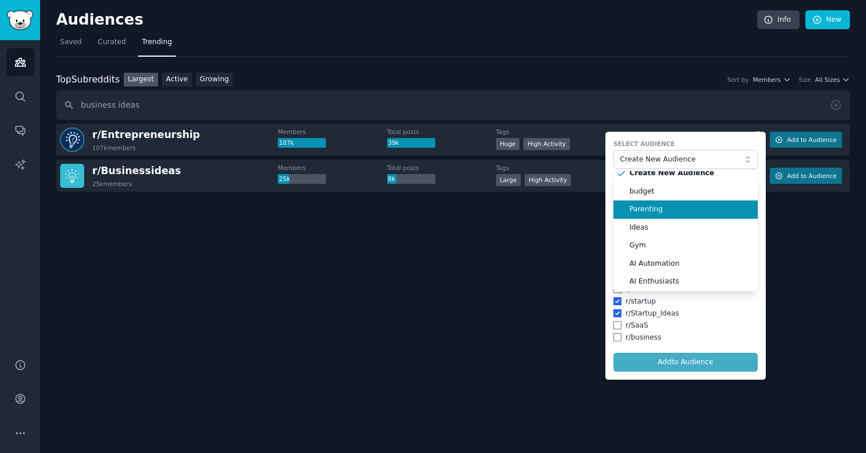
scroll to position [8, 0]
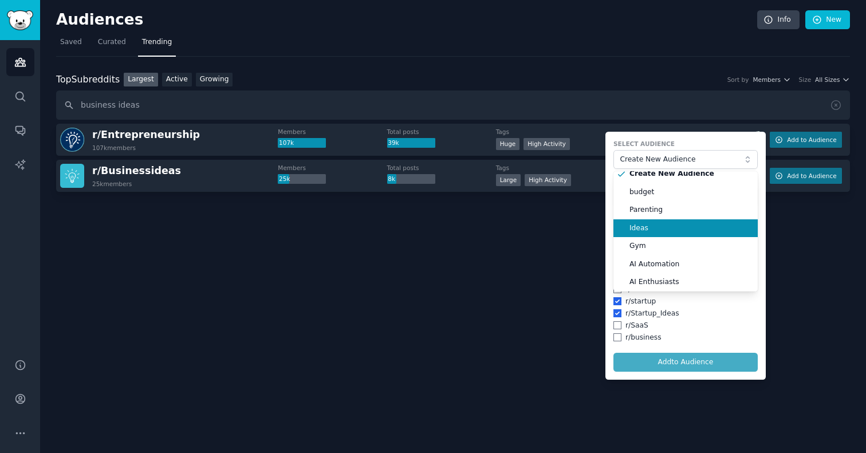
click at [654, 226] on span "Ideas" at bounding box center [690, 228] width 120 height 10
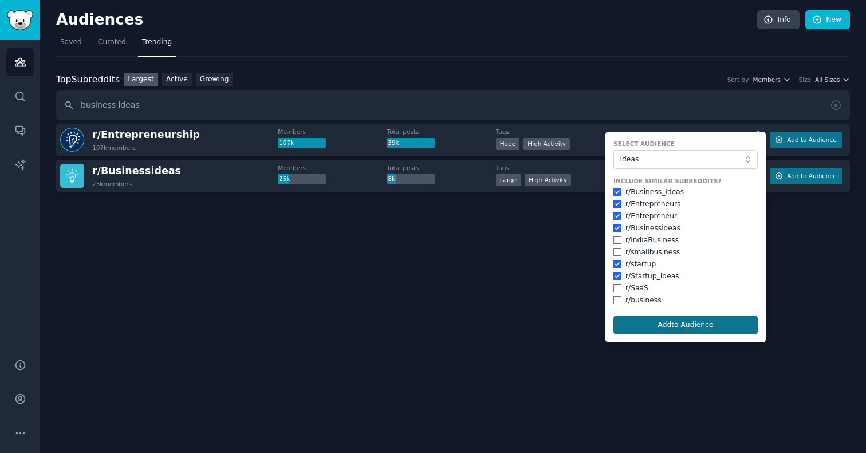
click at [673, 318] on button "Add to Audience" at bounding box center [686, 325] width 144 height 19
checkbox input "false"
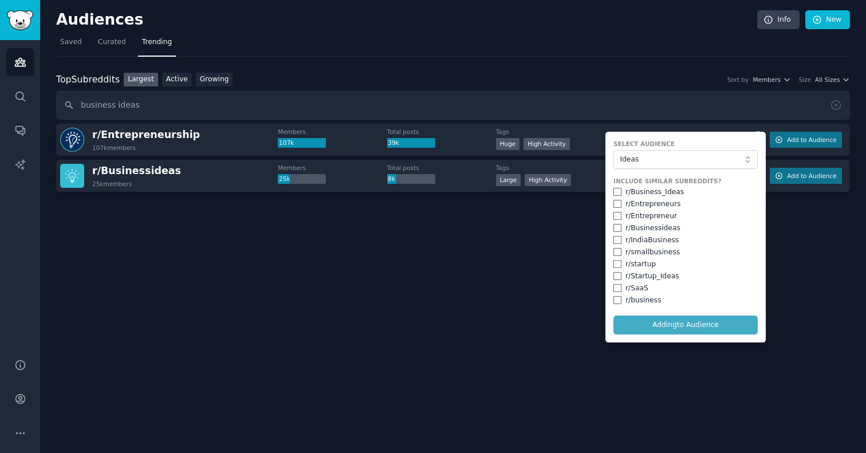
checkbox input "false"
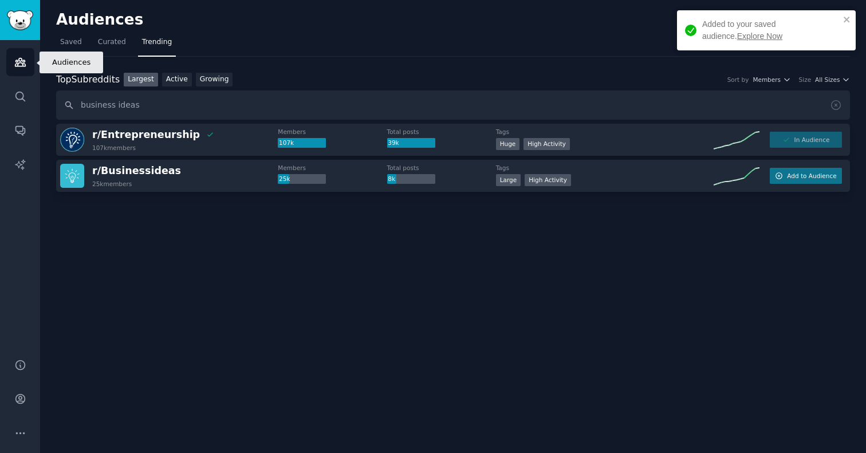
click at [23, 64] on icon "Sidebar" at bounding box center [20, 62] width 10 height 8
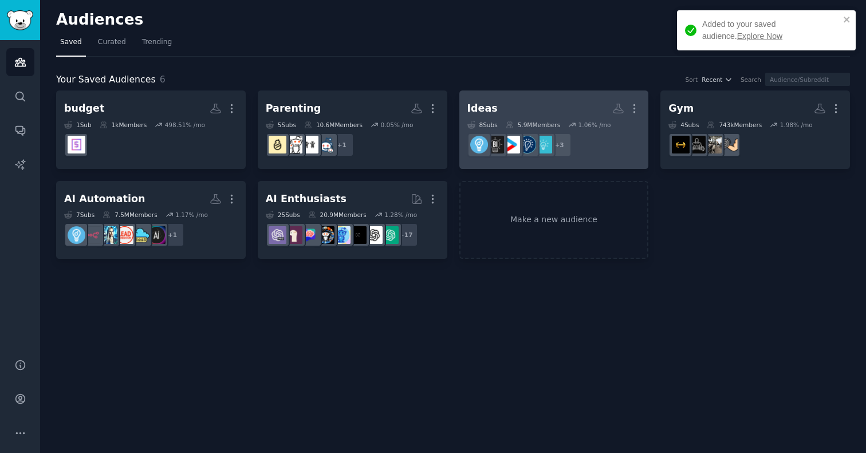
click at [505, 101] on h2 "Ideas More" at bounding box center [554, 109] width 174 height 20
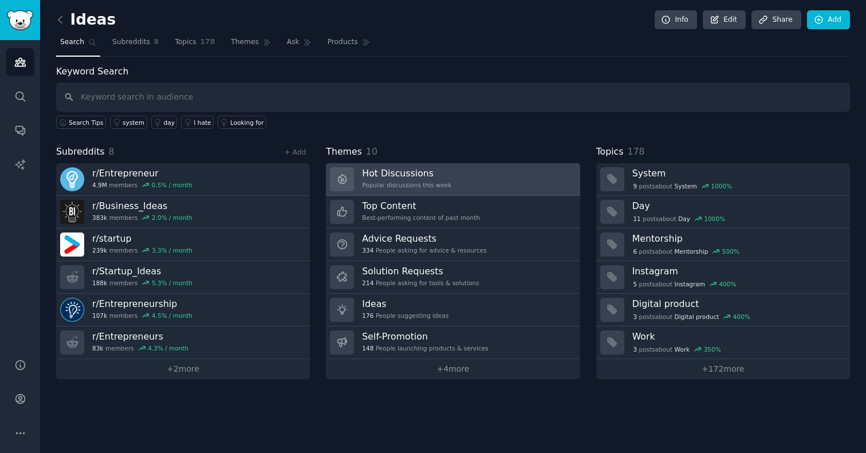
click at [411, 176] on h3 "Hot Discussions" at bounding box center [406, 173] width 89 height 12
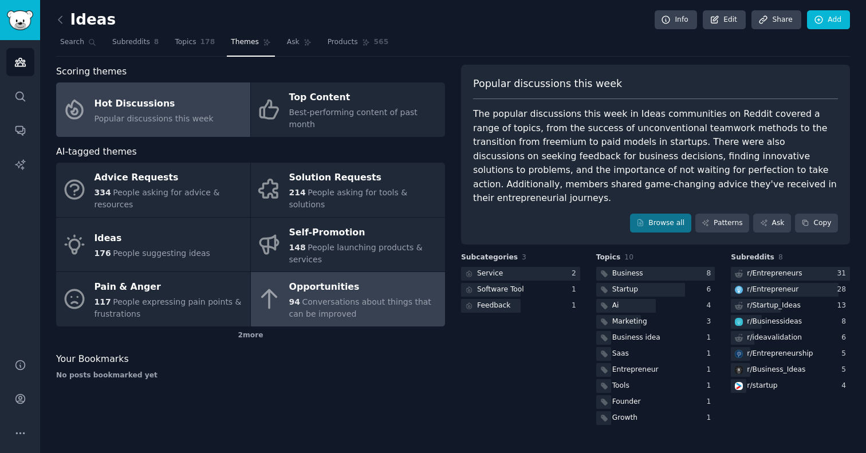
click at [339, 278] on div "Opportunities" at bounding box center [364, 287] width 150 height 18
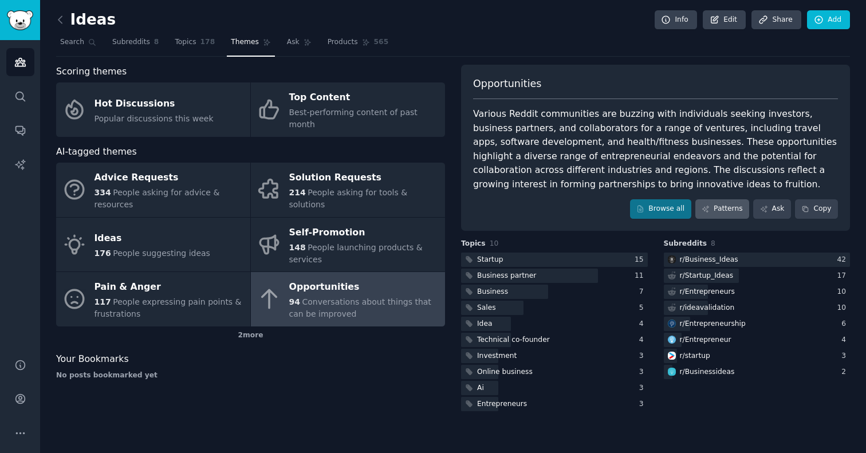
click at [730, 207] on link "Patterns" at bounding box center [722, 208] width 54 height 19
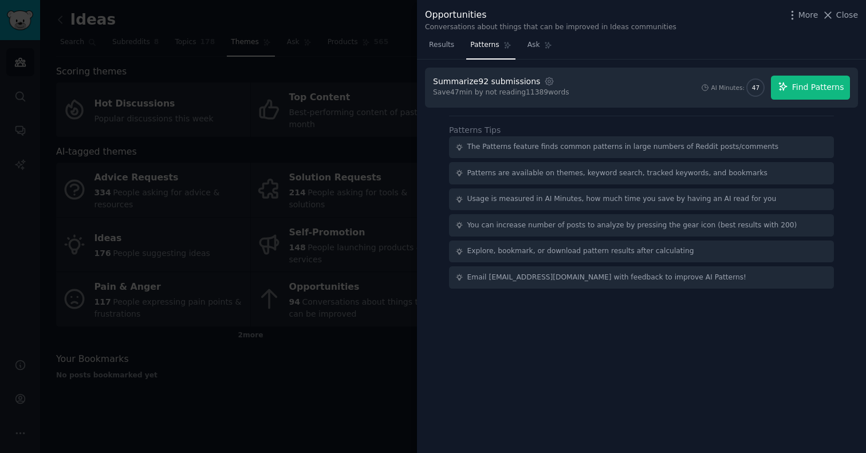
click at [809, 84] on span "Find Patterns" at bounding box center [818, 87] width 52 height 12
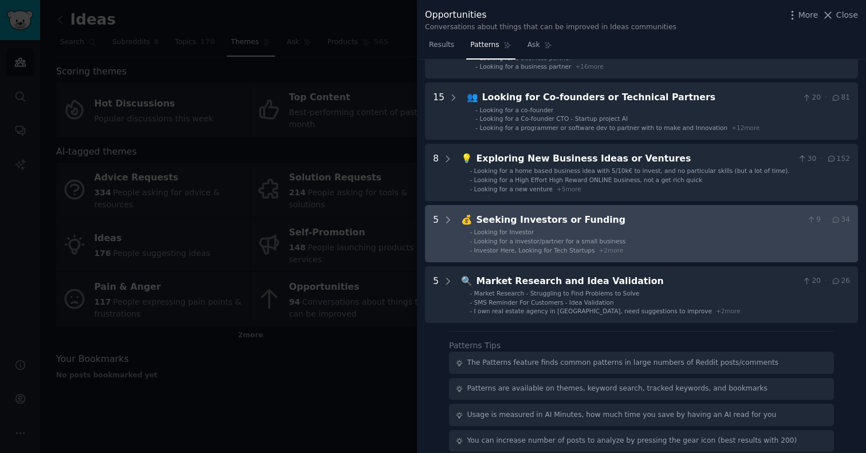
scroll to position [92, 0]
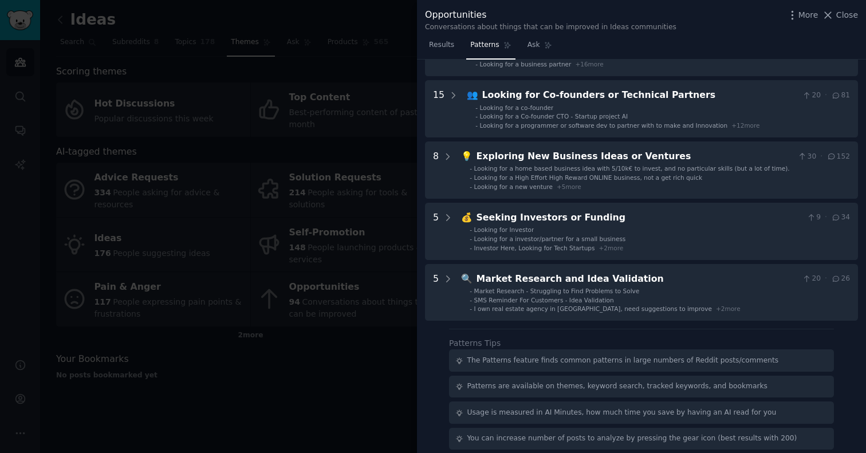
click at [284, 367] on div at bounding box center [433, 226] width 866 height 453
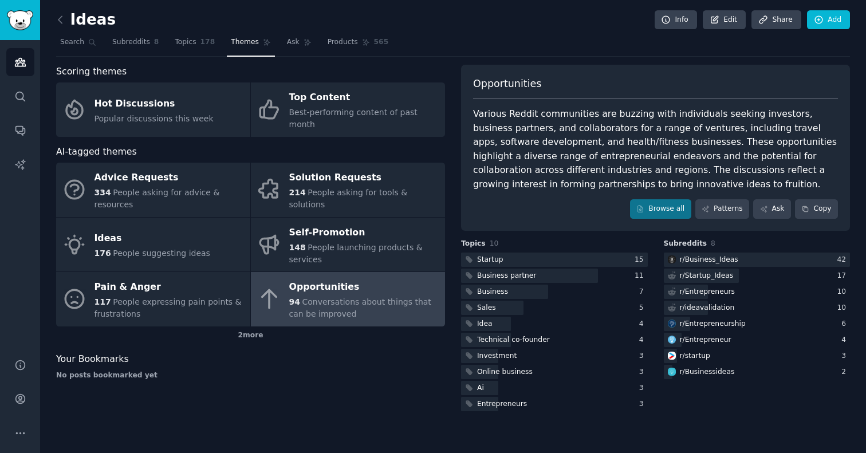
click at [25, 13] on img "Sidebar" at bounding box center [20, 20] width 26 height 20
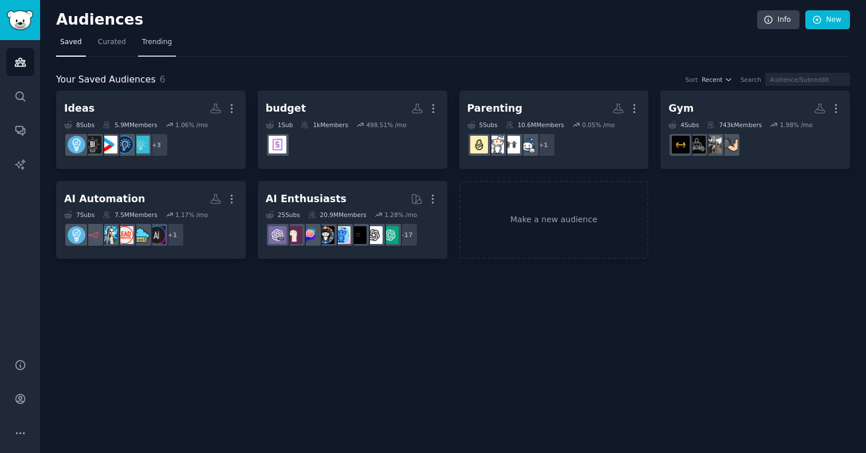
click at [161, 51] on link "Trending" at bounding box center [157, 44] width 38 height 23
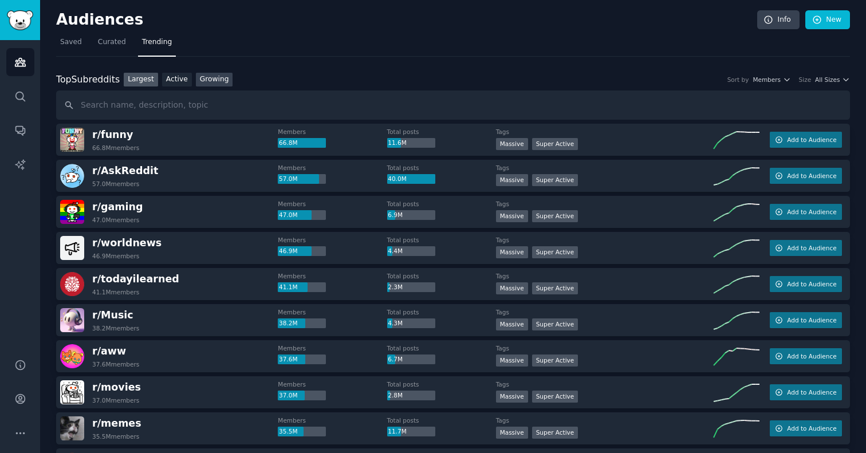
click at [210, 74] on link "Growing" at bounding box center [214, 80] width 37 height 14
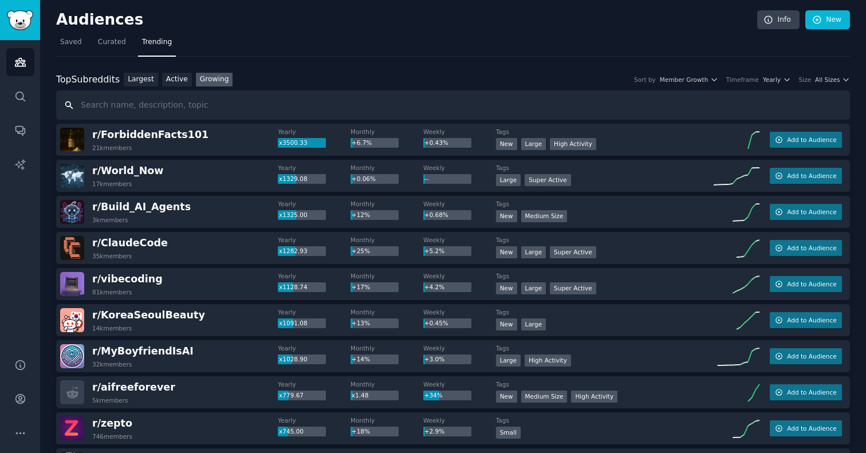
click at [164, 104] on input "text" at bounding box center [453, 105] width 794 height 29
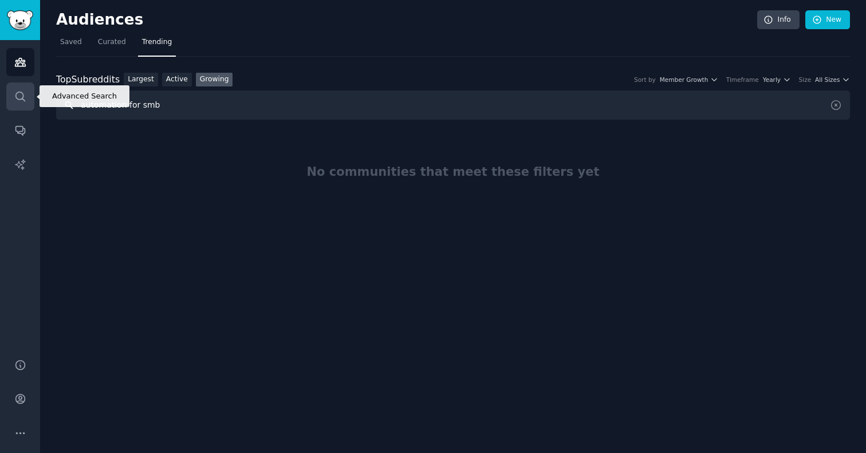
drag, startPoint x: 168, startPoint y: 104, endPoint x: 26, endPoint y: 103, distance: 142.6
click at [26, 104] on div "Advanced Search Audiences Search Conversations AI Reports Help Account More Aud…" at bounding box center [433, 226] width 866 height 453
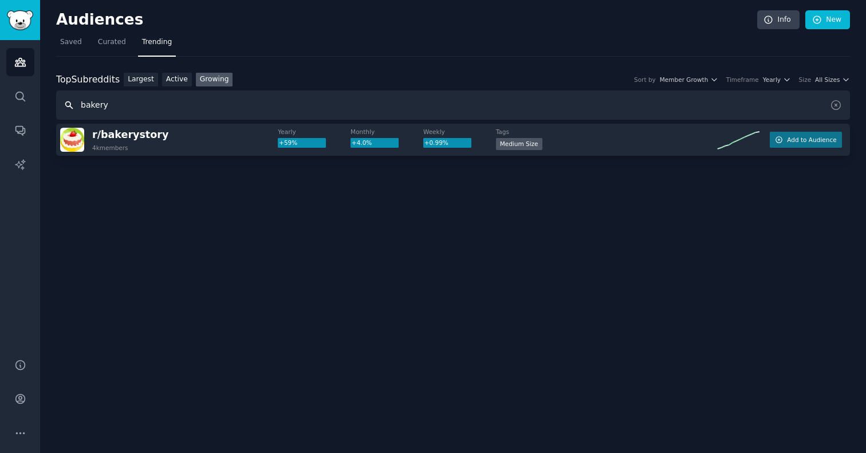
click at [112, 109] on input "bakery" at bounding box center [453, 105] width 794 height 29
type input "b"
type input "small business"
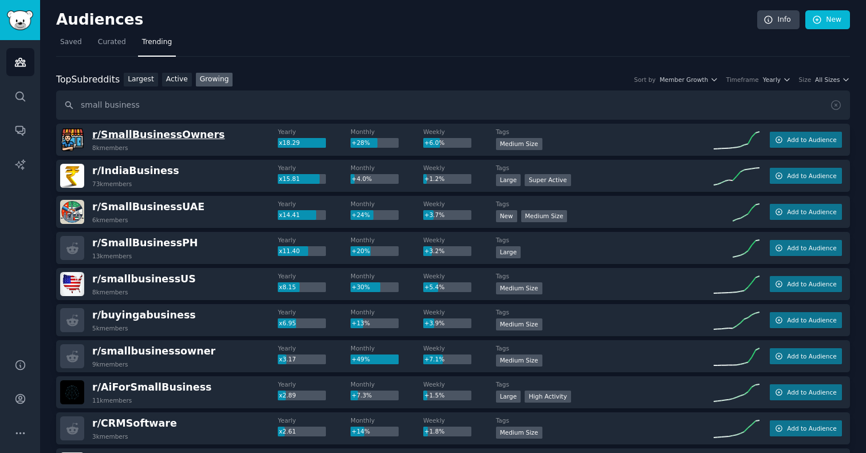
click at [147, 134] on span "r/ SmallBusinessOwners" at bounding box center [158, 134] width 132 height 11
click at [155, 132] on span "r/ SmallBusinessOwners" at bounding box center [158, 134] width 132 height 11
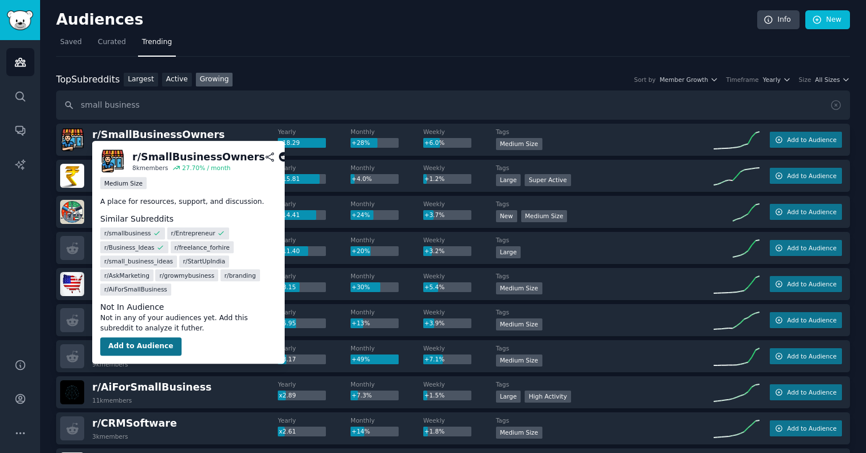
click at [141, 343] on button "Add to Audience" at bounding box center [140, 346] width 81 height 18
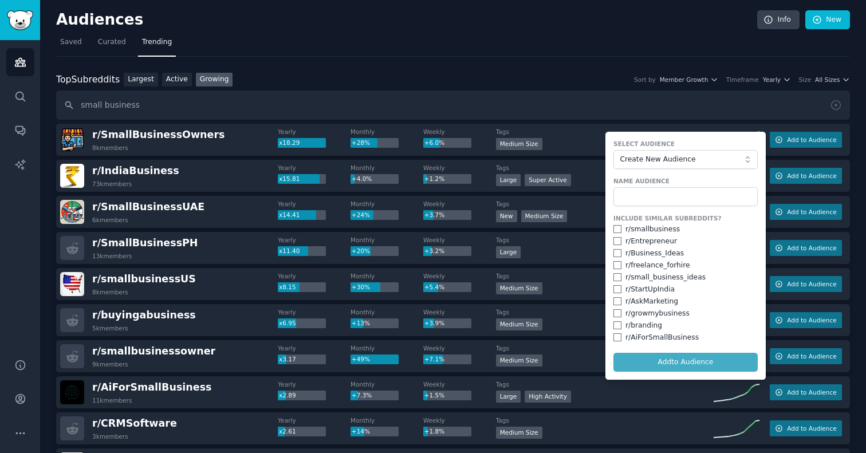
click at [653, 161] on span "Create New Audience" at bounding box center [682, 160] width 125 height 10
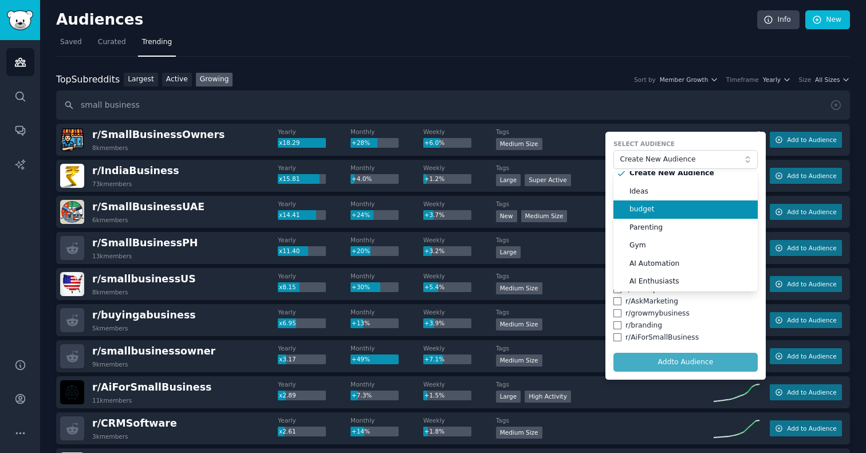
scroll to position [8, 0]
click at [647, 150] on button "Create New Audience" at bounding box center [686, 159] width 144 height 19
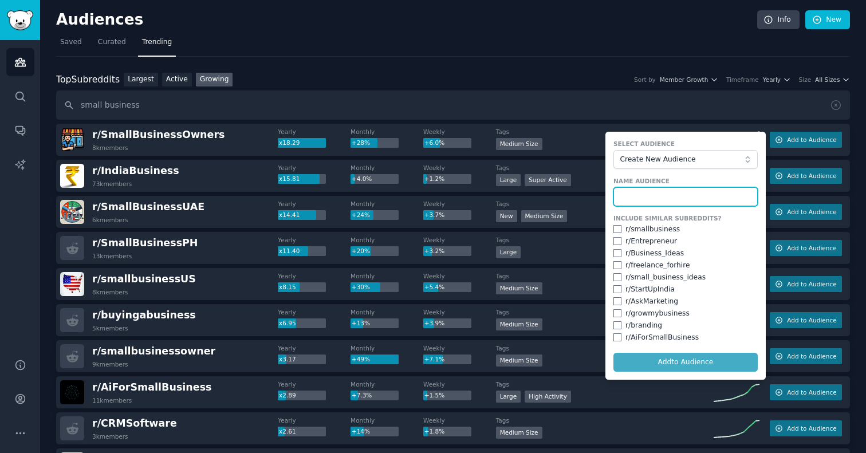
click at [632, 196] on input "text" at bounding box center [686, 196] width 144 height 19
type input "SMB"
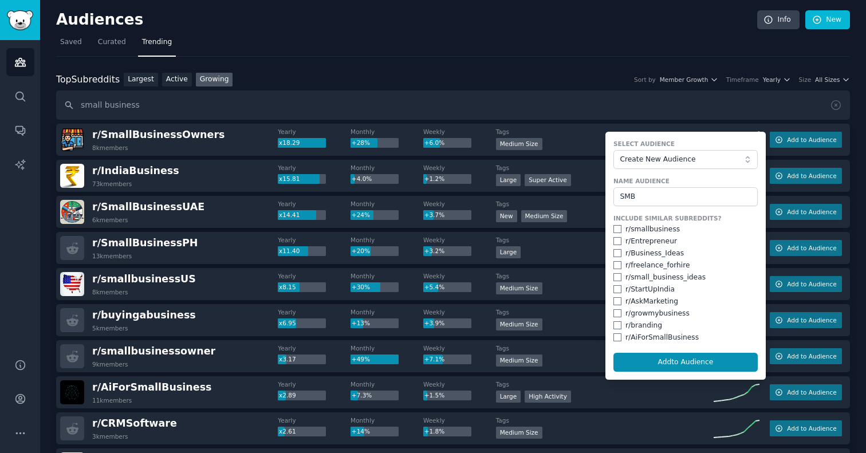
click at [618, 217] on label "Include Similar Subreddits?" at bounding box center [686, 218] width 144 height 8
click at [618, 227] on input "checkbox" at bounding box center [618, 229] width 8 height 8
checkbox input "true"
click at [618, 239] on input "checkbox" at bounding box center [618, 241] width 8 height 8
checkbox input "true"
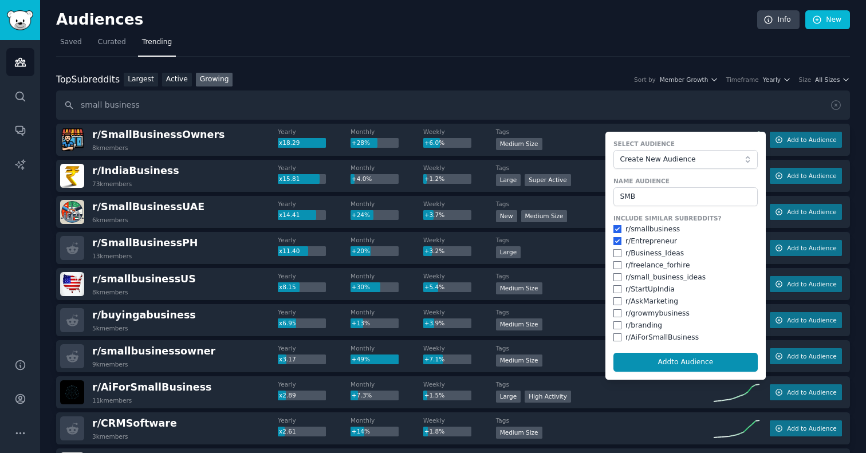
click at [615, 298] on input "checkbox" at bounding box center [618, 301] width 8 height 8
checkbox input "true"
click at [618, 333] on input "checkbox" at bounding box center [618, 337] width 8 height 8
checkbox input "true"
click at [652, 358] on button "Add to Audience" at bounding box center [686, 362] width 144 height 19
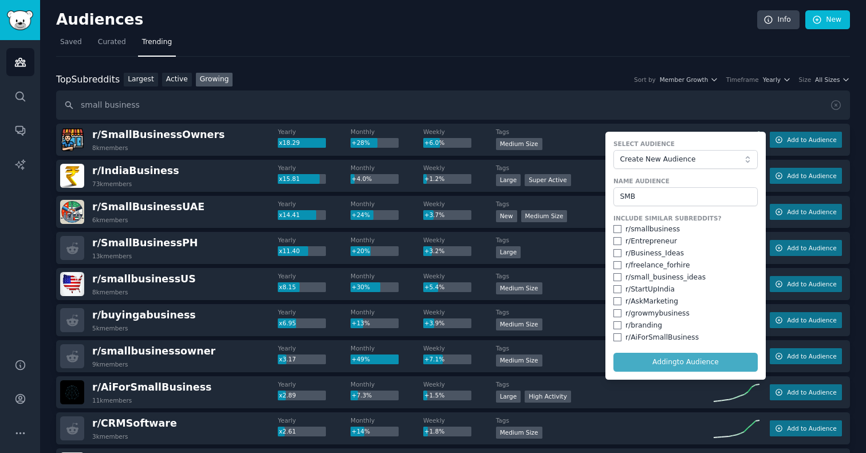
checkbox input "false"
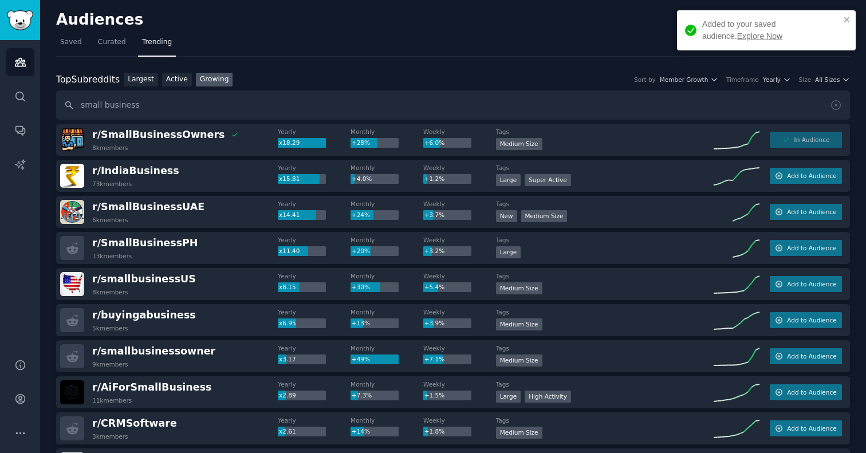
click at [737, 36] on link "Explore Now" at bounding box center [759, 36] width 45 height 9
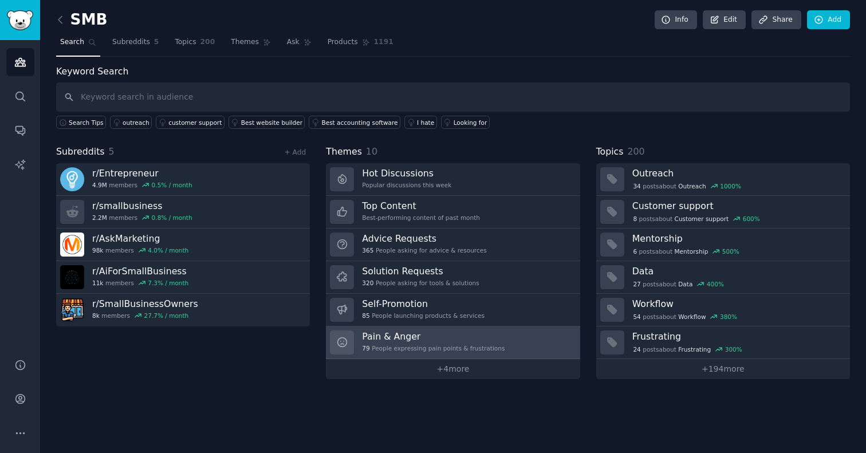
click at [401, 332] on h3 "Pain & Anger" at bounding box center [433, 337] width 143 height 12
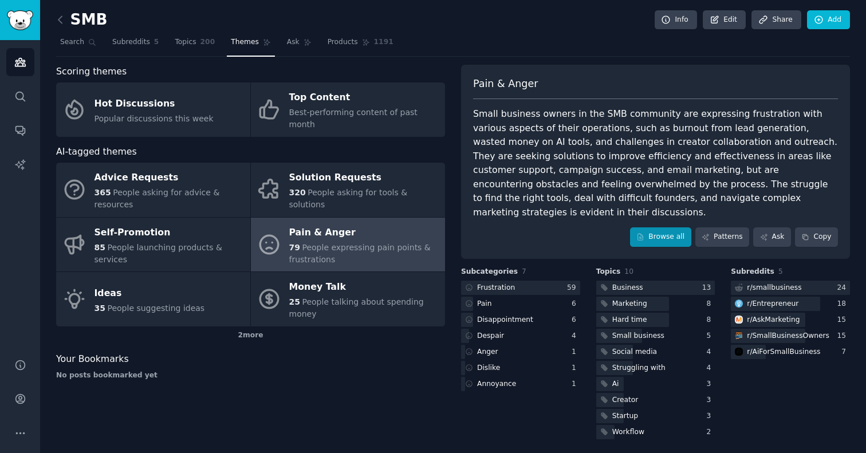
click at [661, 227] on link "Browse all" at bounding box center [660, 236] width 61 height 19
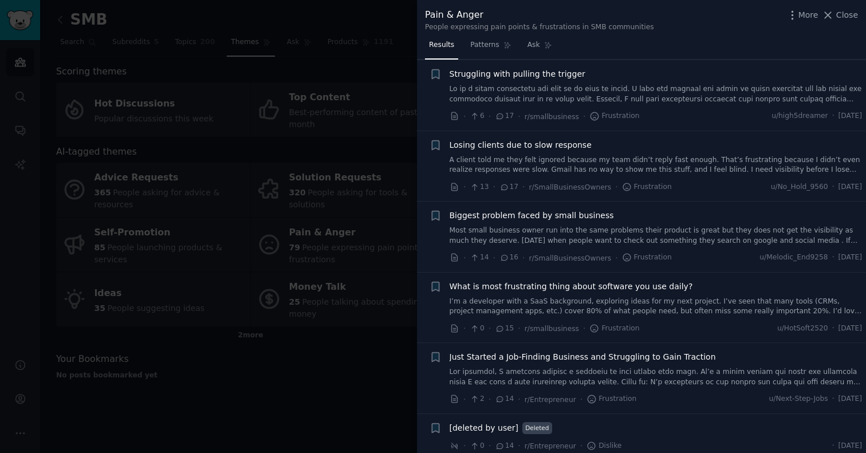
scroll to position [1303, 0]
click at [101, 36] on div at bounding box center [433, 226] width 866 height 453
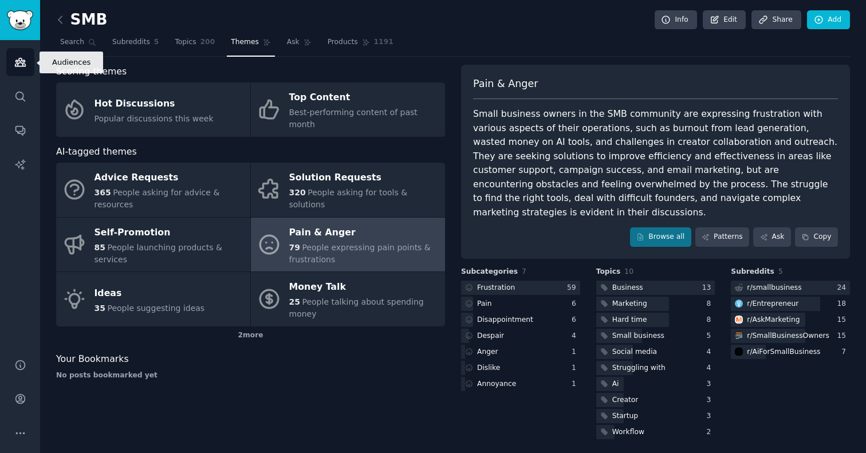
click at [14, 67] on icon "Sidebar" at bounding box center [20, 62] width 12 height 12
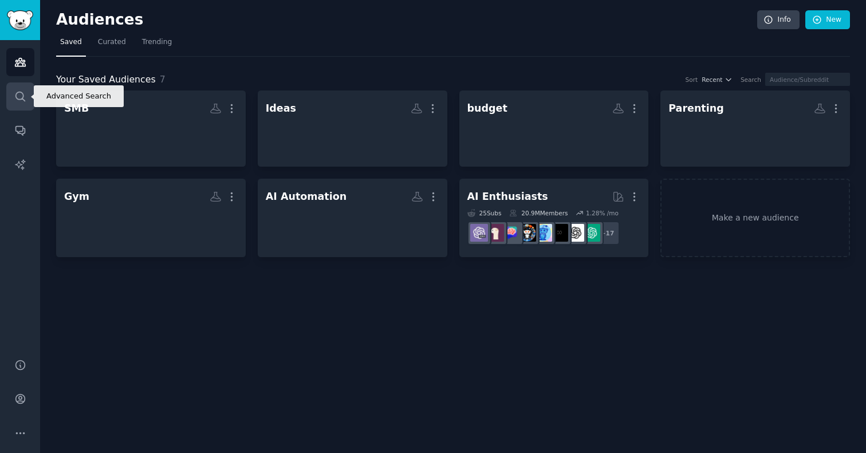
click at [25, 101] on icon "Sidebar" at bounding box center [20, 97] width 12 height 12
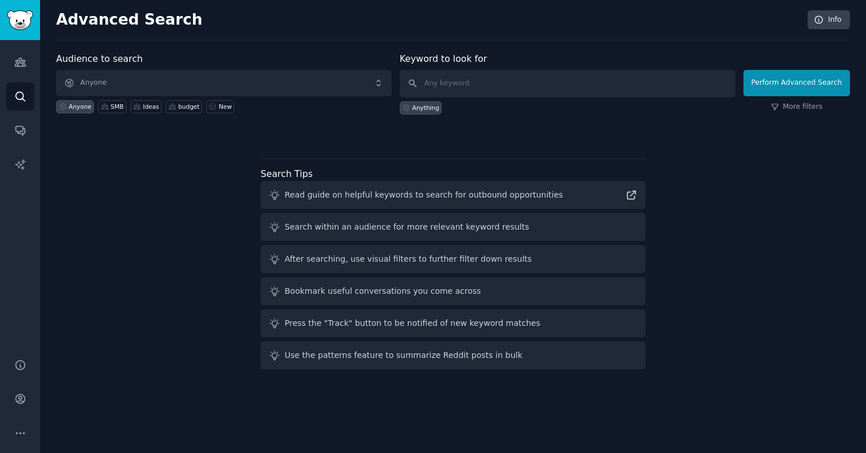
click at [133, 81] on span "Anyone" at bounding box center [224, 83] width 336 height 26
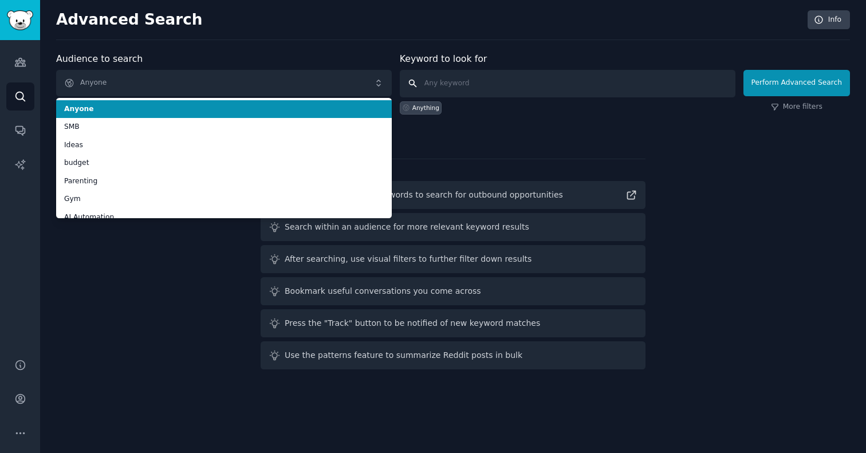
click at [463, 85] on input "text" at bounding box center [568, 83] width 336 height 27
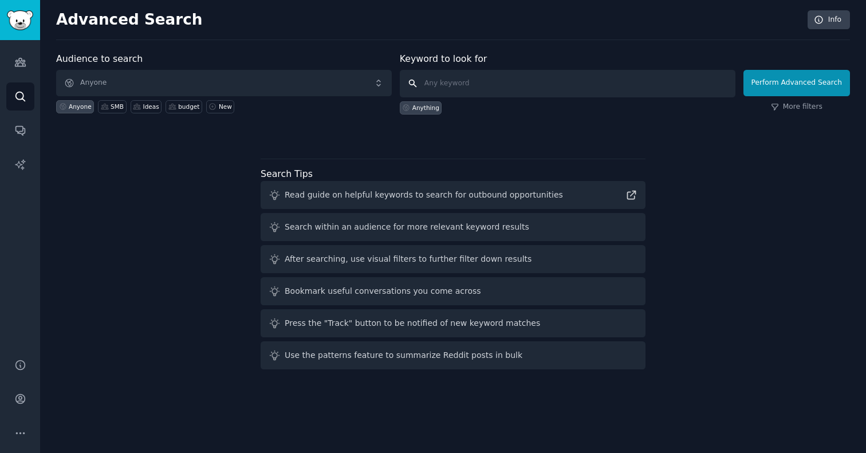
paste input "conversational validation"
type input "conversational validation"
click at [799, 82] on button "Perform Advanced Search" at bounding box center [797, 83] width 107 height 26
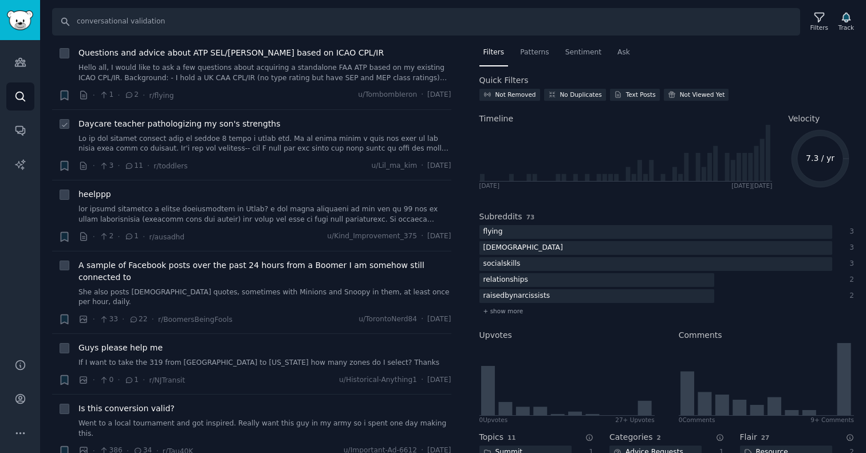
scroll to position [1777, 0]
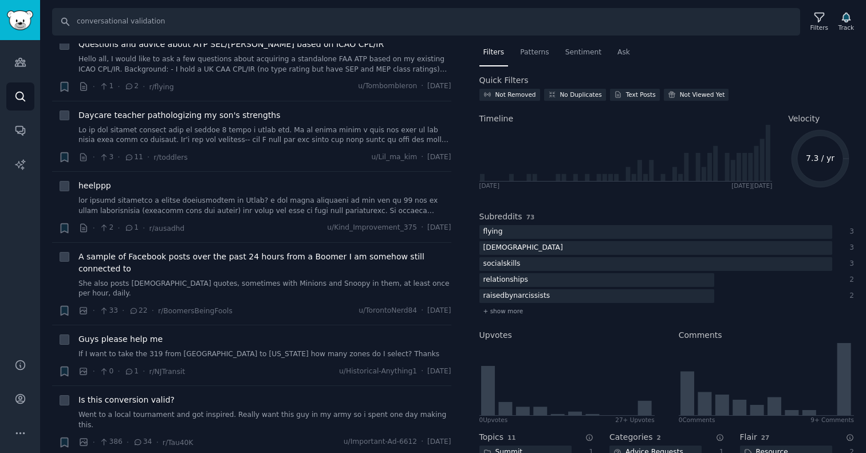
click at [23, 21] on img "Sidebar" at bounding box center [20, 20] width 26 height 20
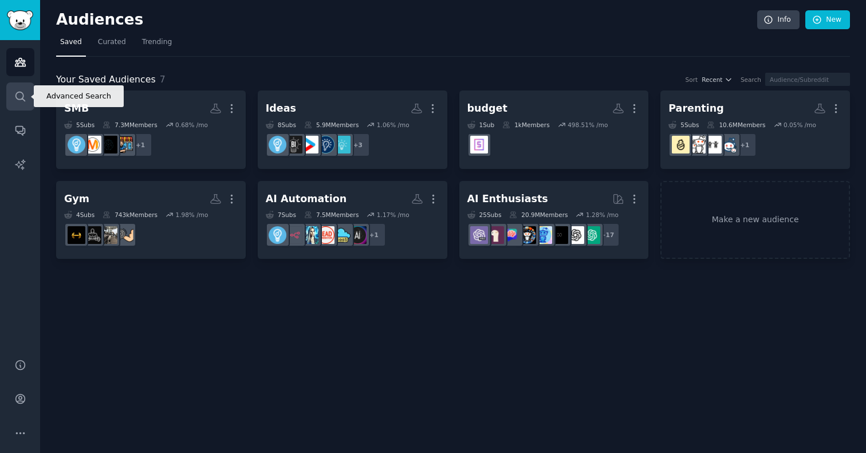
click at [20, 93] on icon "Sidebar" at bounding box center [20, 97] width 12 height 12
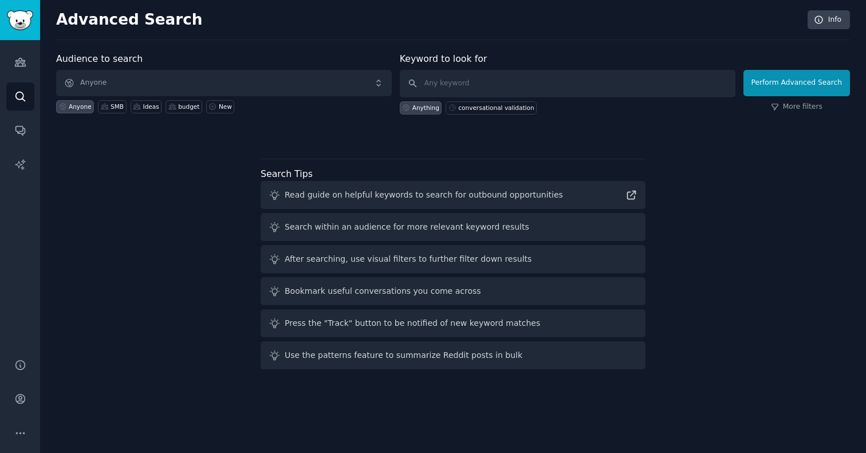
click at [136, 81] on span "Anyone" at bounding box center [224, 83] width 336 height 26
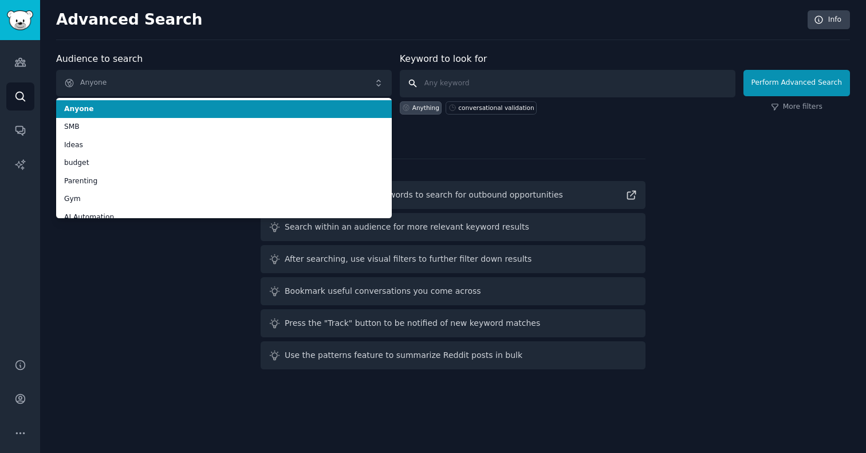
click at [443, 81] on input "text" at bounding box center [568, 83] width 336 height 27
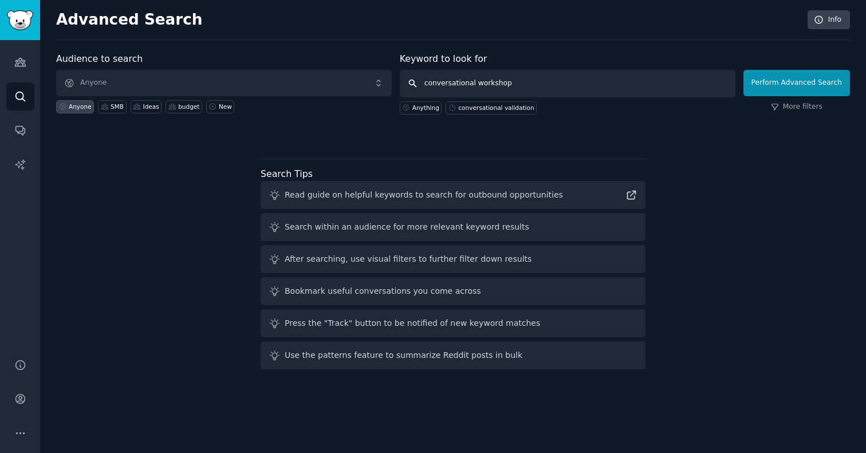
type input "conversational workshops"
click at [799, 82] on button "Perform Advanced Search" at bounding box center [797, 83] width 107 height 26
